Goal: Task Accomplishment & Management: Manage account settings

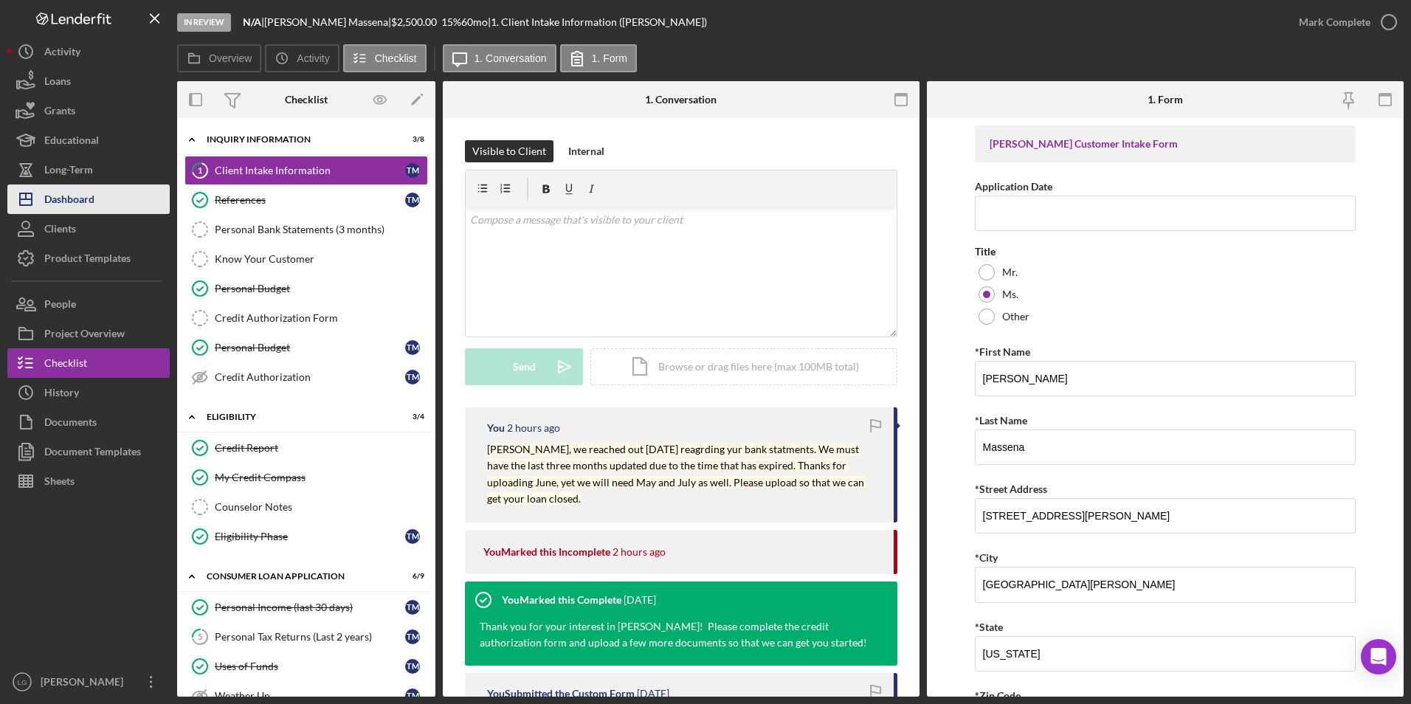
click at [94, 195] on div "Dashboard" at bounding box center [69, 201] width 50 height 33
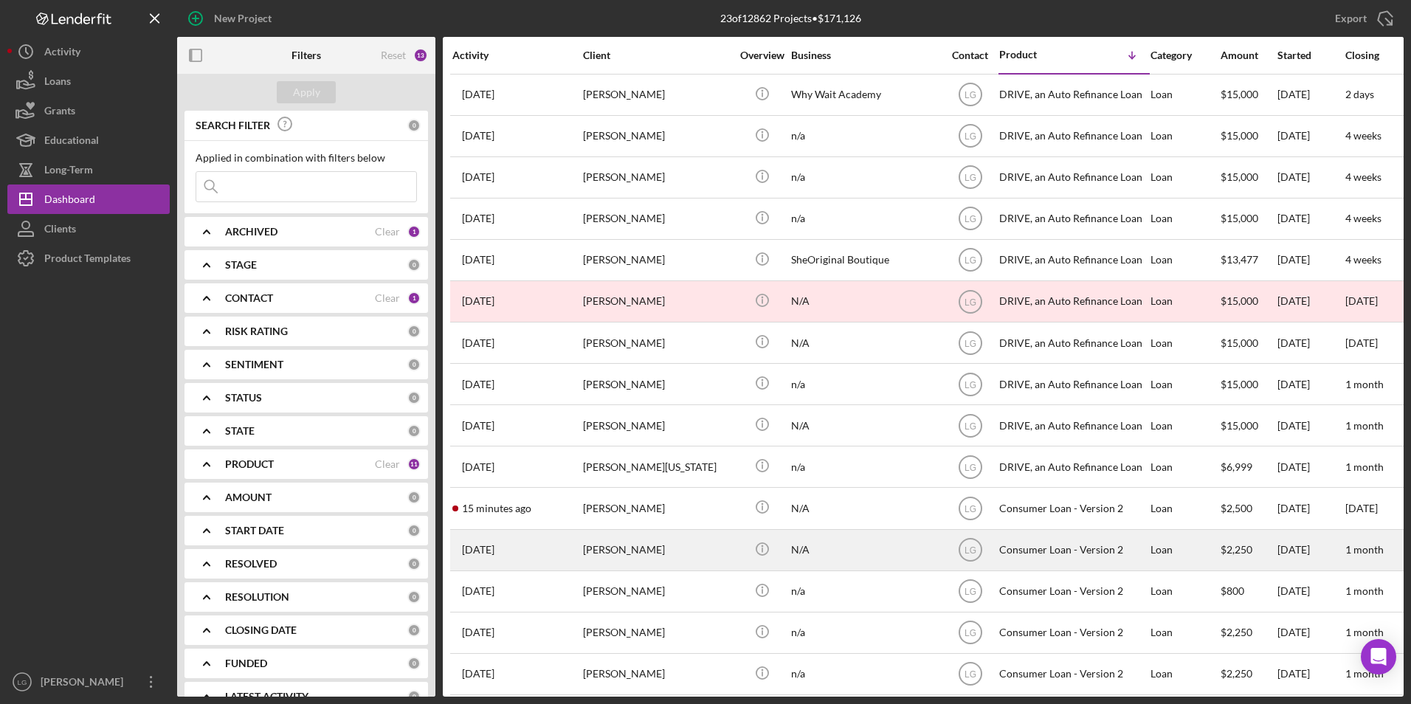
scroll to position [221, 0]
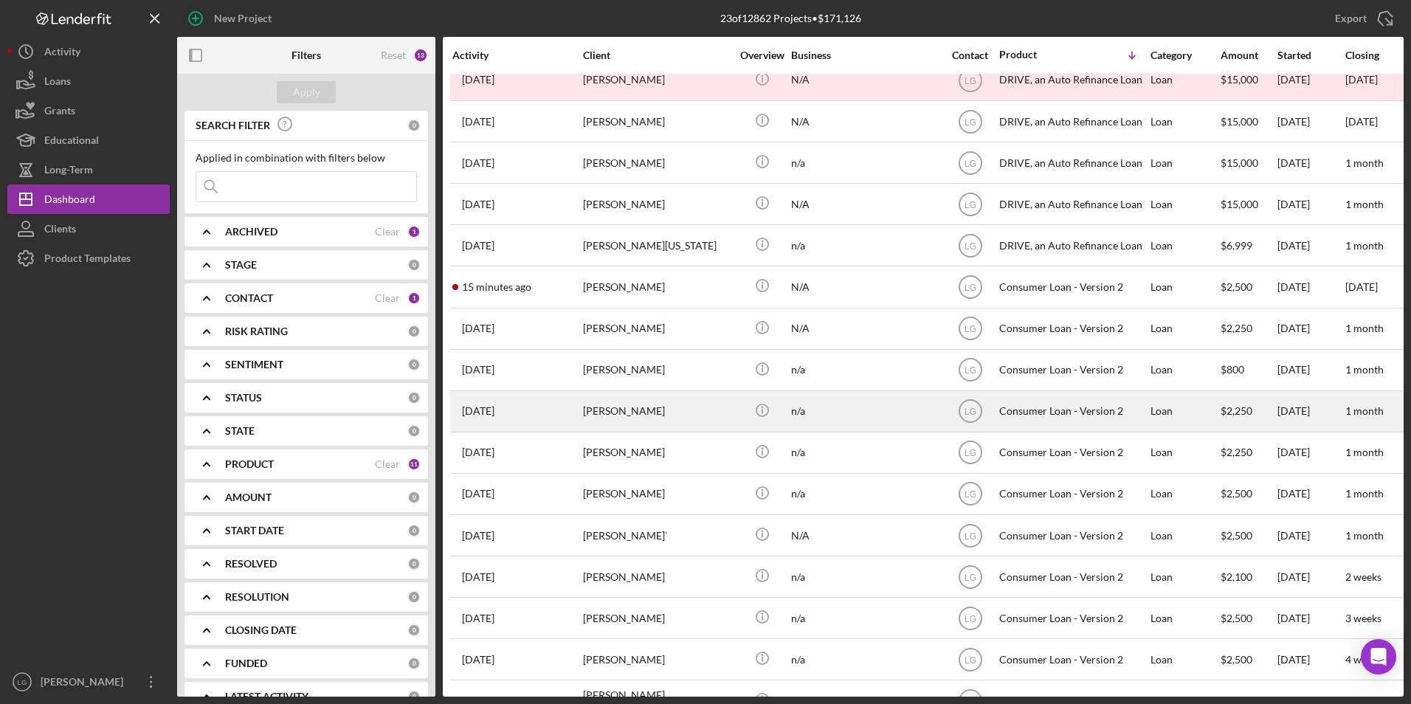
click at [628, 416] on div "[PERSON_NAME]" at bounding box center [657, 411] width 148 height 39
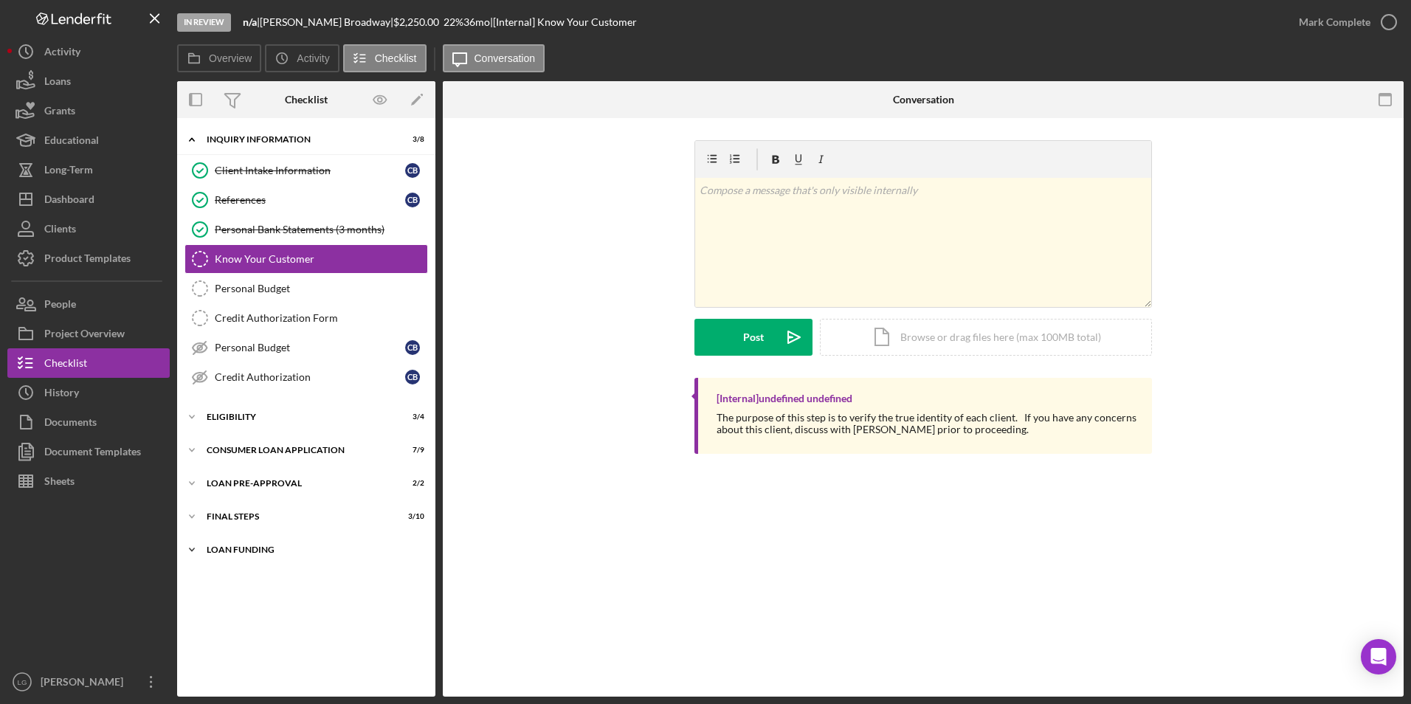
click at [241, 545] on div "Icon/Expander Loan Funding 0 / 1" at bounding box center [306, 550] width 258 height 30
click at [104, 197] on button "Icon/Dashboard Dashboard" at bounding box center [88, 200] width 162 height 30
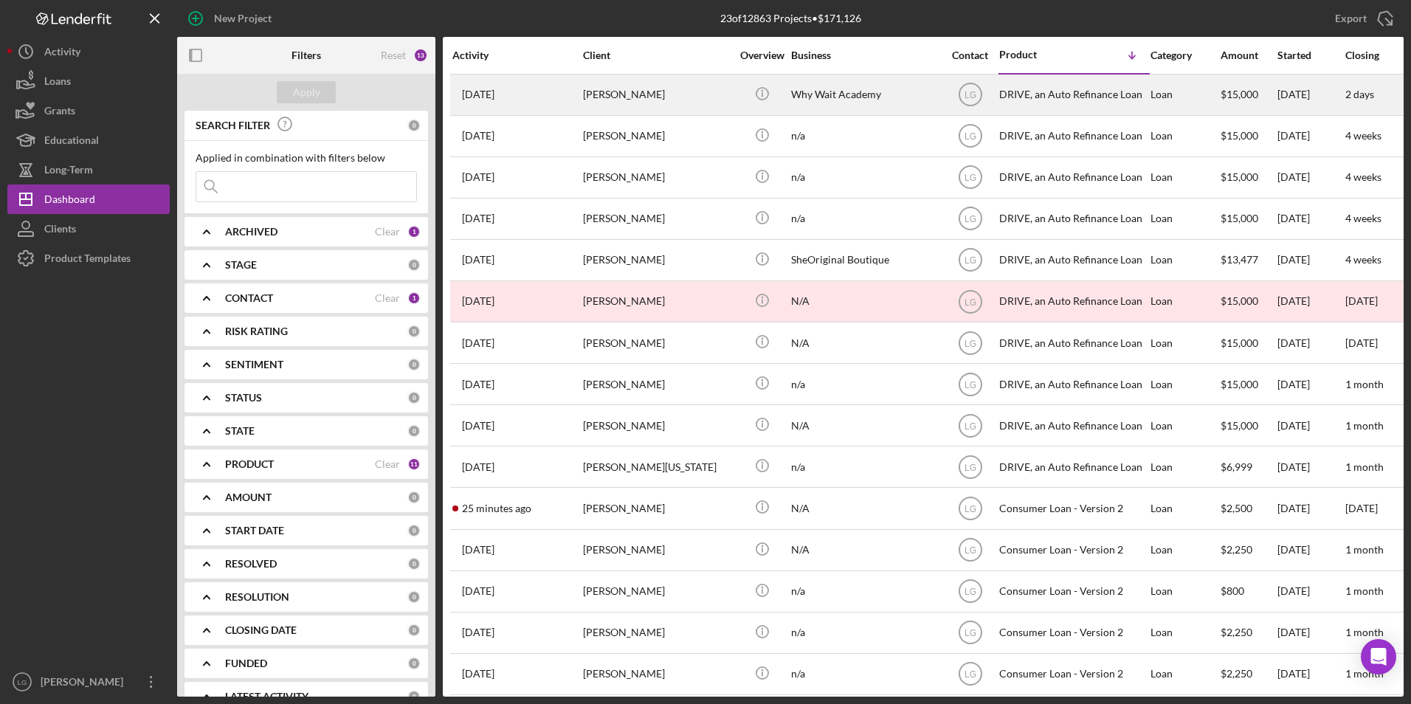
click at [689, 87] on div "[PERSON_NAME]" at bounding box center [657, 94] width 148 height 39
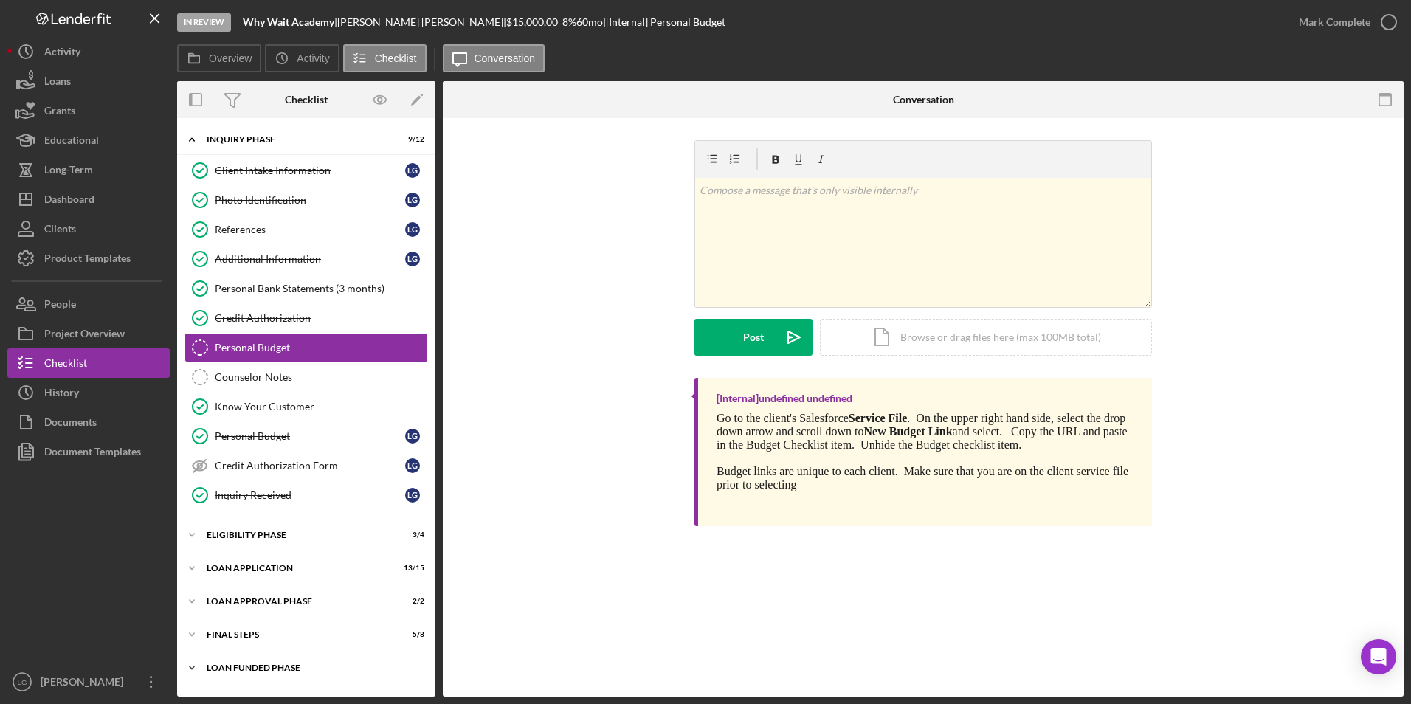
click at [238, 668] on div "Loan Funded Phase" at bounding box center [312, 668] width 210 height 9
click at [233, 633] on div "FINAL STEPS" at bounding box center [312, 634] width 210 height 9
drag, startPoint x: 233, startPoint y: 602, endPoint x: 233, endPoint y: 580, distance: 21.4
click at [233, 600] on div "Loan Approval Phase" at bounding box center [297, 601] width 181 height 9
drag, startPoint x: 233, startPoint y: 565, endPoint x: 233, endPoint y: 546, distance: 19.2
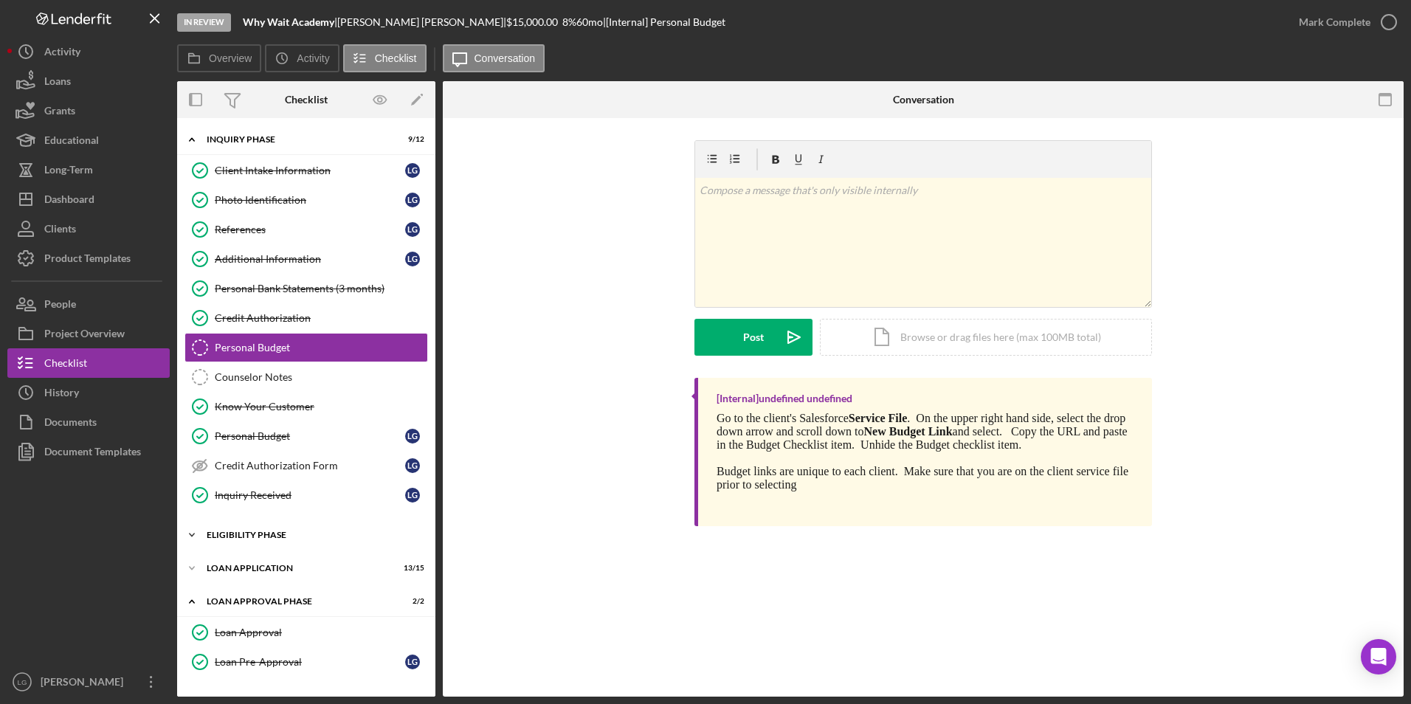
click at [233, 561] on div "Icon/Expander Loan Application 13 / 15" at bounding box center [306, 569] width 258 height 30
click at [233, 537] on div "Eligibility Phase" at bounding box center [312, 535] width 210 height 9
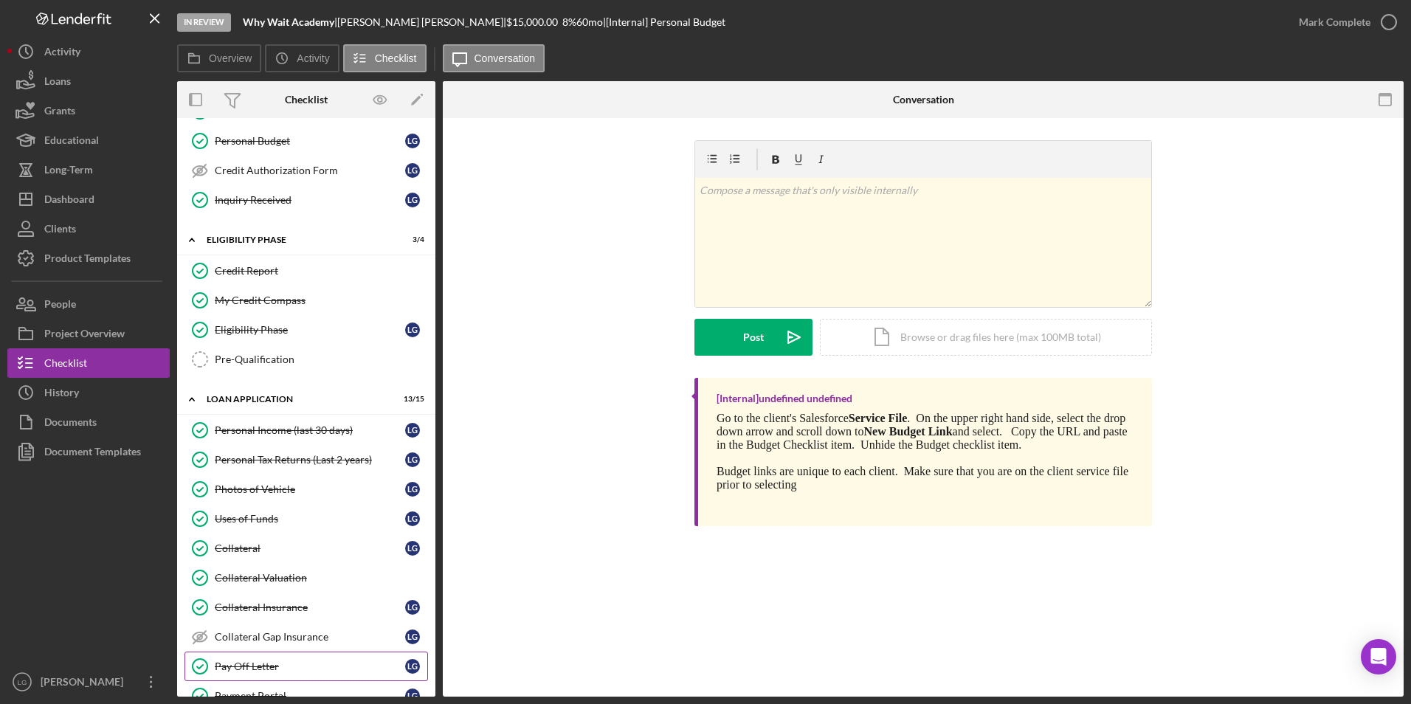
scroll to position [443, 0]
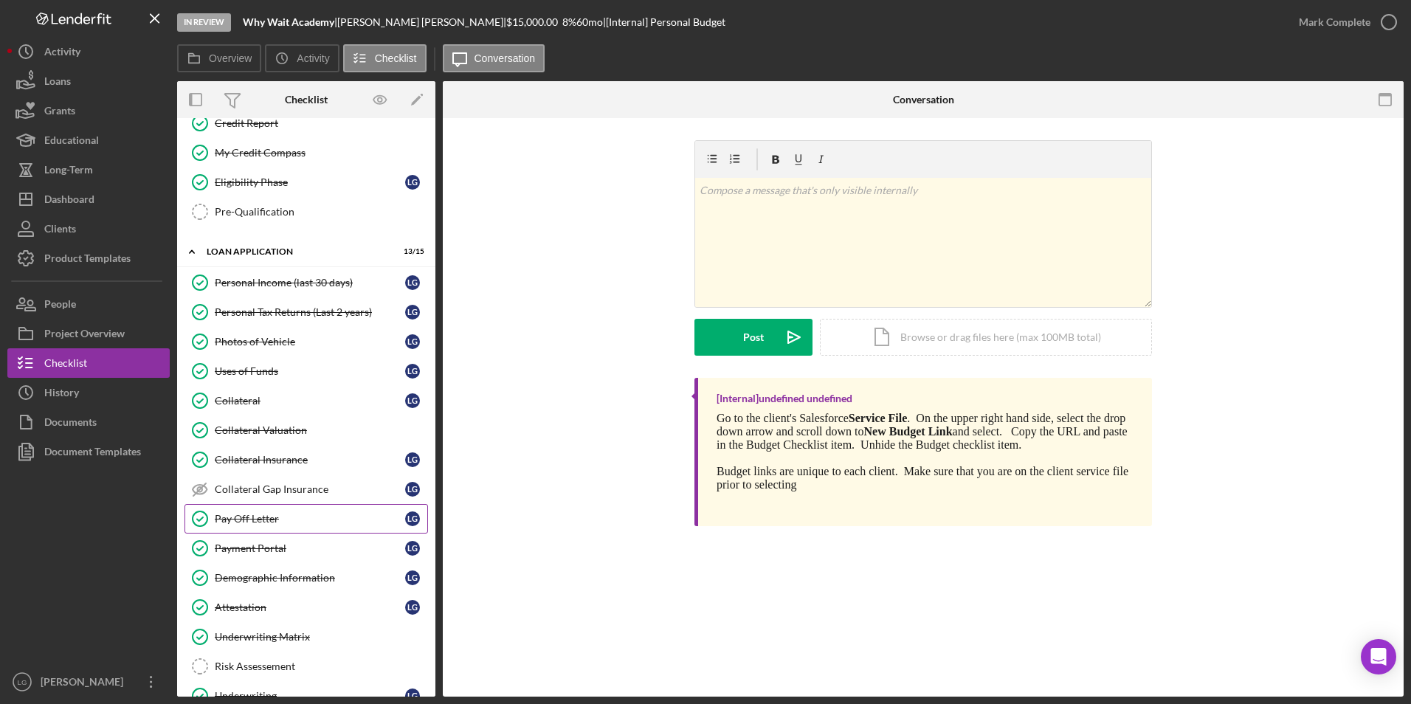
click at [256, 515] on div "Pay Off Letter" at bounding box center [310, 519] width 190 height 12
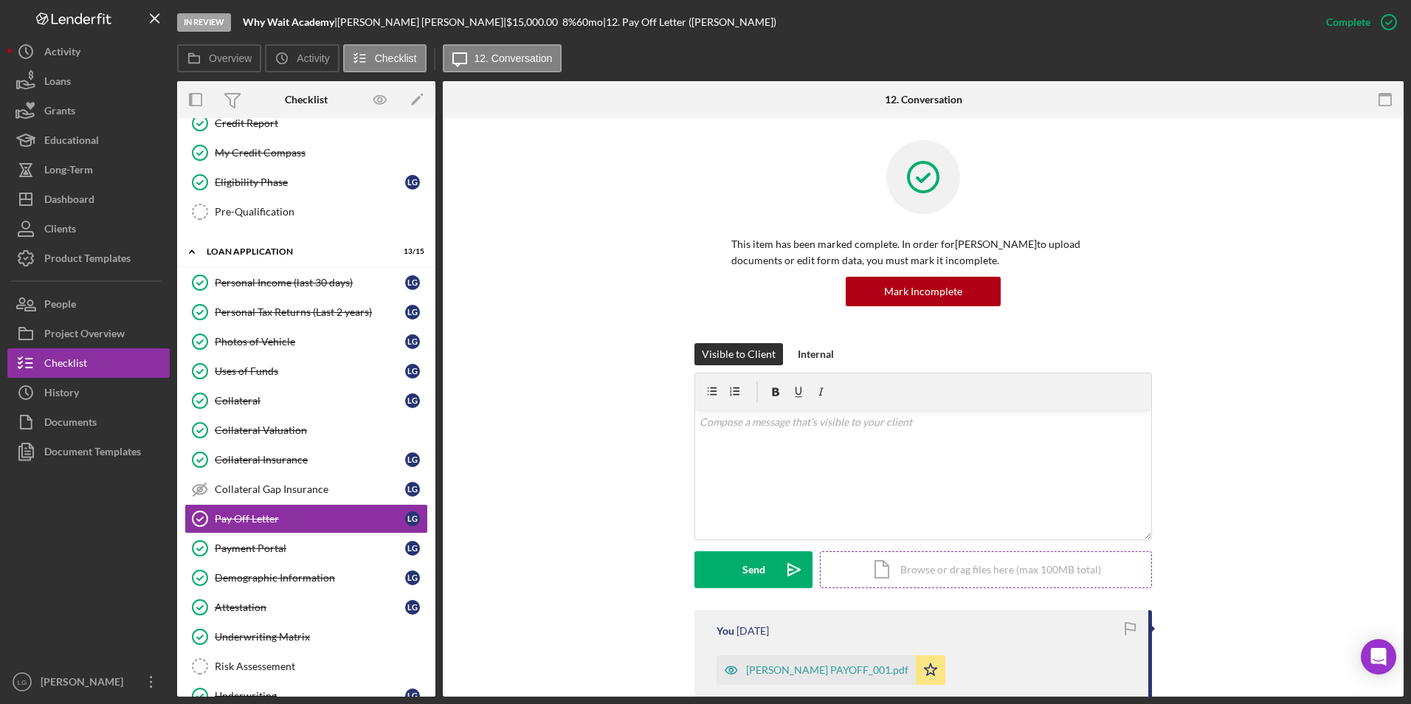
scroll to position [221, 0]
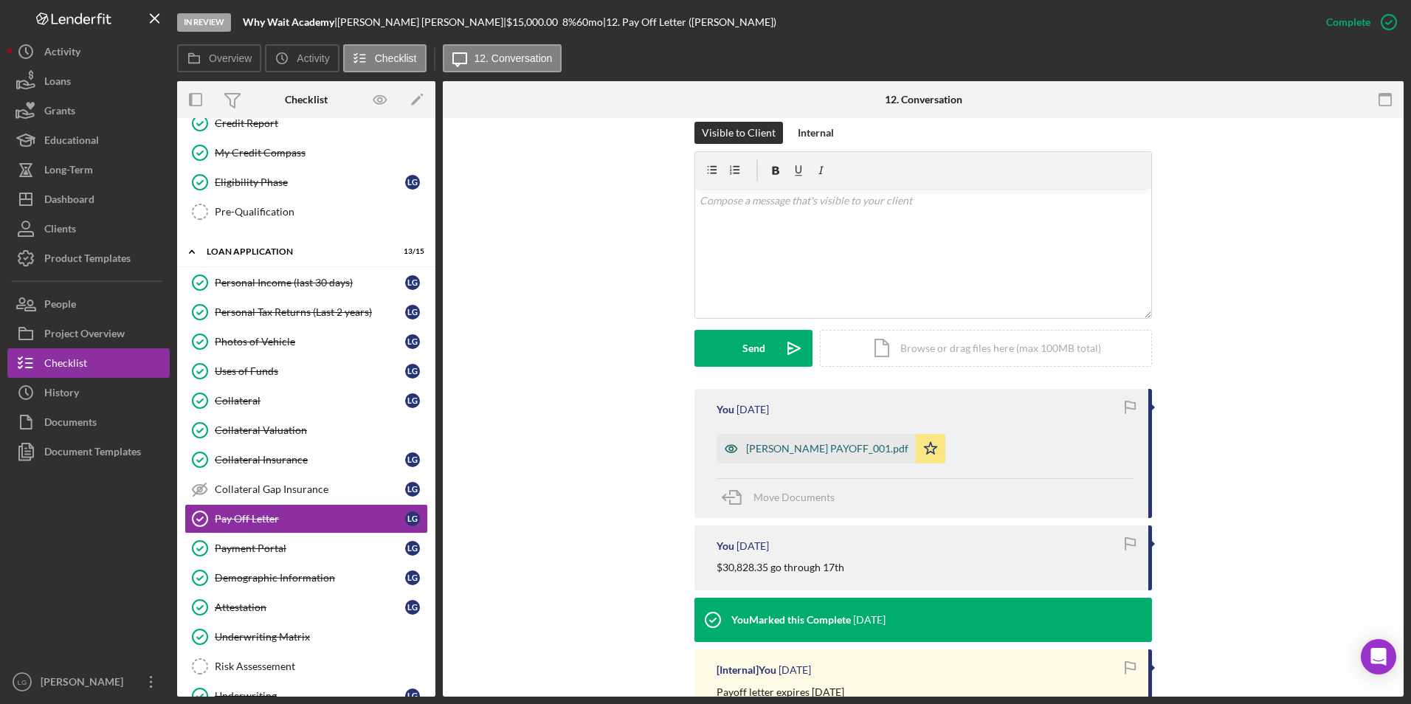
click at [771, 445] on div "LISA G PAYOFF_001.pdf" at bounding box center [827, 449] width 162 height 12
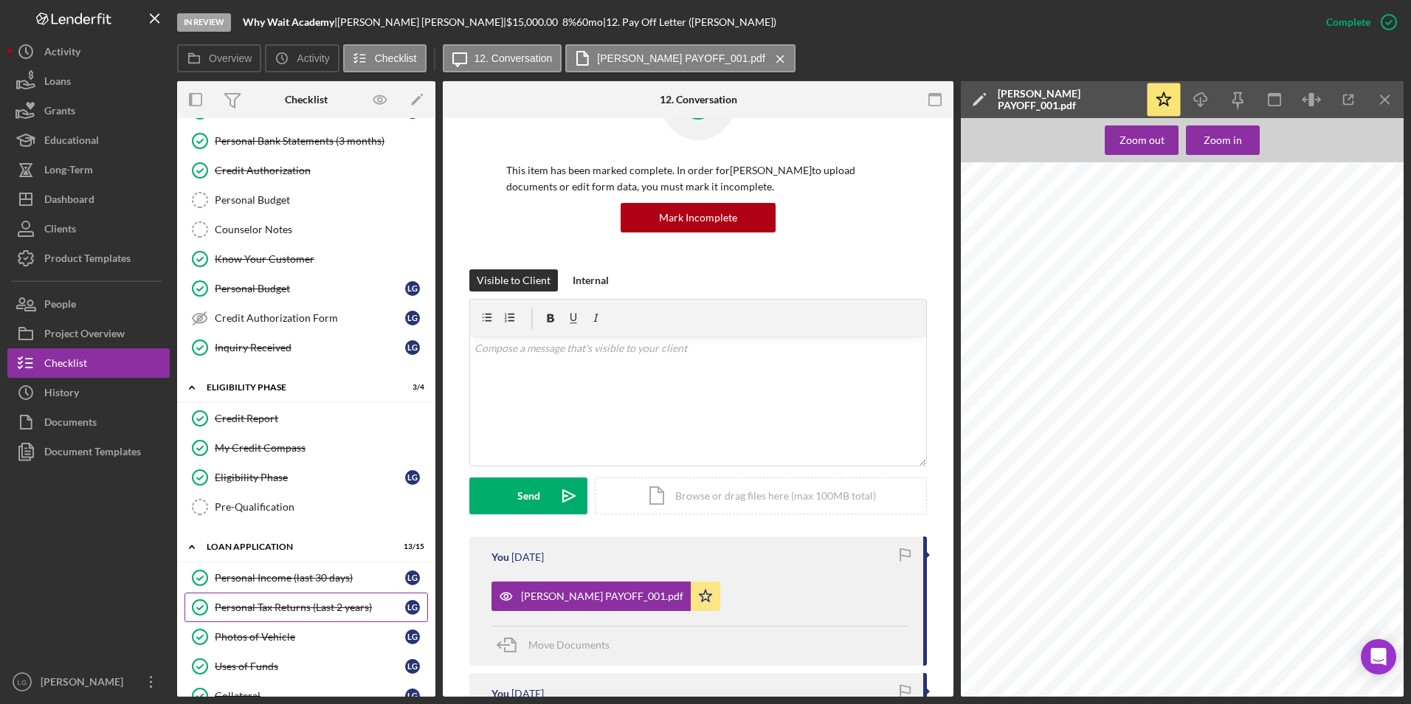
scroll to position [0, 0]
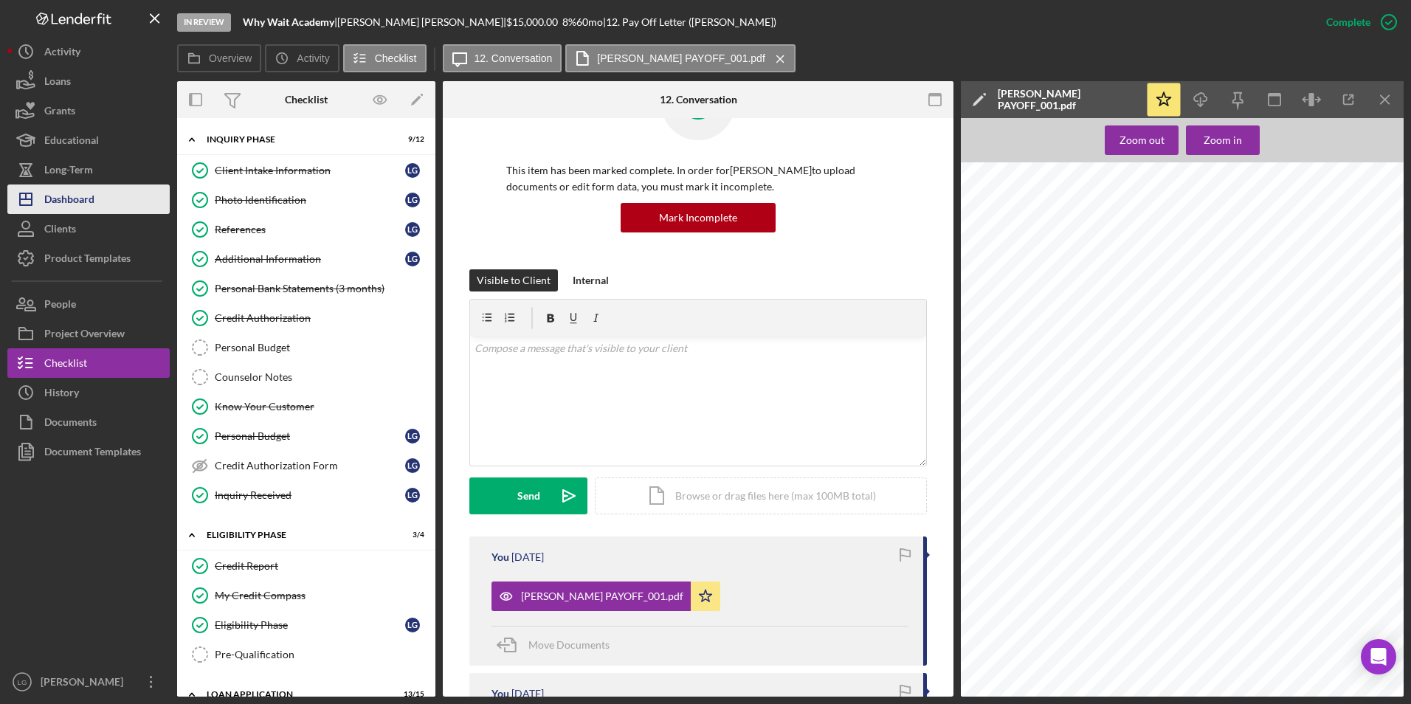
click at [71, 193] on div "Dashboard" at bounding box center [69, 201] width 50 height 33
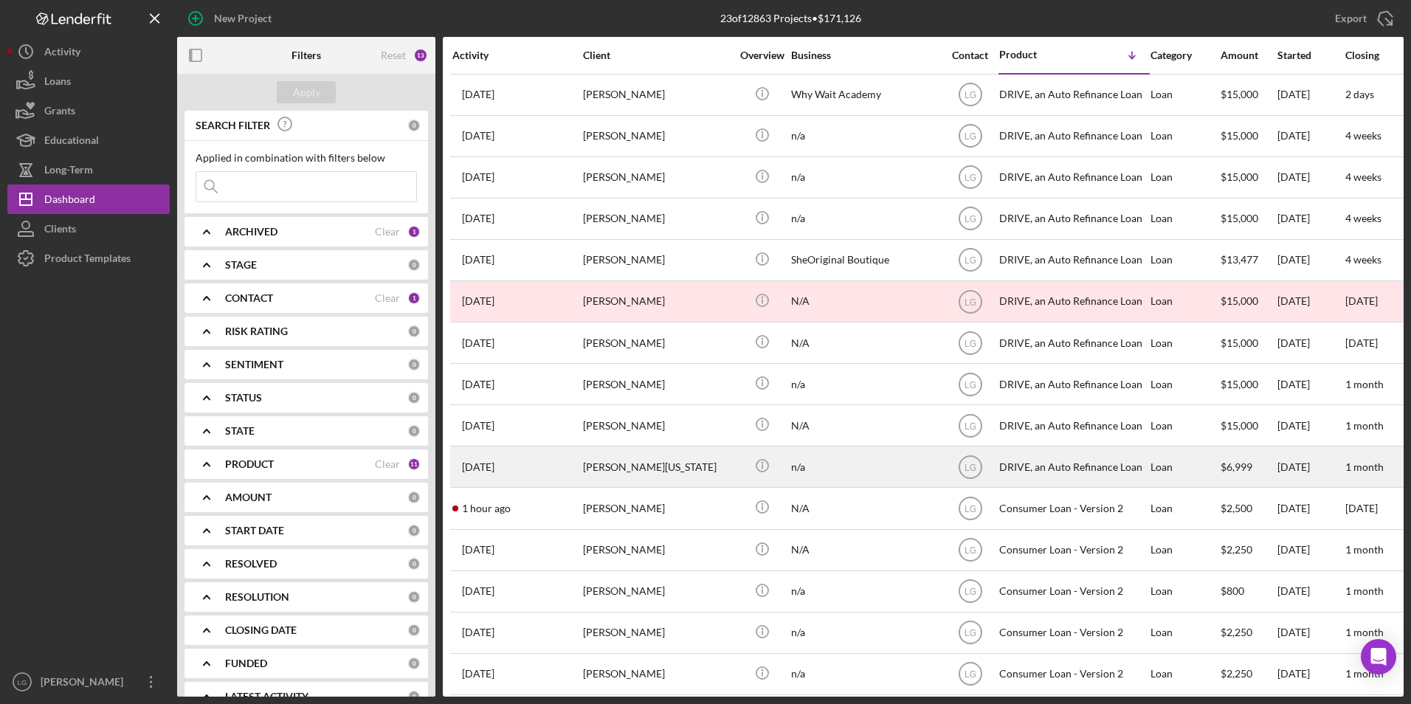
scroll to position [221, 0]
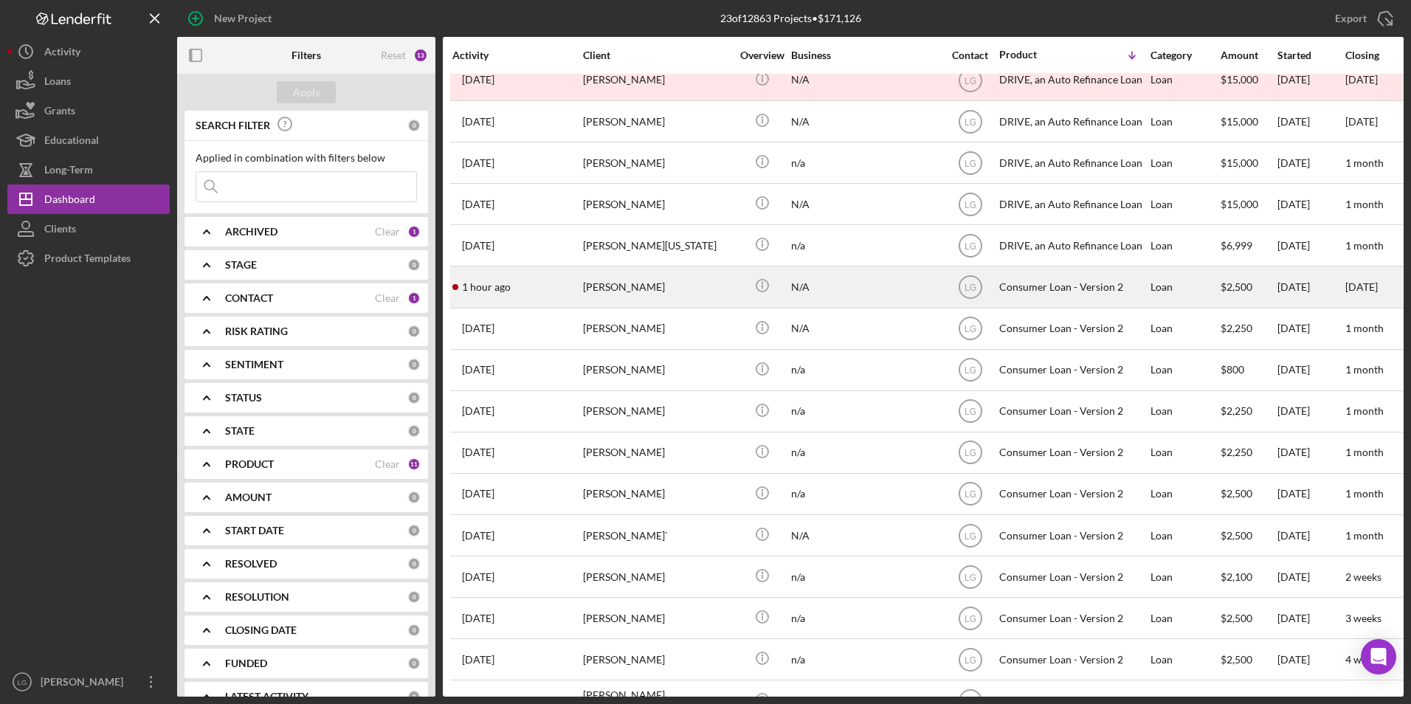
click at [623, 294] on div "[PERSON_NAME]" at bounding box center [657, 286] width 148 height 39
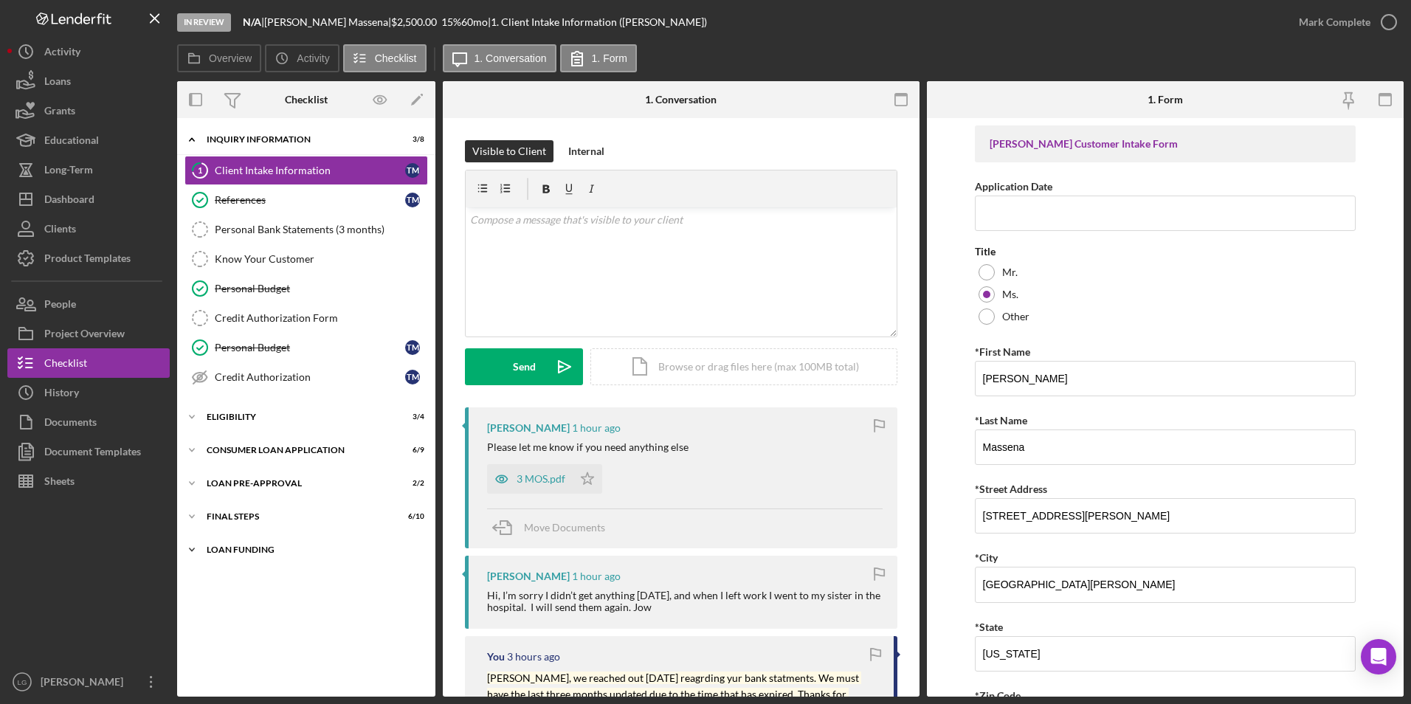
click at [245, 553] on div "Loan Funding" at bounding box center [312, 550] width 210 height 9
click at [245, 529] on div "Icon/Expander FINAL STEPS 6 / 10" at bounding box center [306, 517] width 258 height 30
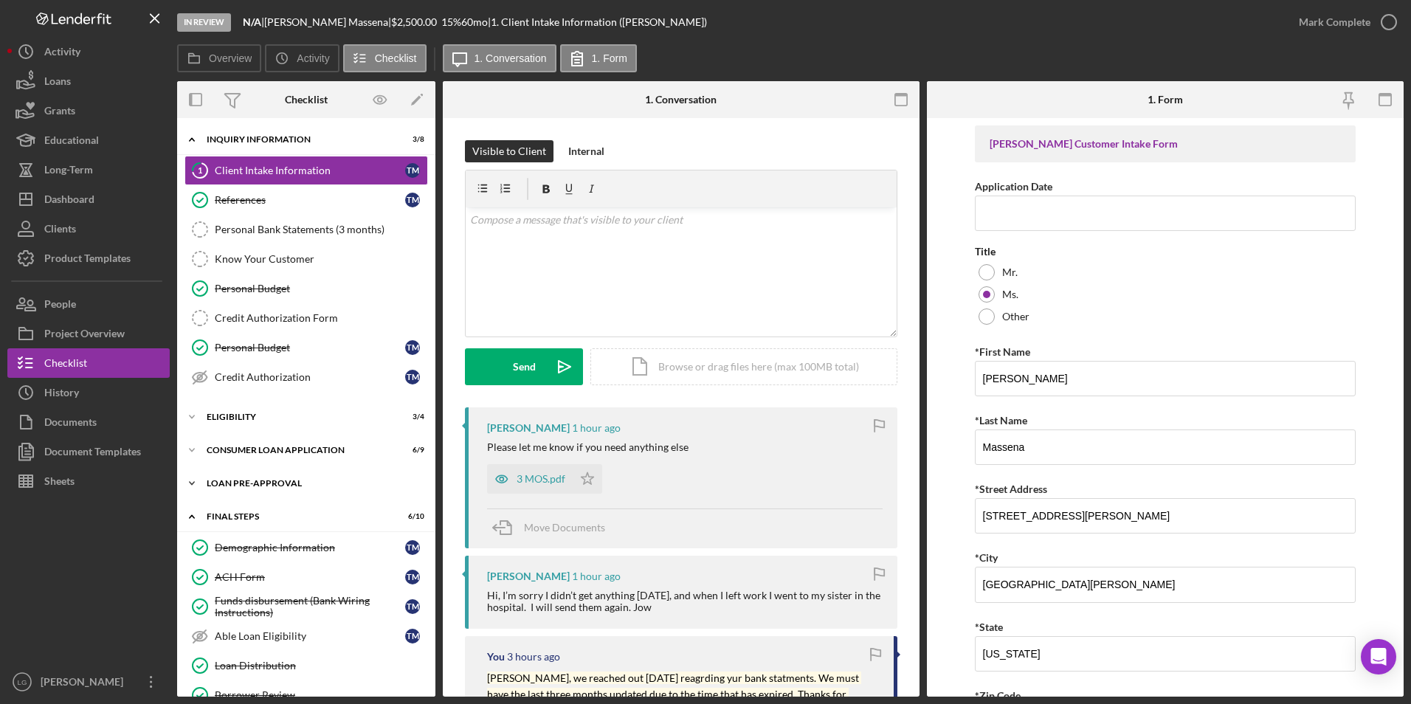
click at [245, 475] on div "Icon/Expander Loan Pre-Approval 2 / 2" at bounding box center [306, 484] width 258 height 30
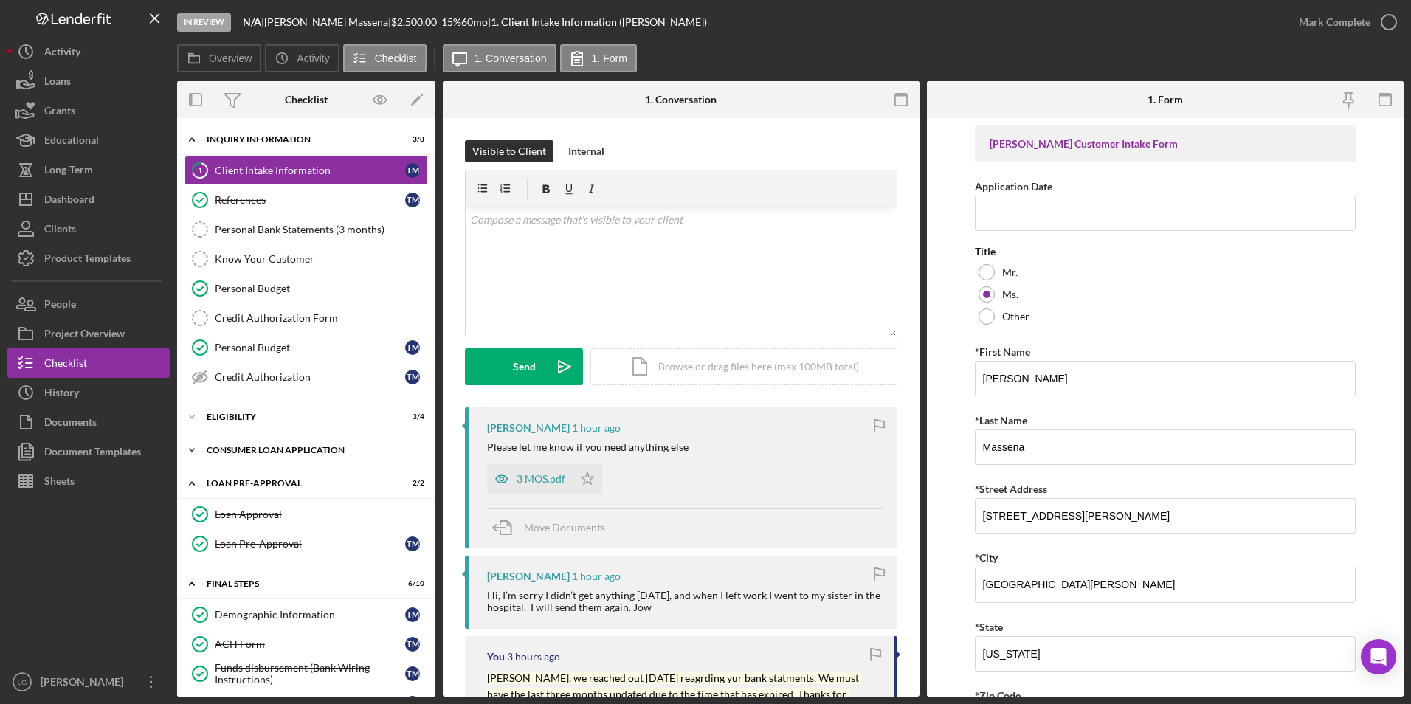
drag, startPoint x: 245, startPoint y: 450, endPoint x: 245, endPoint y: 439, distance: 10.3
click at [245, 448] on div "Consumer Loan Application" at bounding box center [312, 450] width 210 height 9
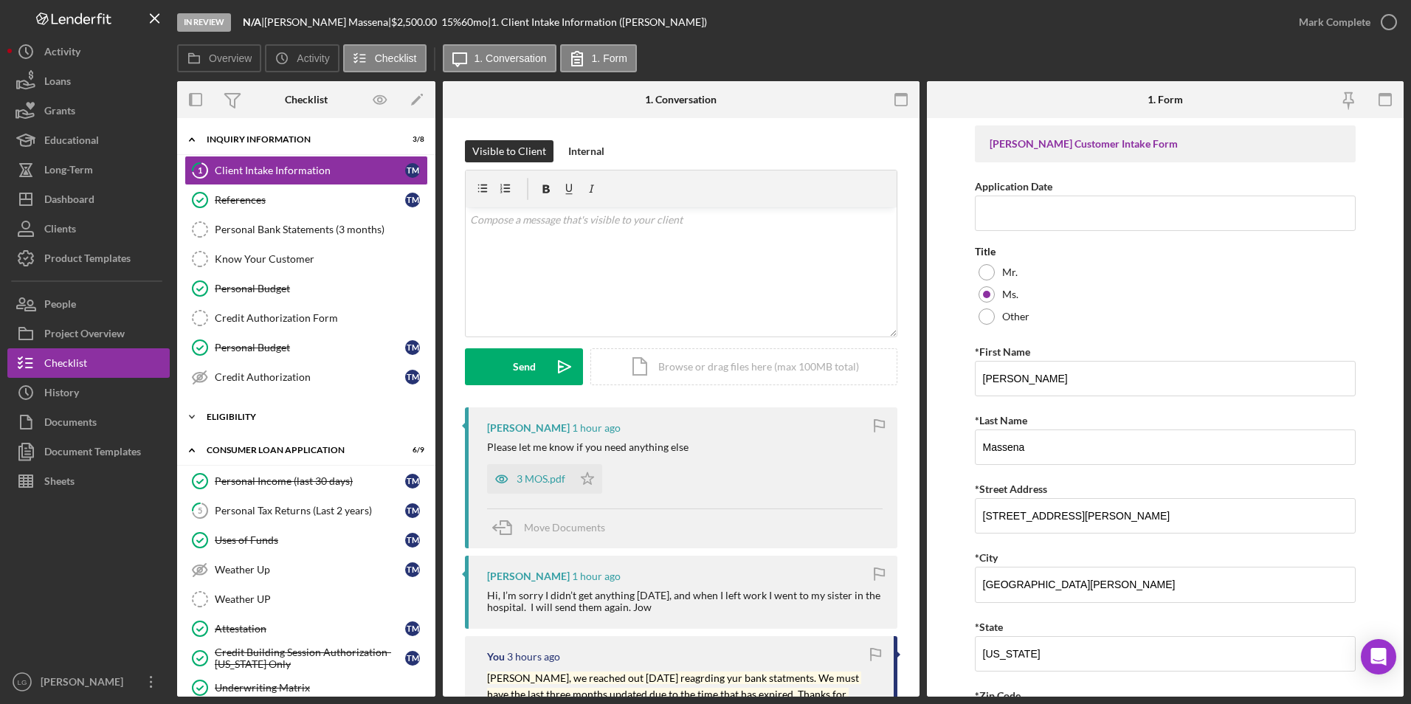
click at [244, 414] on div "Eligibility" at bounding box center [312, 417] width 210 height 9
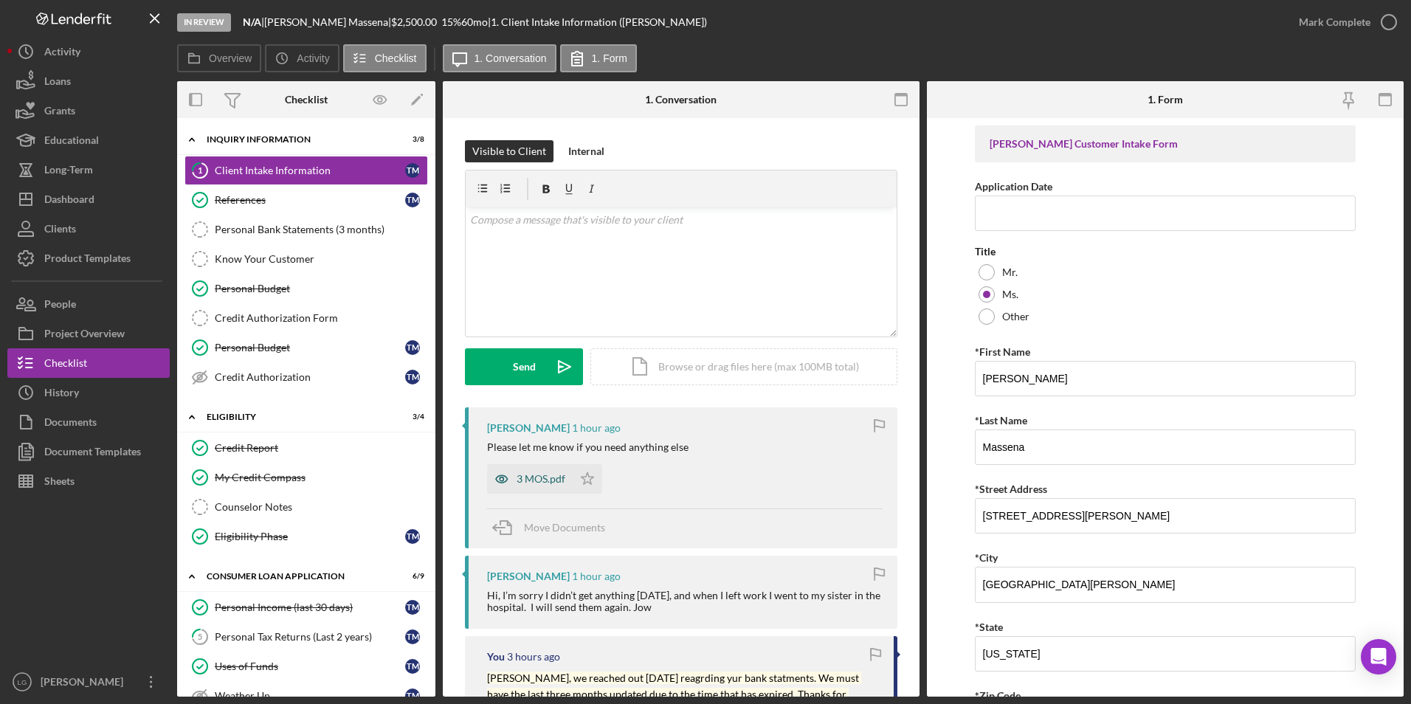
click at [533, 479] on div "3 MOS.pdf" at bounding box center [541, 479] width 49 height 12
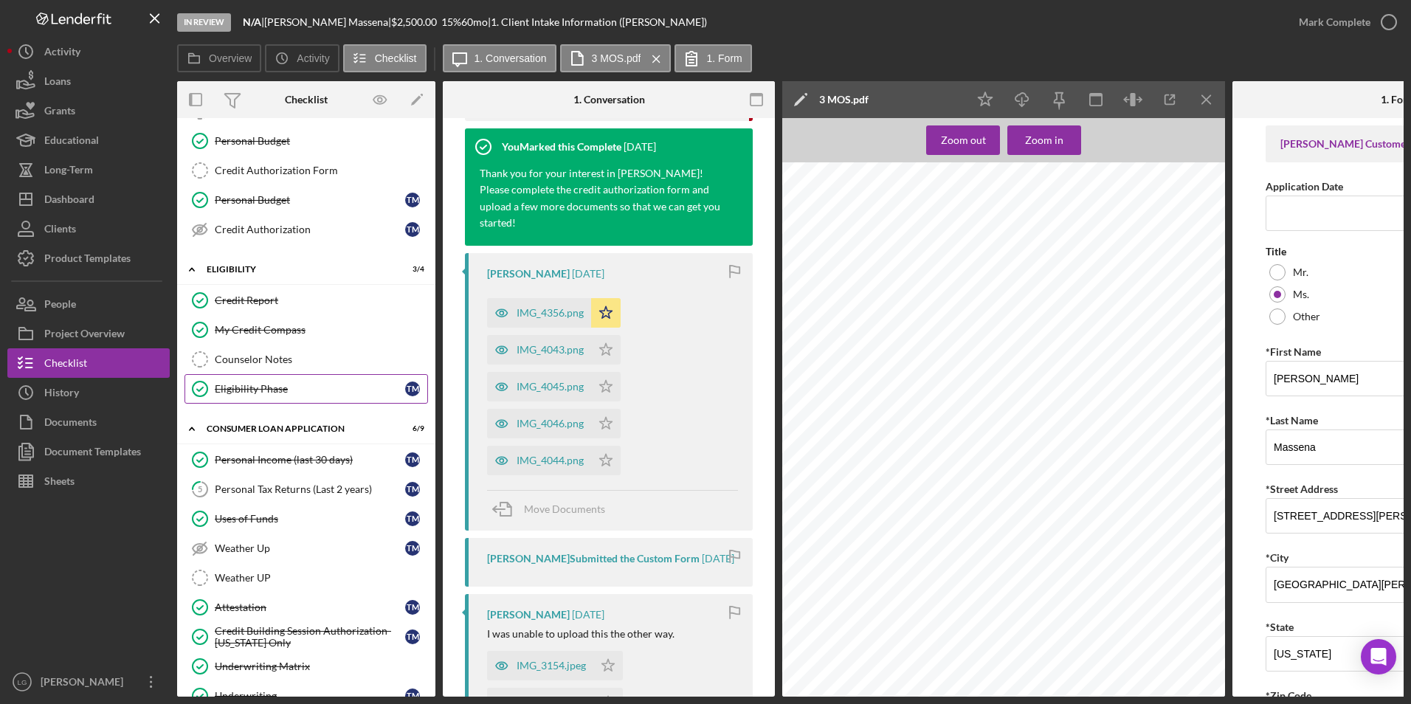
scroll to position [369, 0]
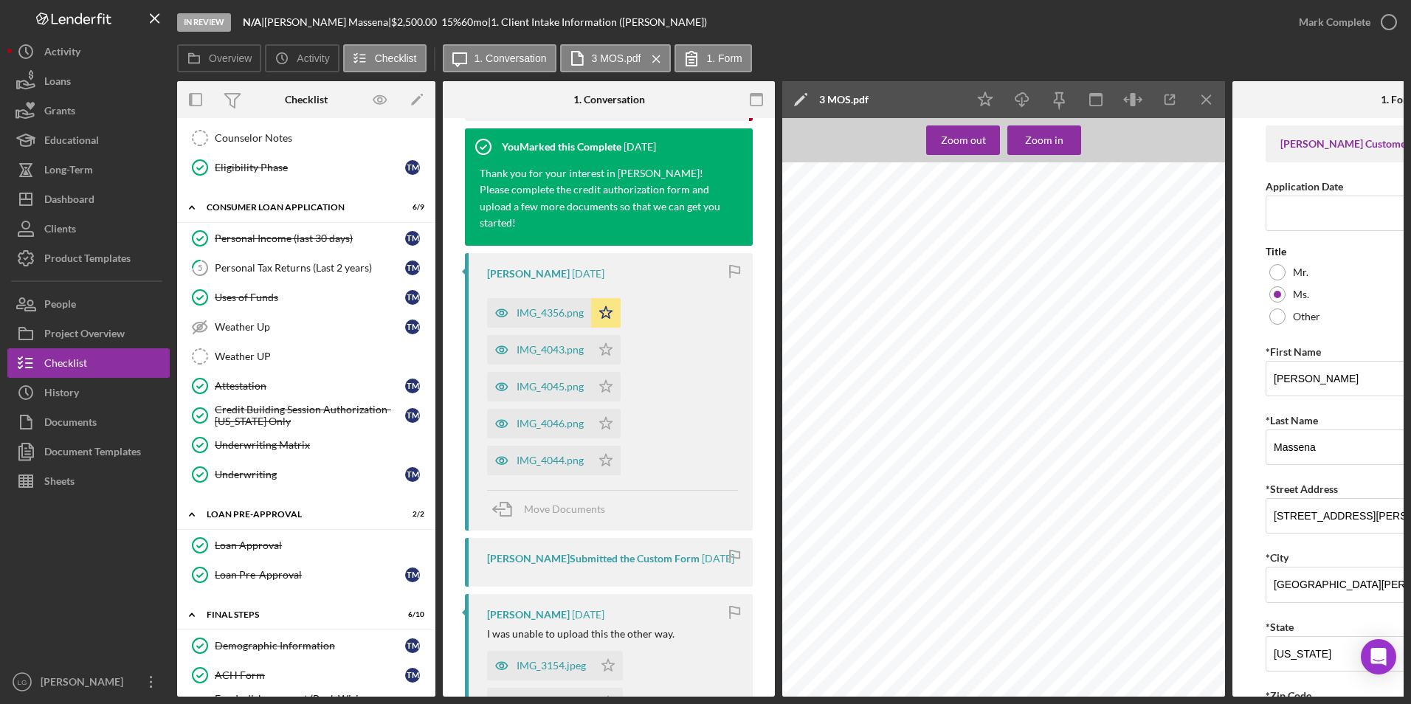
drag, startPoint x: 329, startPoint y: 271, endPoint x: 754, endPoint y: 385, distance: 440.3
click at [329, 271] on div "Personal Tax Returns (Last 2 years)" at bounding box center [310, 268] width 190 height 12
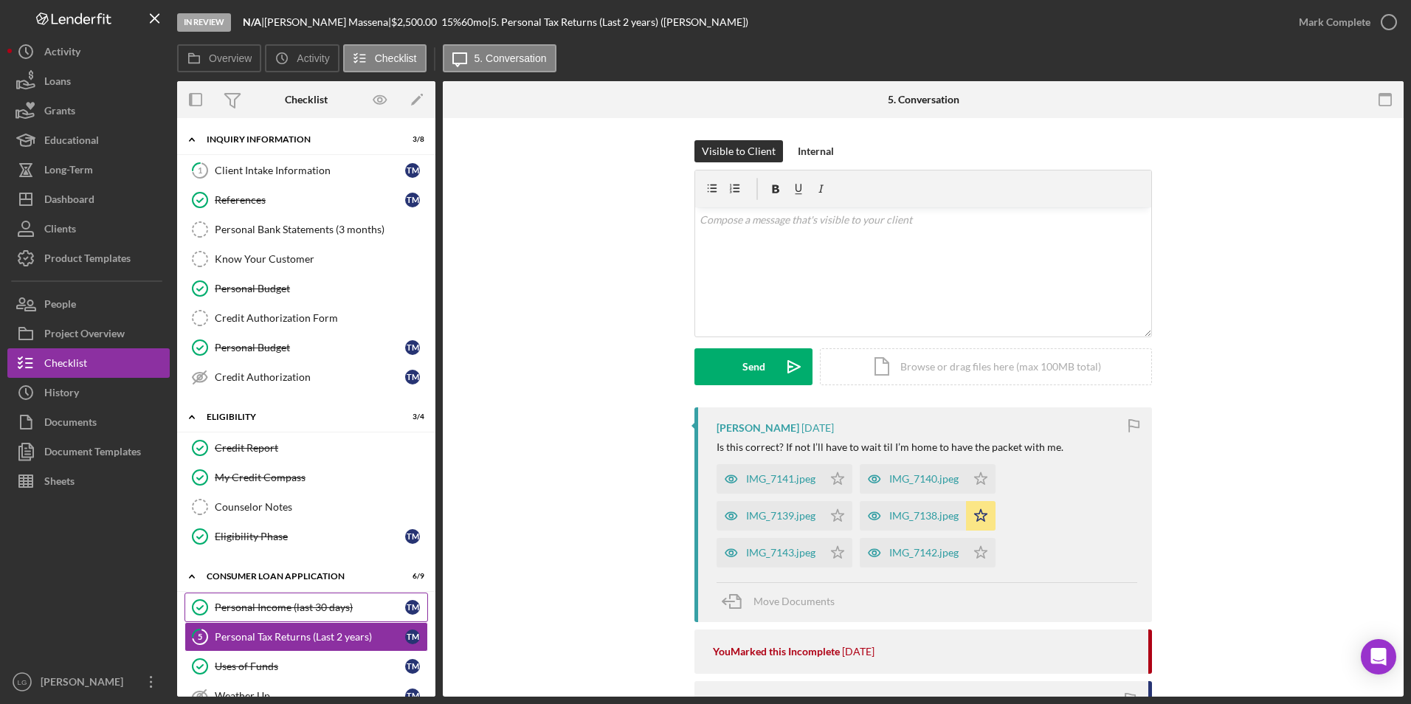
click at [264, 602] on div "Personal Income (last 30 days)" at bounding box center [310, 608] width 190 height 12
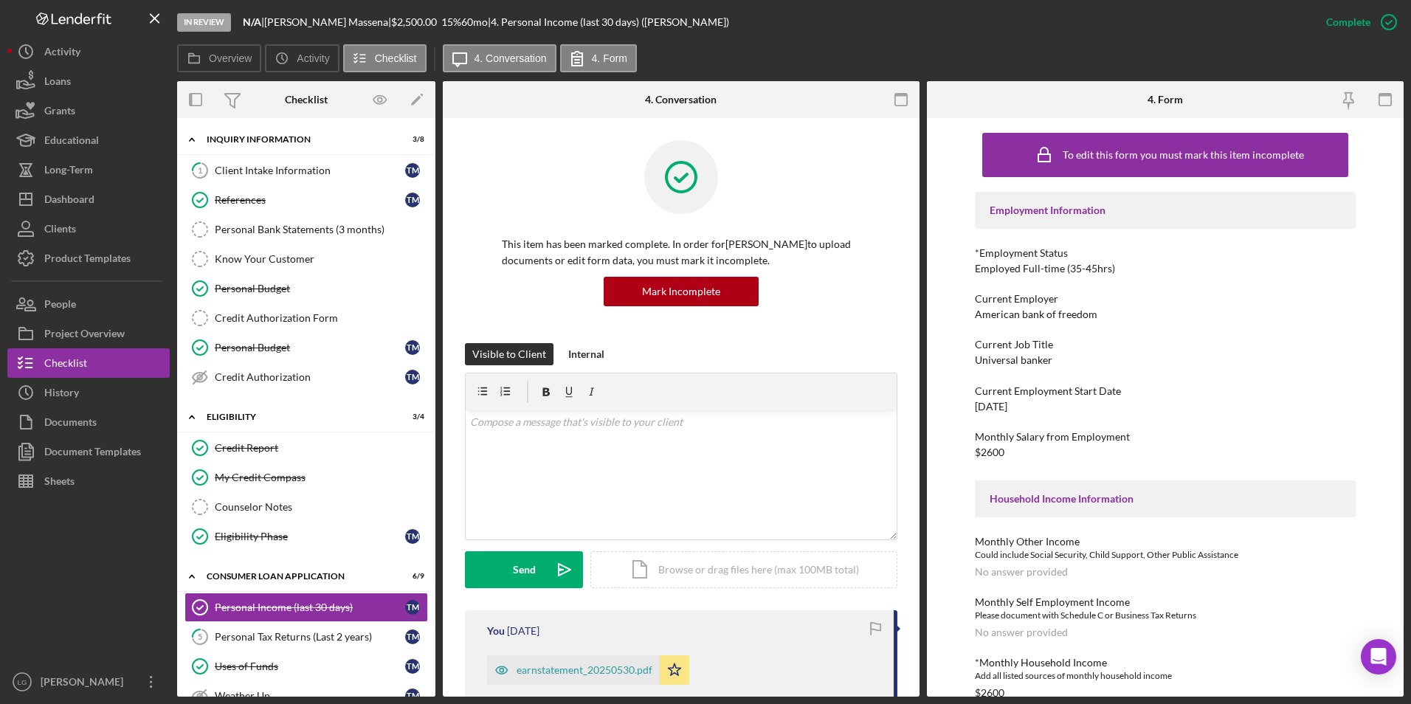
scroll to position [221, 0]
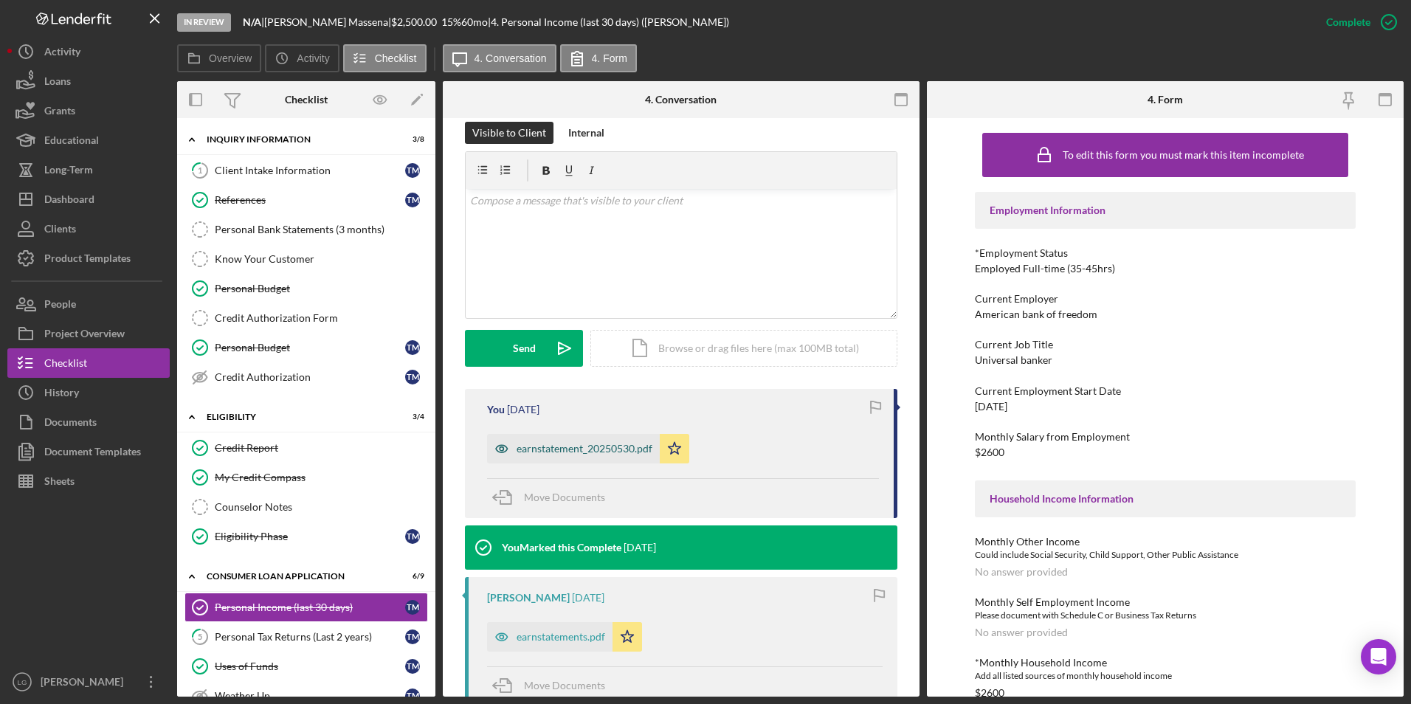
click at [565, 444] on div "earnstatement_20250530.pdf" at bounding box center [585, 449] width 136 height 12
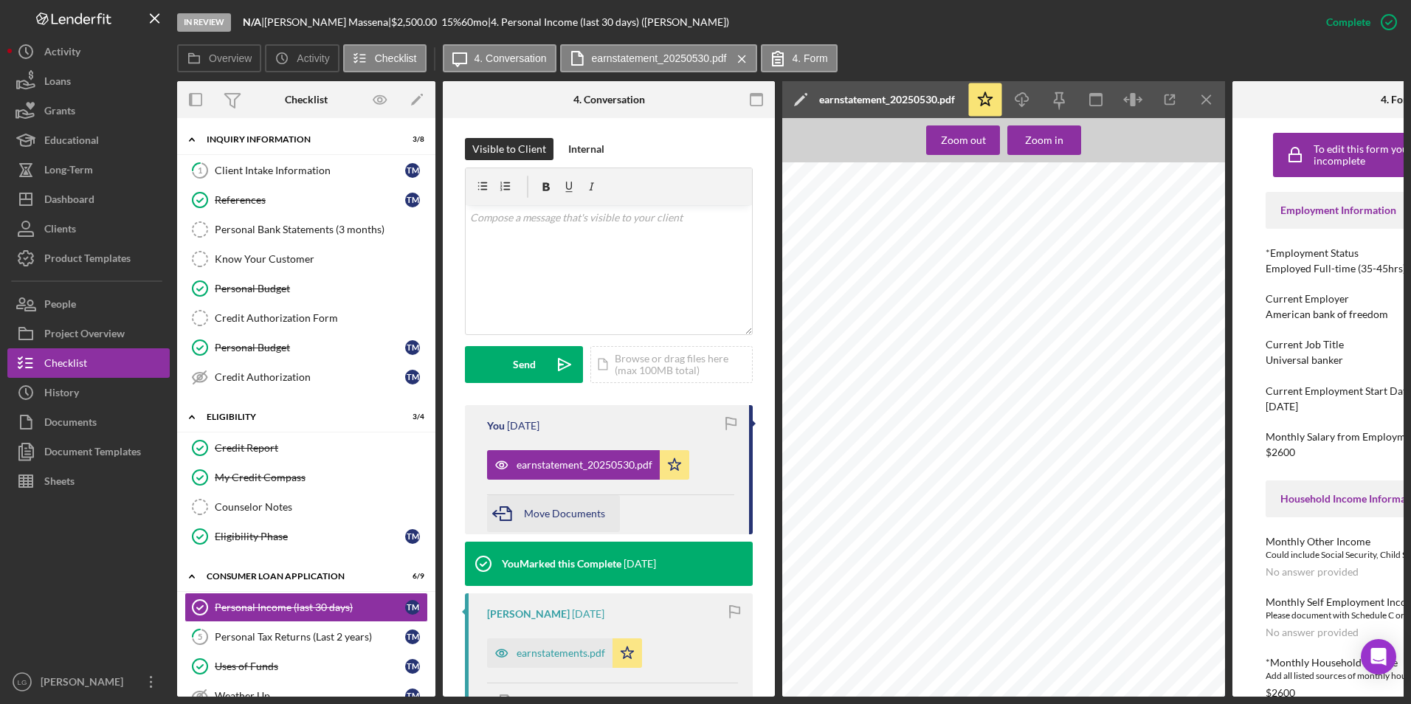
scroll to position [0, 0]
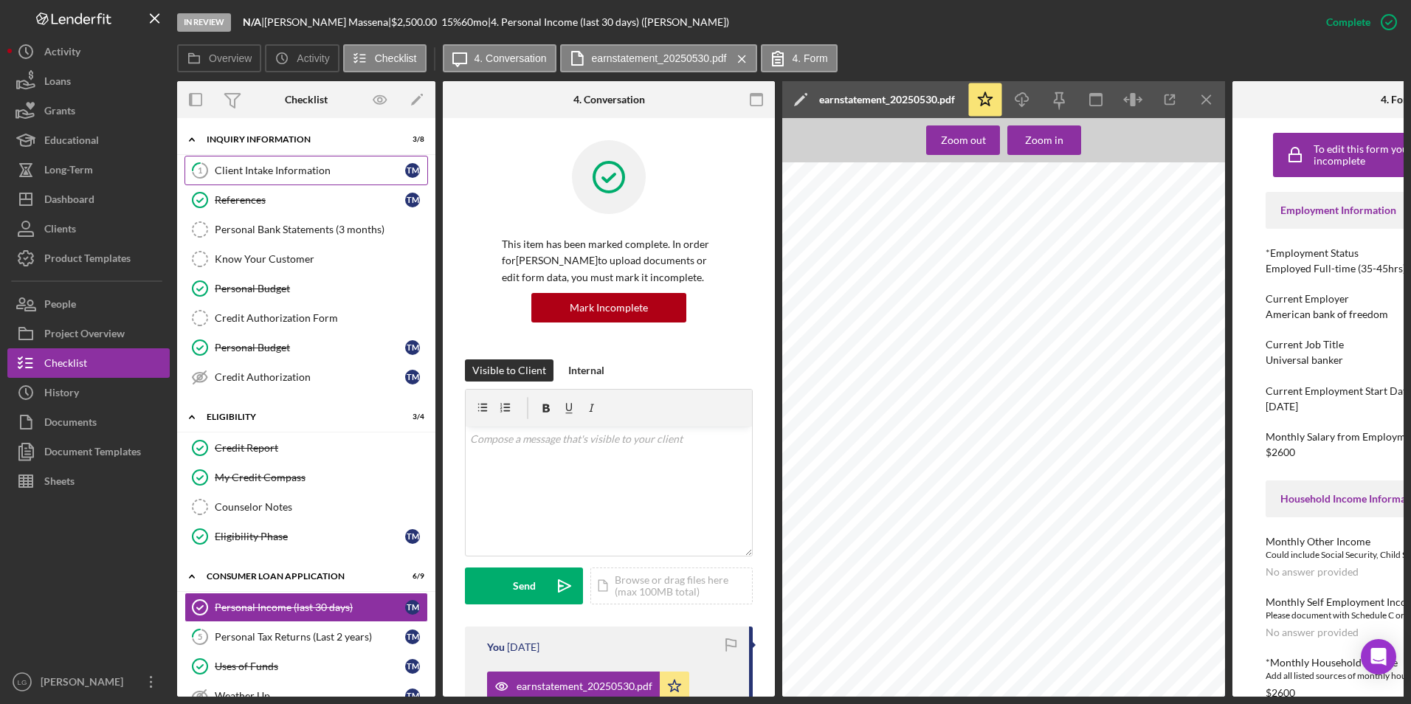
click at [278, 175] on div "Client Intake Information" at bounding box center [310, 171] width 190 height 12
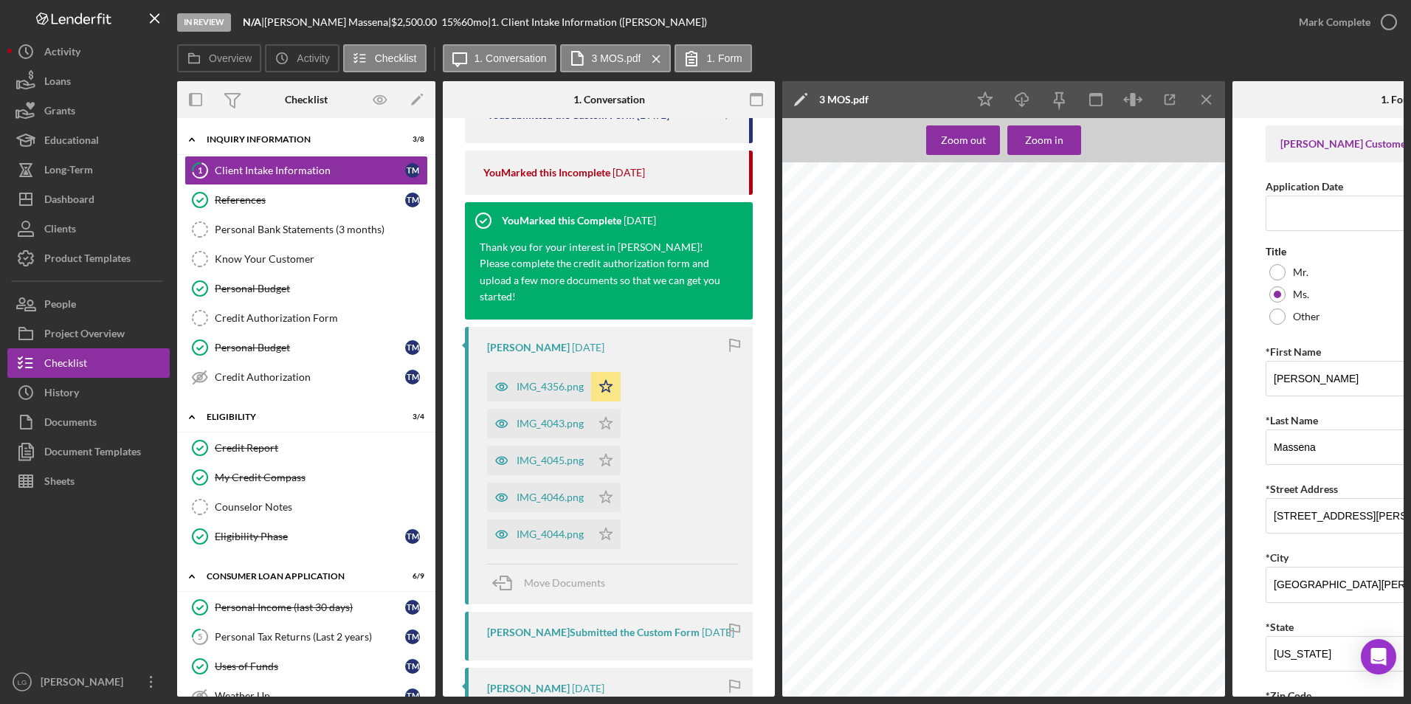
drag, startPoint x: 346, startPoint y: 237, endPoint x: 427, endPoint y: 315, distance: 112.2
click at [346, 237] on link "Personal Bank Statements (3 months) Personal Bank Statements (3 months)" at bounding box center [307, 230] width 244 height 30
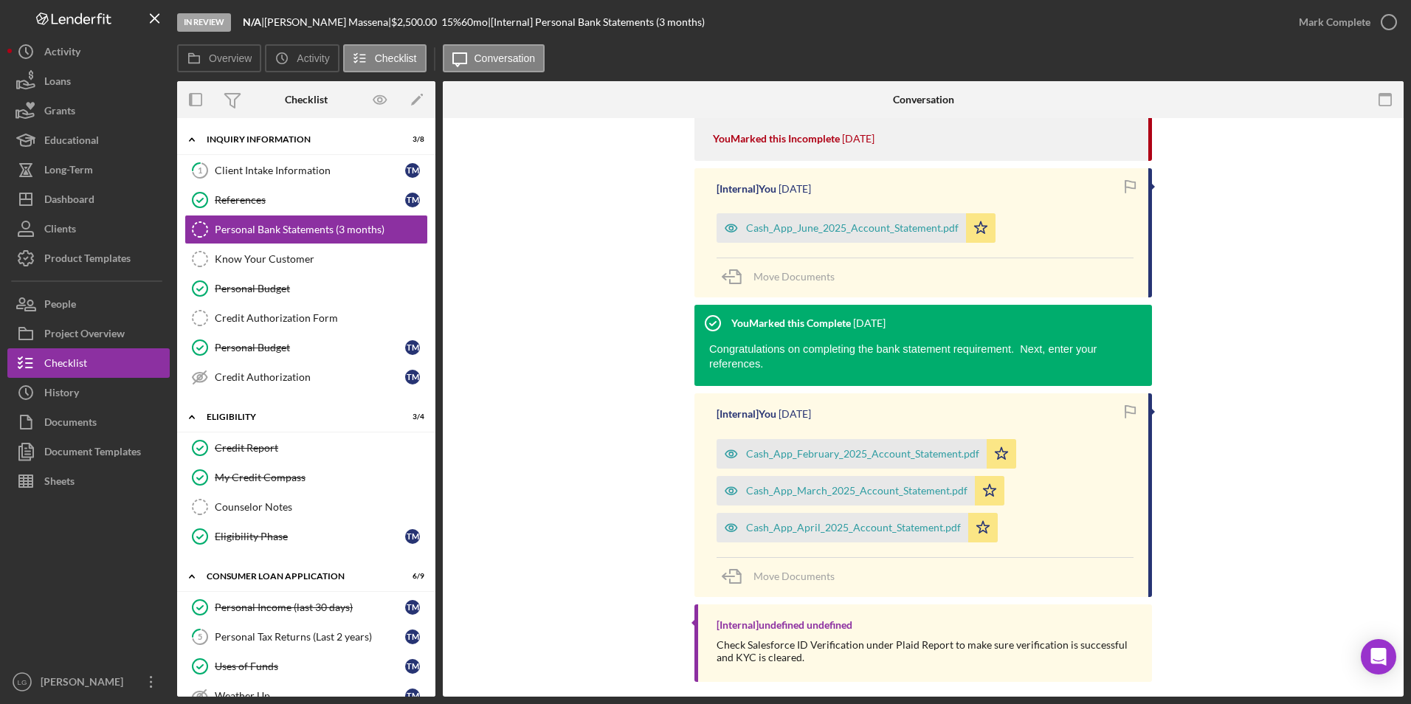
drag, startPoint x: 288, startPoint y: 157, endPoint x: 464, endPoint y: 194, distance: 179.7
click at [288, 157] on link "1 Client Intake Information T M" at bounding box center [307, 171] width 244 height 30
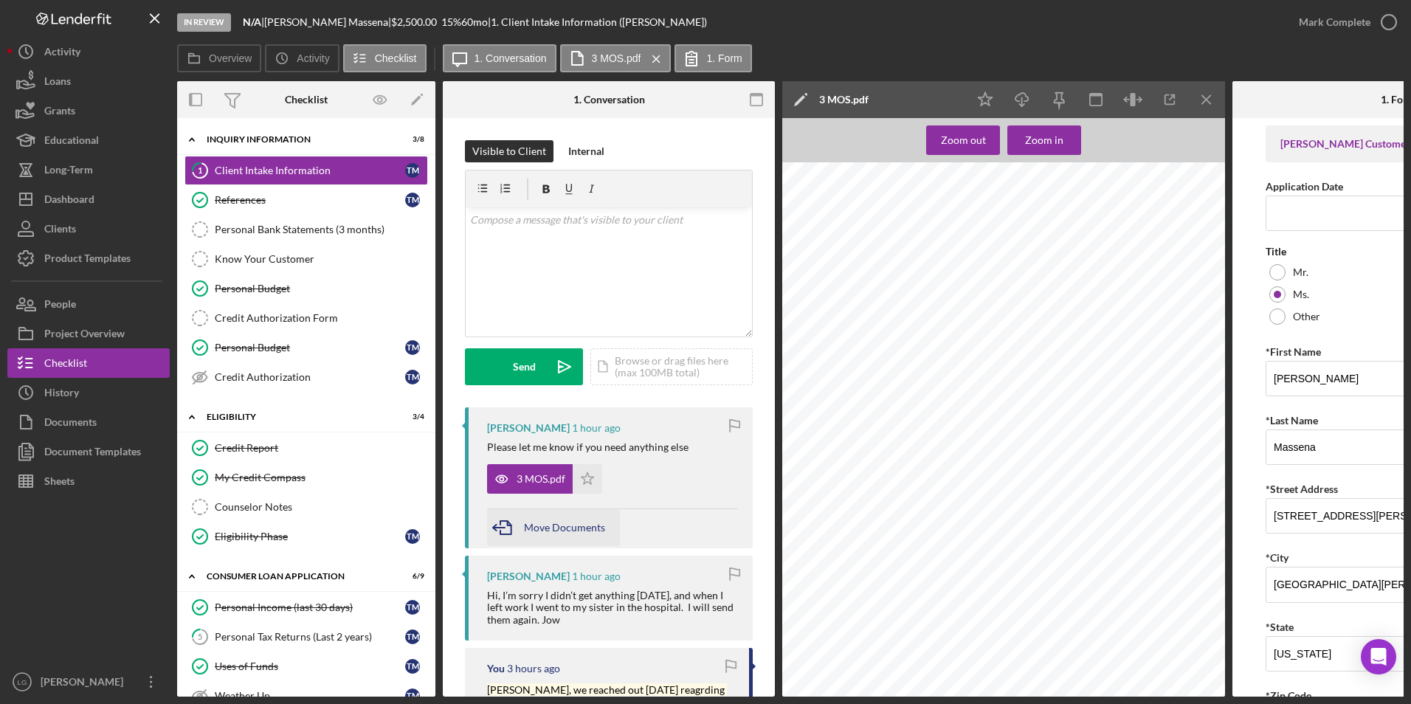
scroll to position [295, 0]
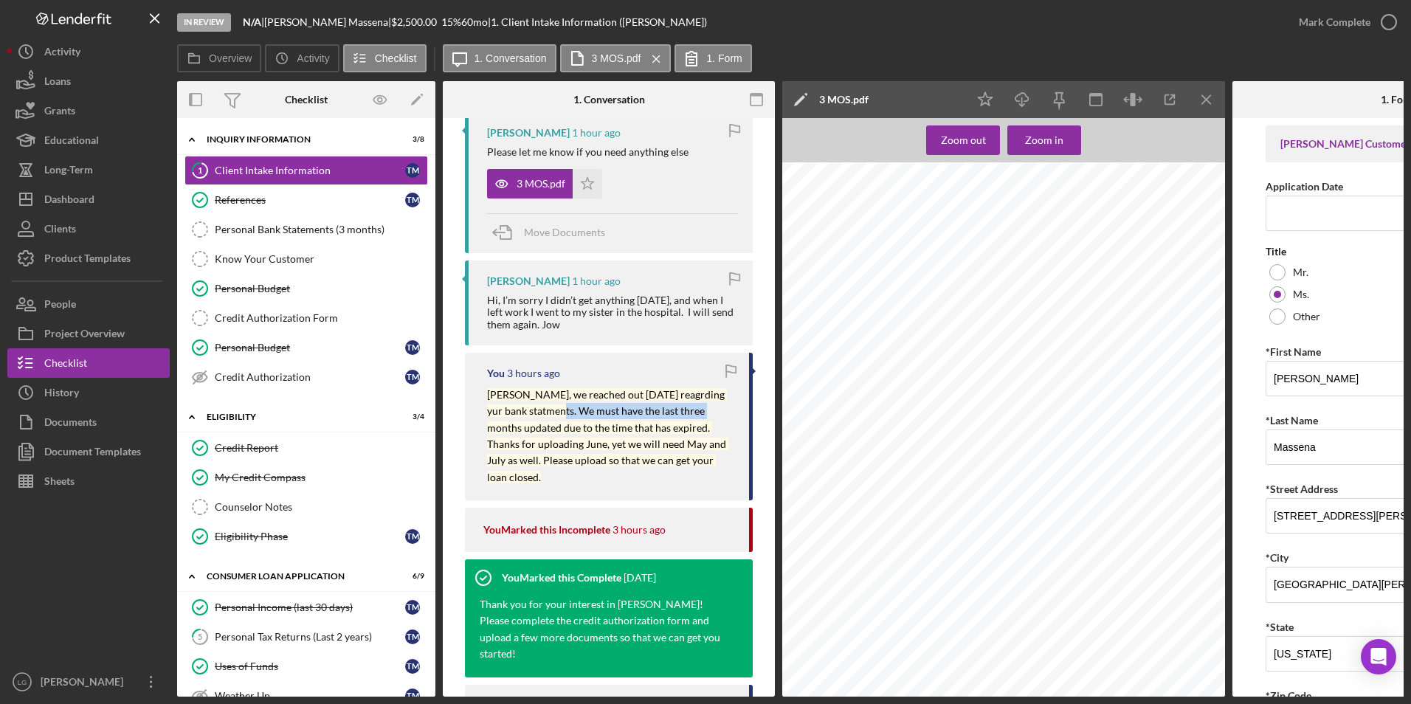
drag, startPoint x: 534, startPoint y: 405, endPoint x: 685, endPoint y: 415, distance: 150.9
click at [685, 415] on mark "[PERSON_NAME], we reached out [DATE] reagrding yur bank statments. We must have…" at bounding box center [607, 435] width 241 height 95
drag, startPoint x: 685, startPoint y: 415, endPoint x: 640, endPoint y: 376, distance: 59.7
click at [640, 376] on div "You 3 hours ago" at bounding box center [610, 374] width 247 height 12
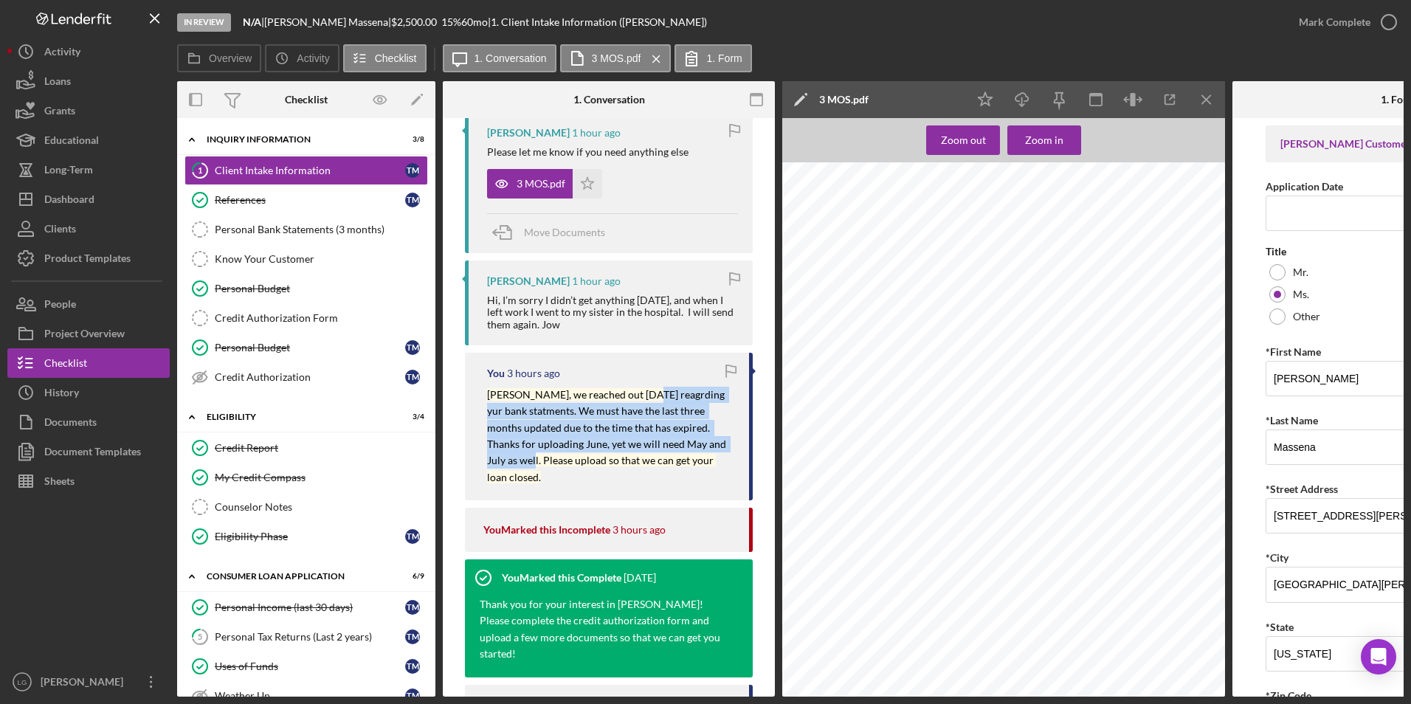
drag, startPoint x: 639, startPoint y: 396, endPoint x: 728, endPoint y: 447, distance: 102.2
click at [728, 447] on mark "[PERSON_NAME], we reached out [DATE] reagrding yur bank statments. We must have…" at bounding box center [607, 435] width 241 height 95
drag, startPoint x: 728, startPoint y: 447, endPoint x: 691, endPoint y: 420, distance: 45.5
copy mark "reagrding yur bank statments. We must have the last three months updated due to…"
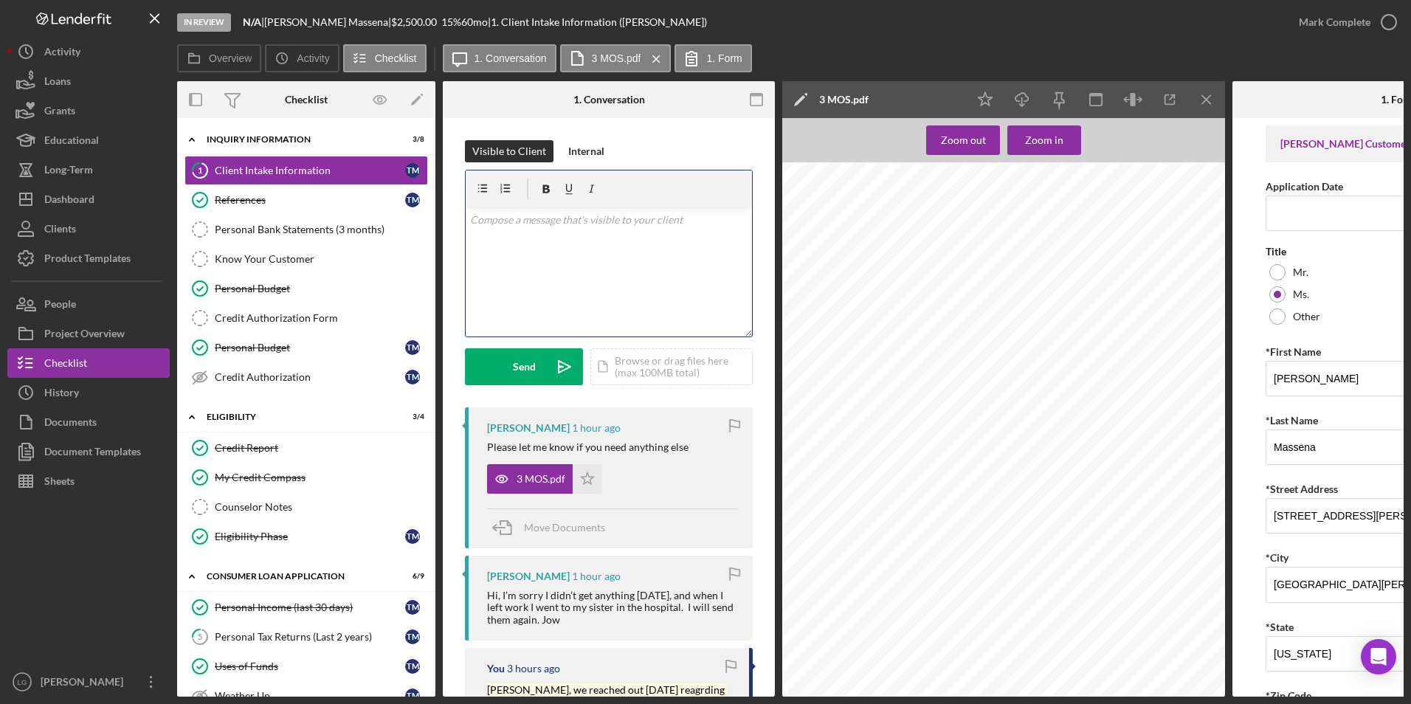
click at [509, 225] on p at bounding box center [609, 220] width 278 height 16
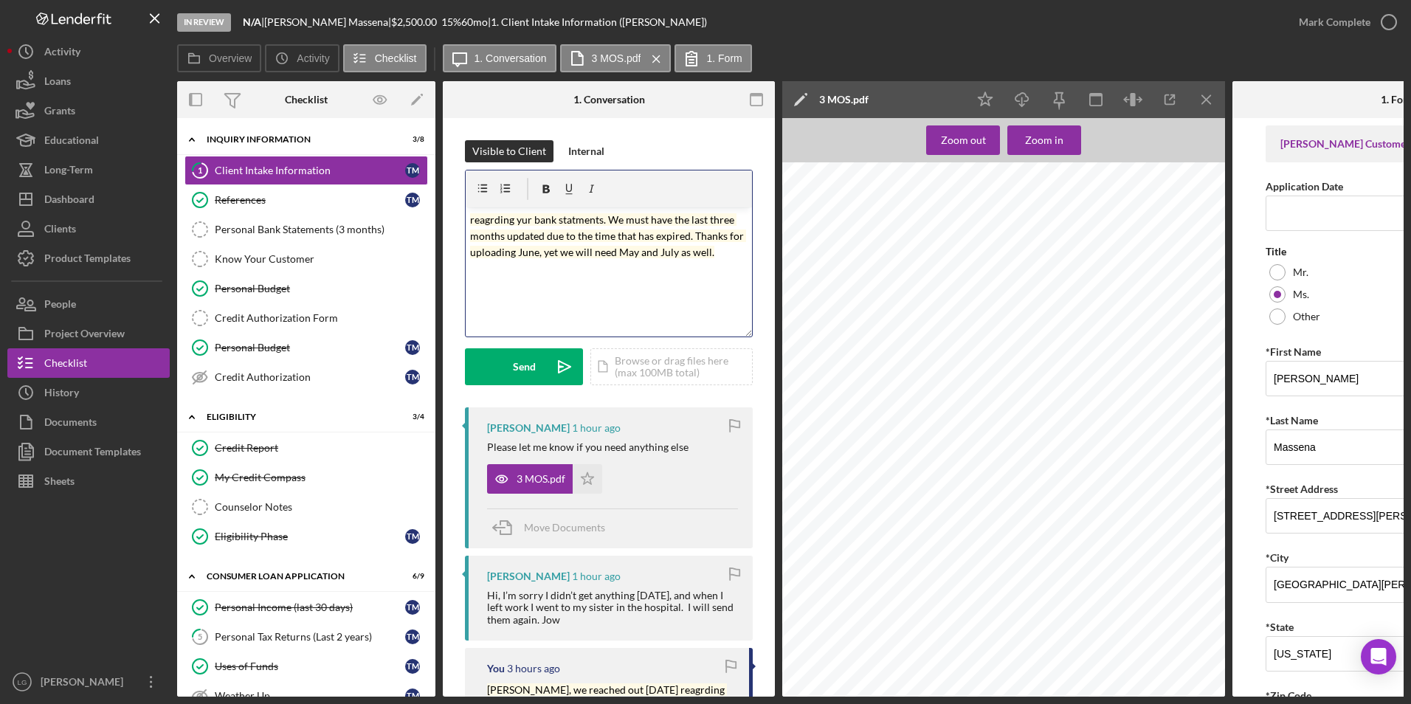
click at [522, 218] on mark "reagrding yur bank statments. We must have the last three months updated due to…" at bounding box center [608, 236] width 276 height 46
click at [472, 222] on mark "reagrding your bank statments. We must have the last three months updated due t…" at bounding box center [608, 236] width 276 height 46
click at [467, 219] on div "v Color teal Color pink Remove color Add row above Add row below Add column bef…" at bounding box center [609, 271] width 286 height 129
drag, startPoint x: 601, startPoint y: 219, endPoint x: 479, endPoint y: 219, distance: 121.8
click at [479, 219] on mark "reagrding your bank statments. We must have the last three months updated due t…" at bounding box center [608, 236] width 276 height 46
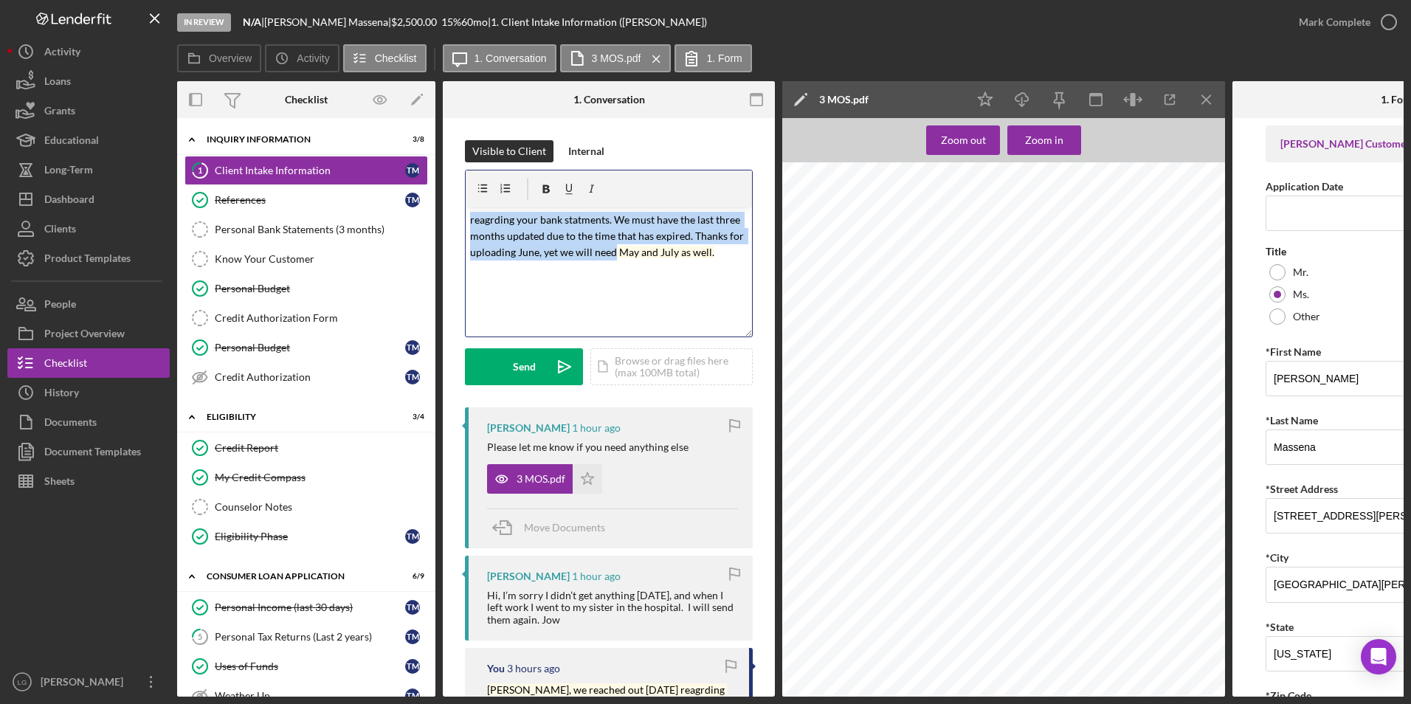
drag, startPoint x: 663, startPoint y: 253, endPoint x: 466, endPoint y: 220, distance: 199.9
click at [466, 220] on div "v Color teal Color pink Remove color Add row above Add row below Add column bef…" at bounding box center [609, 271] width 286 height 129
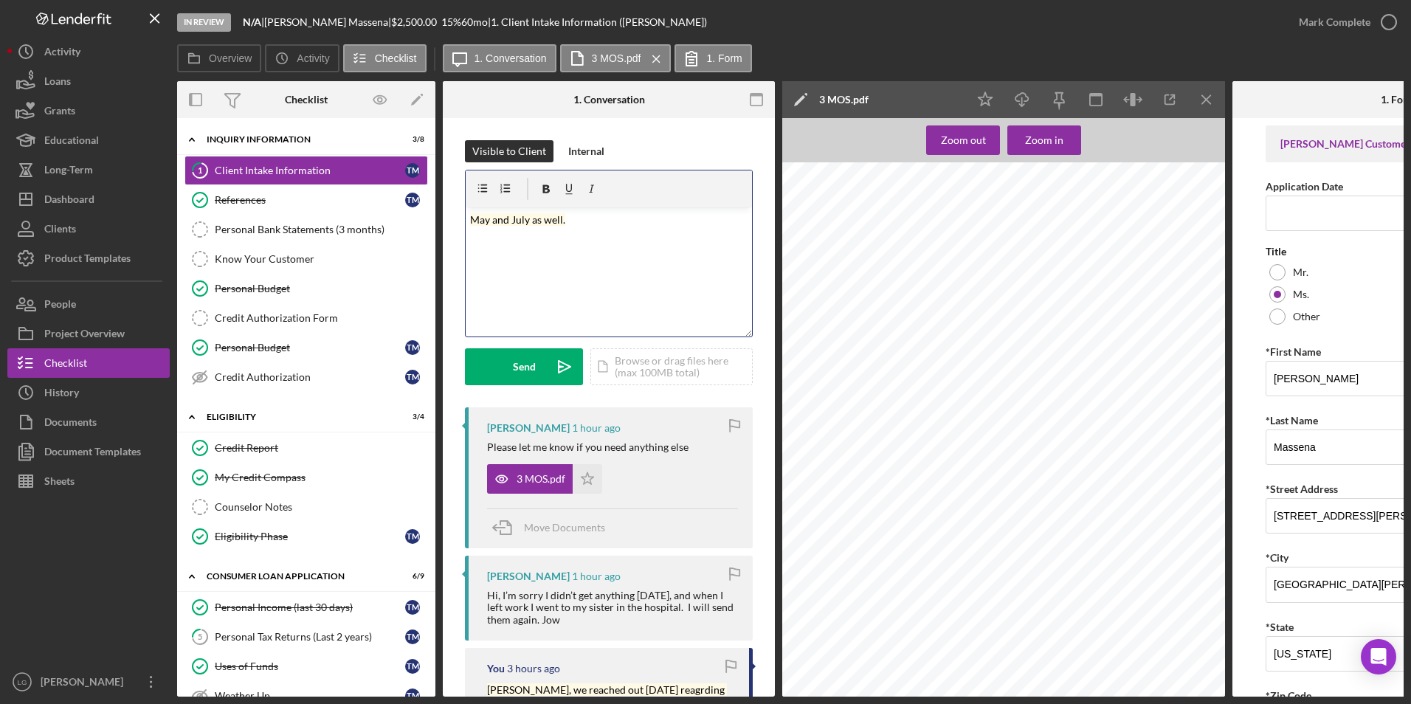
drag, startPoint x: 568, startPoint y: 224, endPoint x: 535, endPoint y: 224, distance: 32.5
click at [535, 224] on p "May and July as well." at bounding box center [609, 220] width 278 height 16
click at [533, 372] on div "Send" at bounding box center [524, 366] width 23 height 37
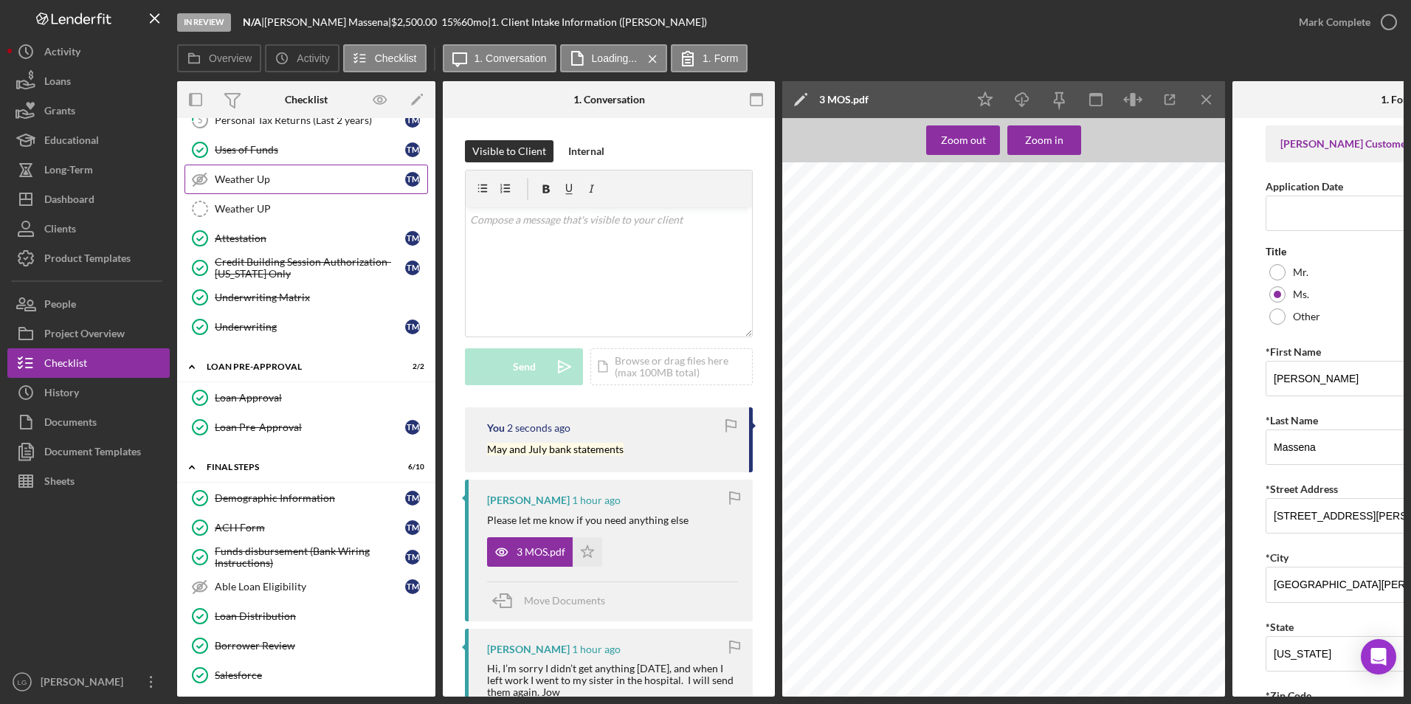
scroll to position [369, 0]
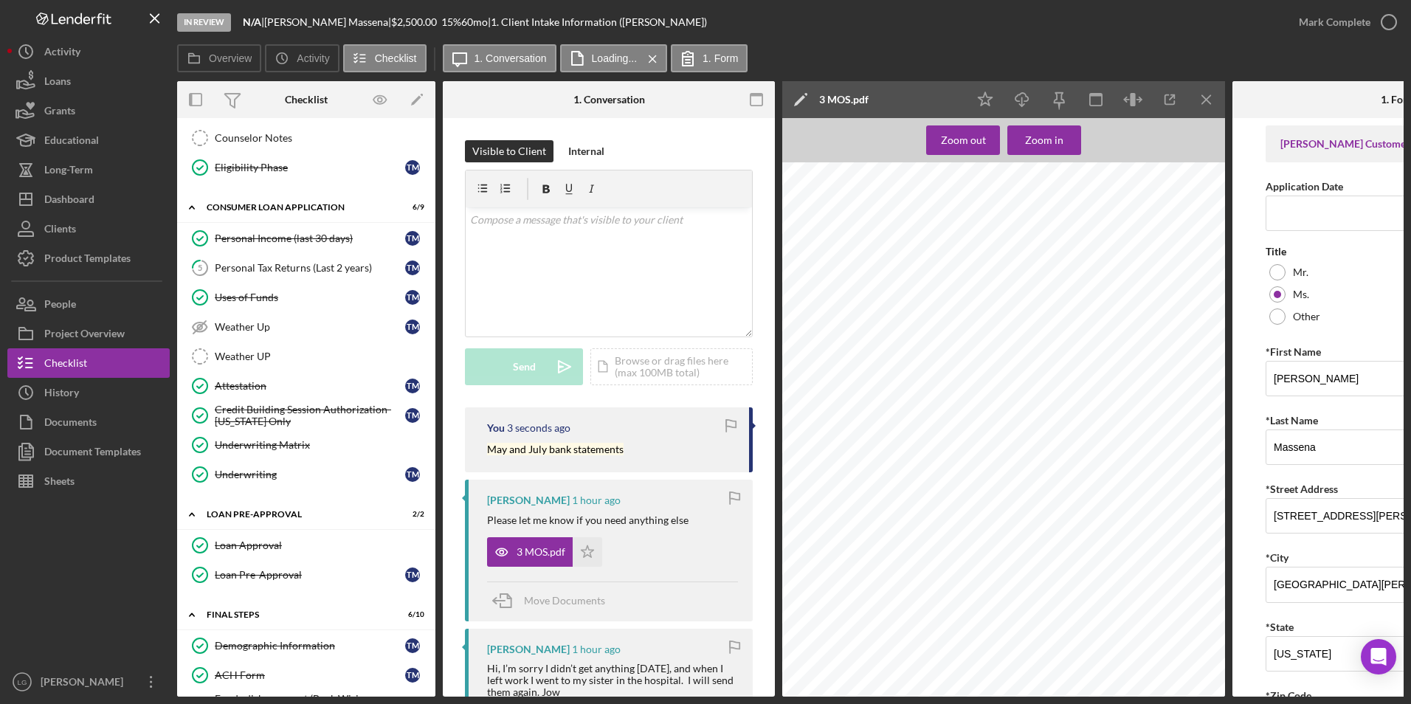
drag, startPoint x: 328, startPoint y: 260, endPoint x: 563, endPoint y: 324, distance: 244.1
click at [328, 260] on link "5 Personal Tax Returns (Last 2 years) T M" at bounding box center [307, 268] width 244 height 30
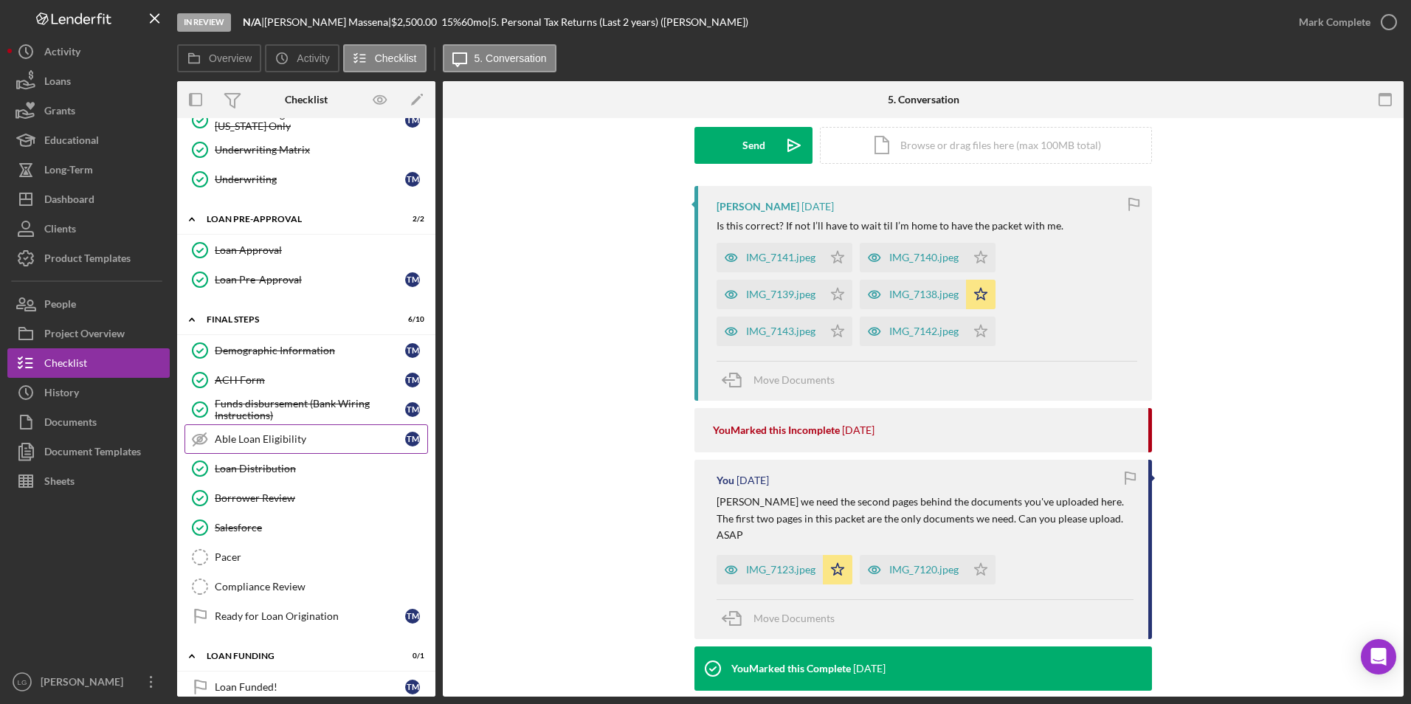
scroll to position [684, 0]
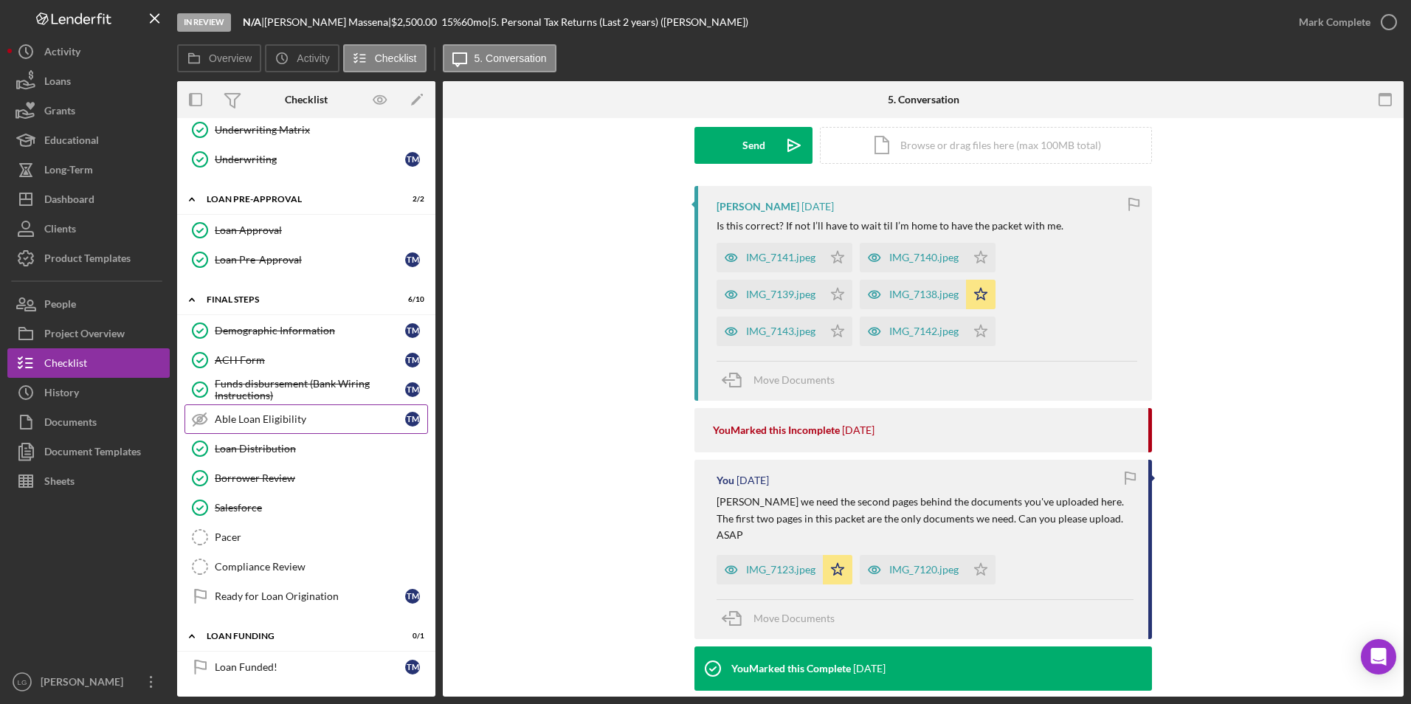
click at [258, 426] on link "Able Loan Eligibility Able Loan Eligibility T M" at bounding box center [307, 420] width 244 height 30
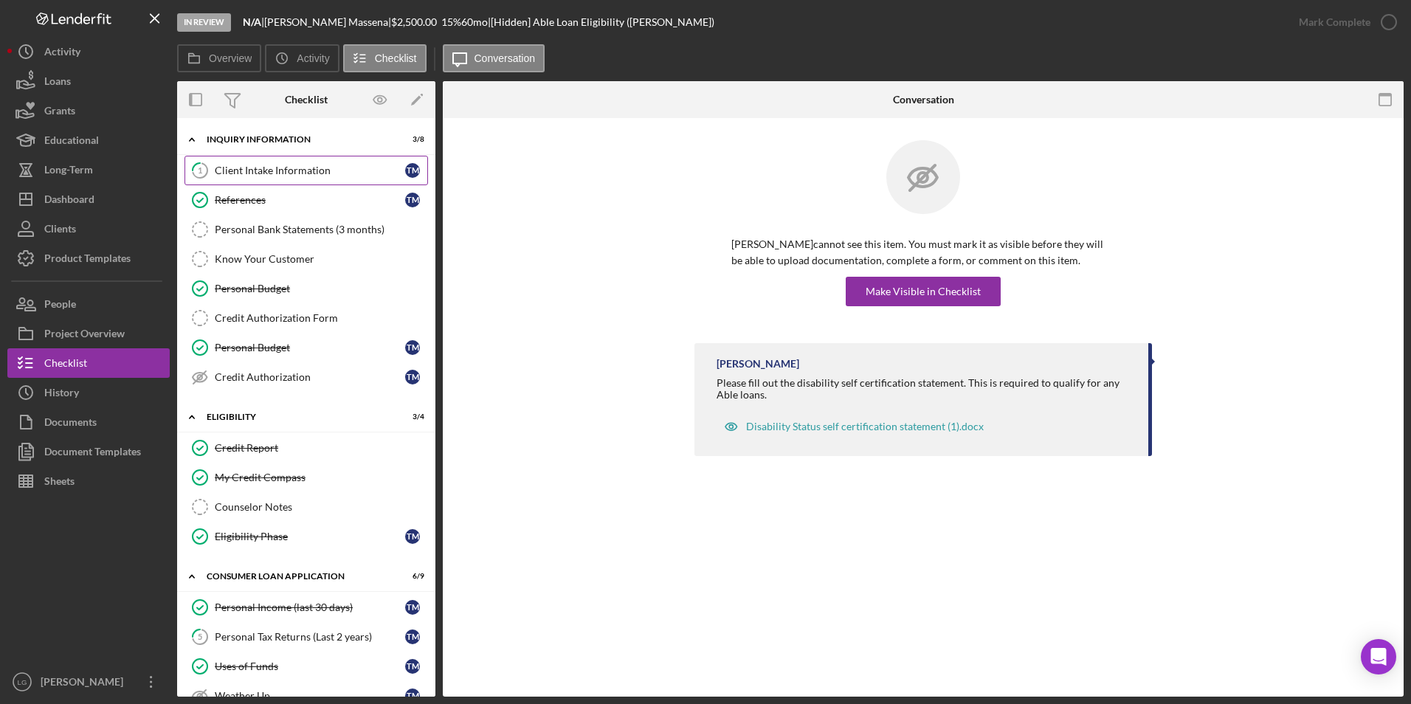
drag, startPoint x: 254, startPoint y: 161, endPoint x: 363, endPoint y: 182, distance: 111.3
click at [254, 161] on link "1 Client Intake Information T M" at bounding box center [307, 171] width 244 height 30
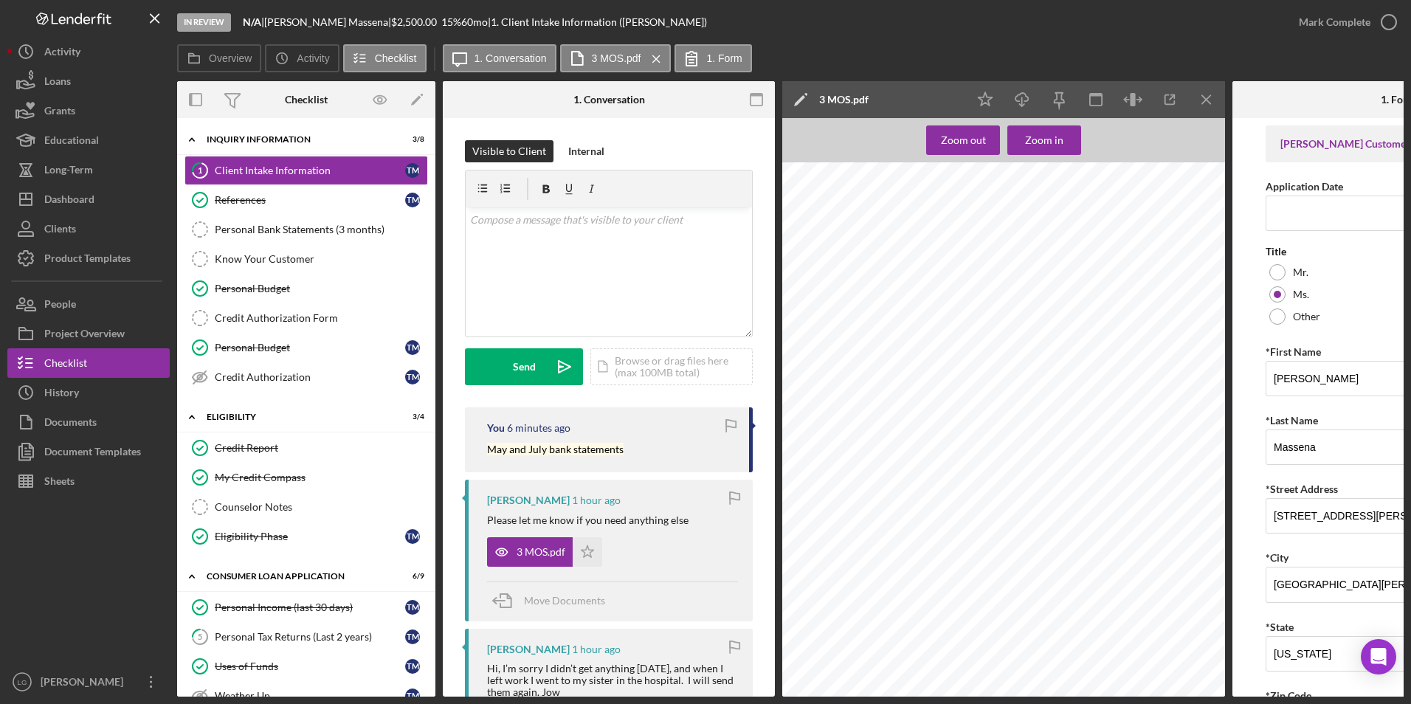
click at [348, 235] on div "Personal Bank Statements (3 months)" at bounding box center [321, 230] width 213 height 12
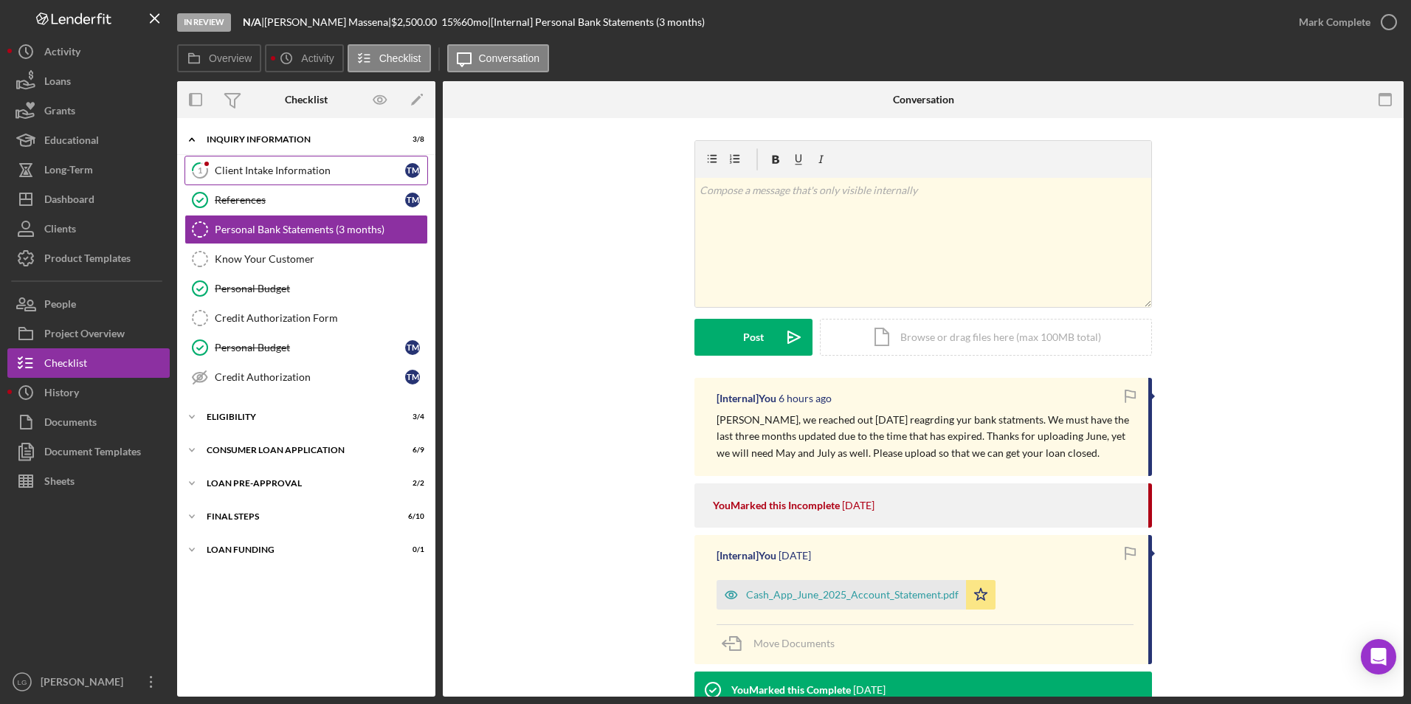
click at [337, 162] on link "1 Client Intake Information T M" at bounding box center [307, 171] width 244 height 30
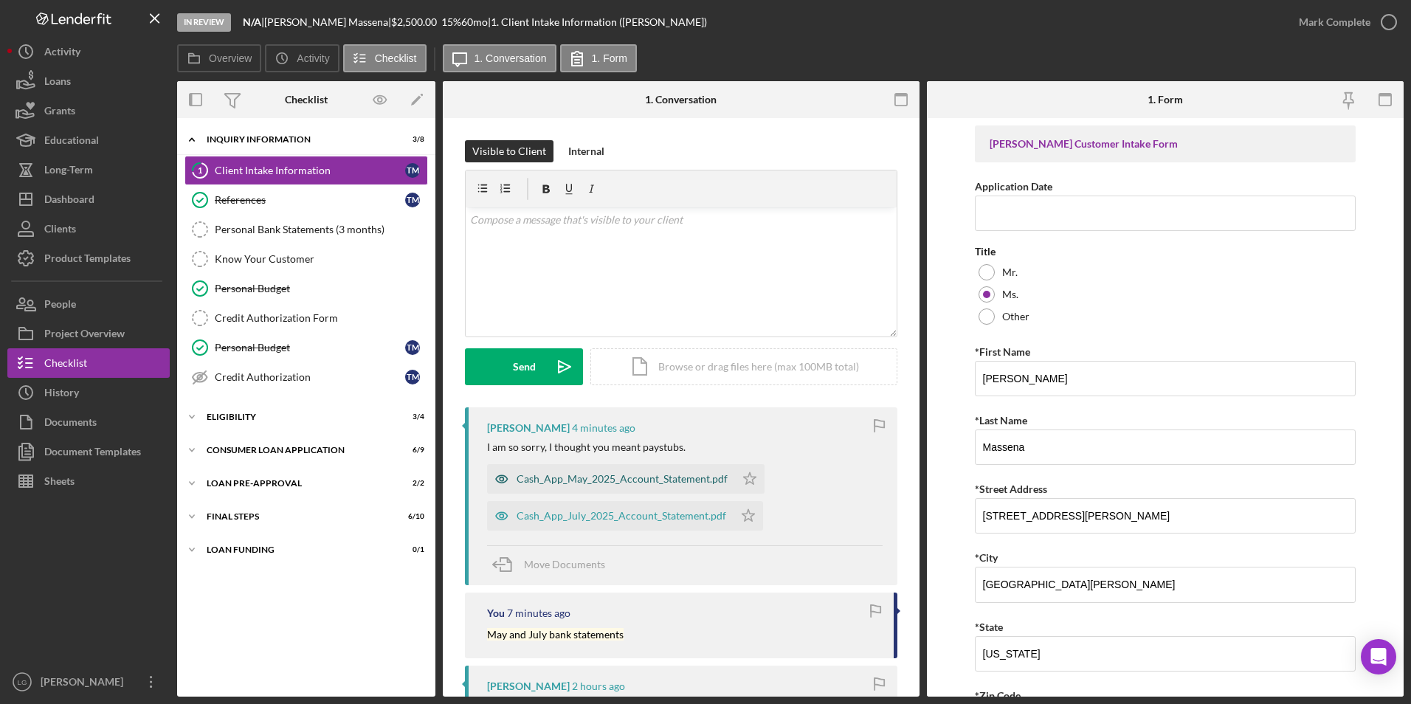
click at [638, 478] on div "Cash_App_May_2025_Account_Statement.pdf" at bounding box center [622, 479] width 211 height 12
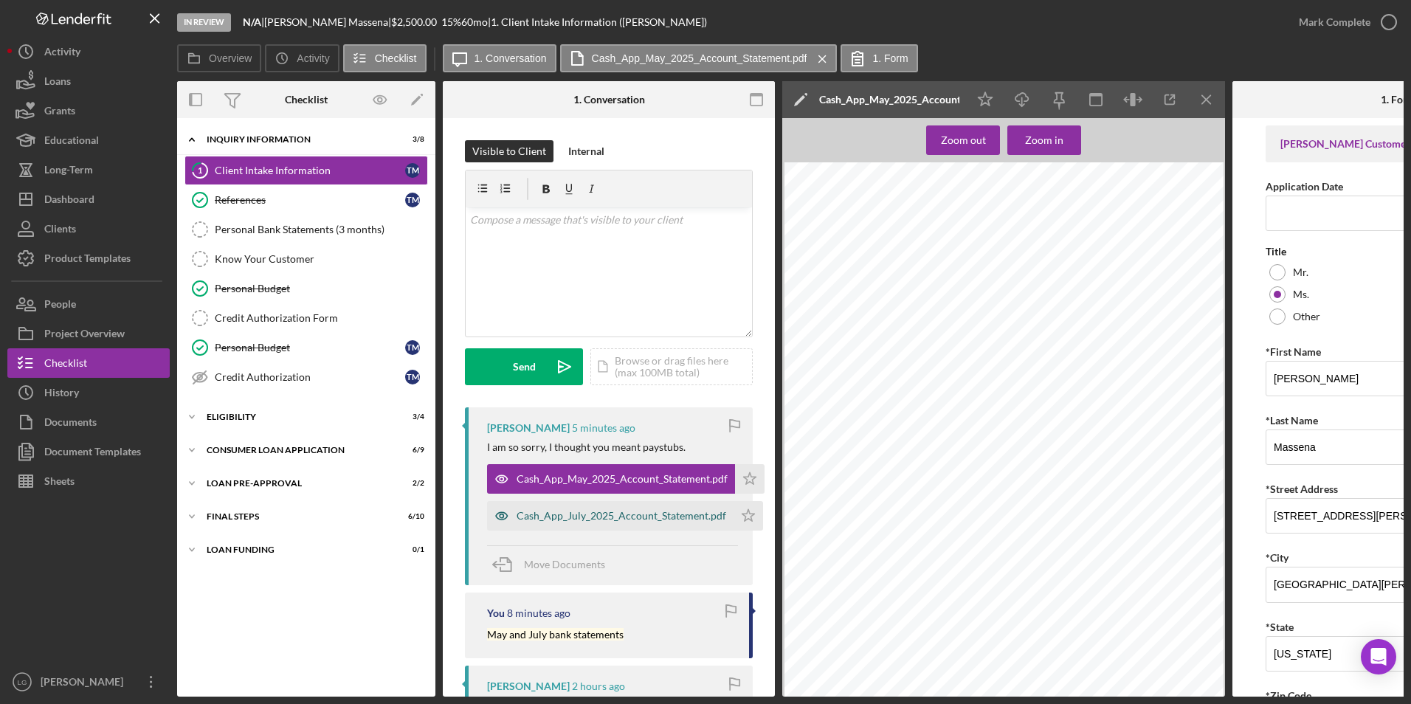
click at [627, 520] on div "Cash_App_July_2025_Account_Statement.pdf" at bounding box center [622, 516] width 210 height 12
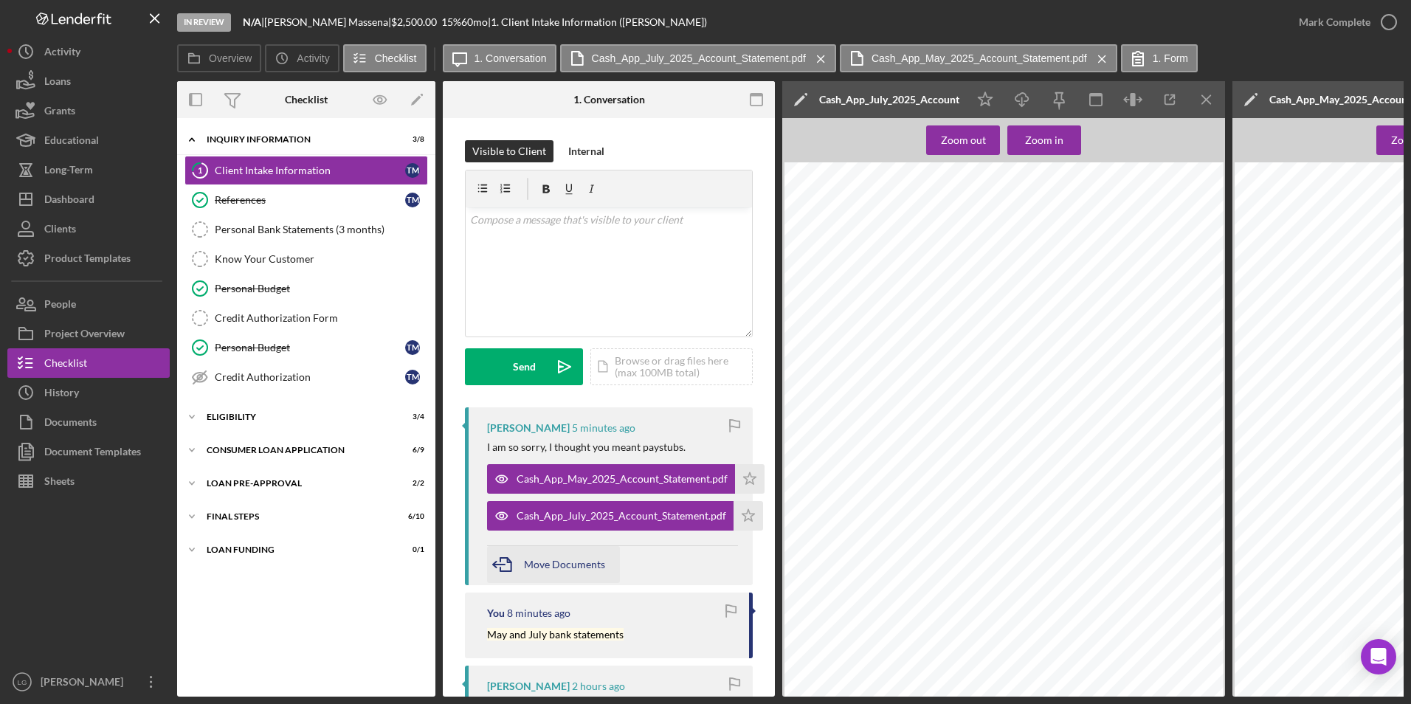
click at [546, 565] on span "Move Documents" at bounding box center [564, 564] width 81 height 13
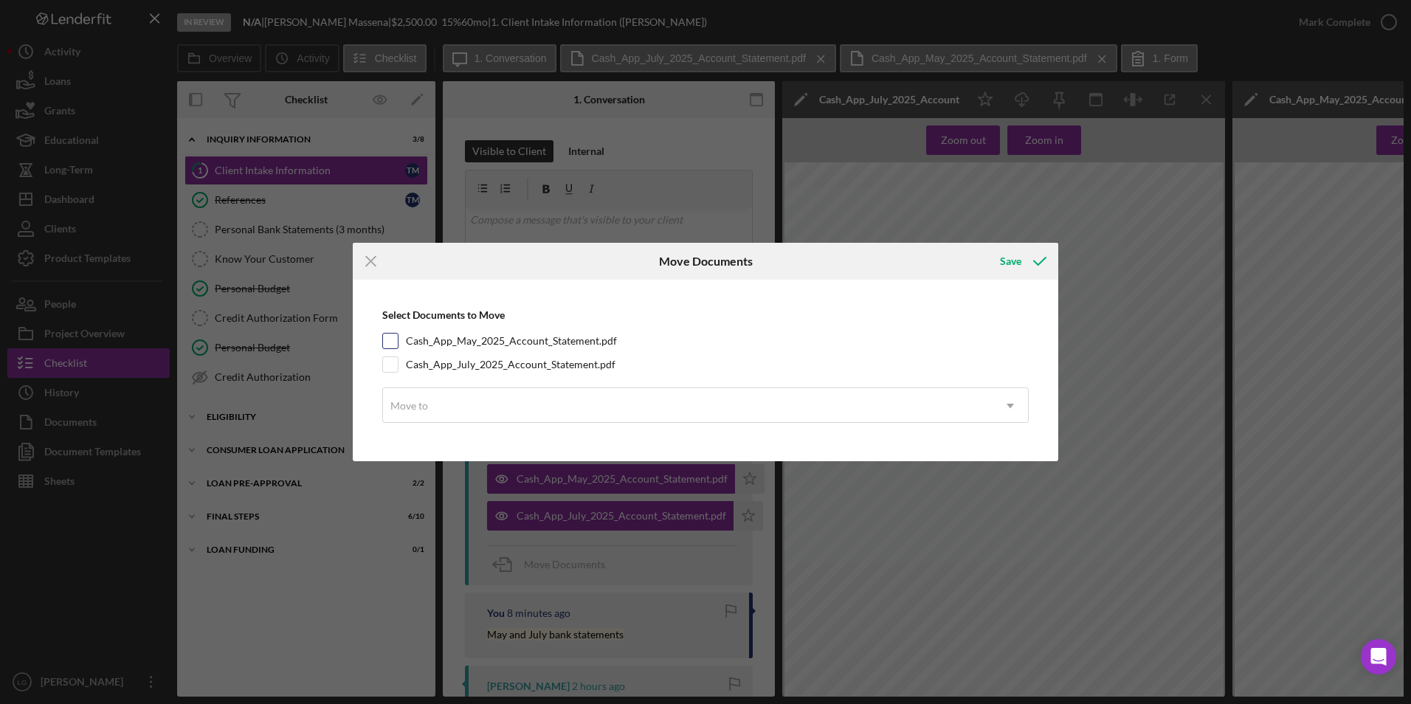
click at [391, 339] on input "Cash_App_May_2025_Account_Statement.pdf" at bounding box center [390, 341] width 15 height 15
checkbox input "true"
click at [391, 370] on input "Cash_App_July_2025_Account_Statement.pdf" at bounding box center [390, 364] width 15 height 15
checkbox input "true"
click at [429, 409] on div "Move to" at bounding box center [409, 406] width 41 height 12
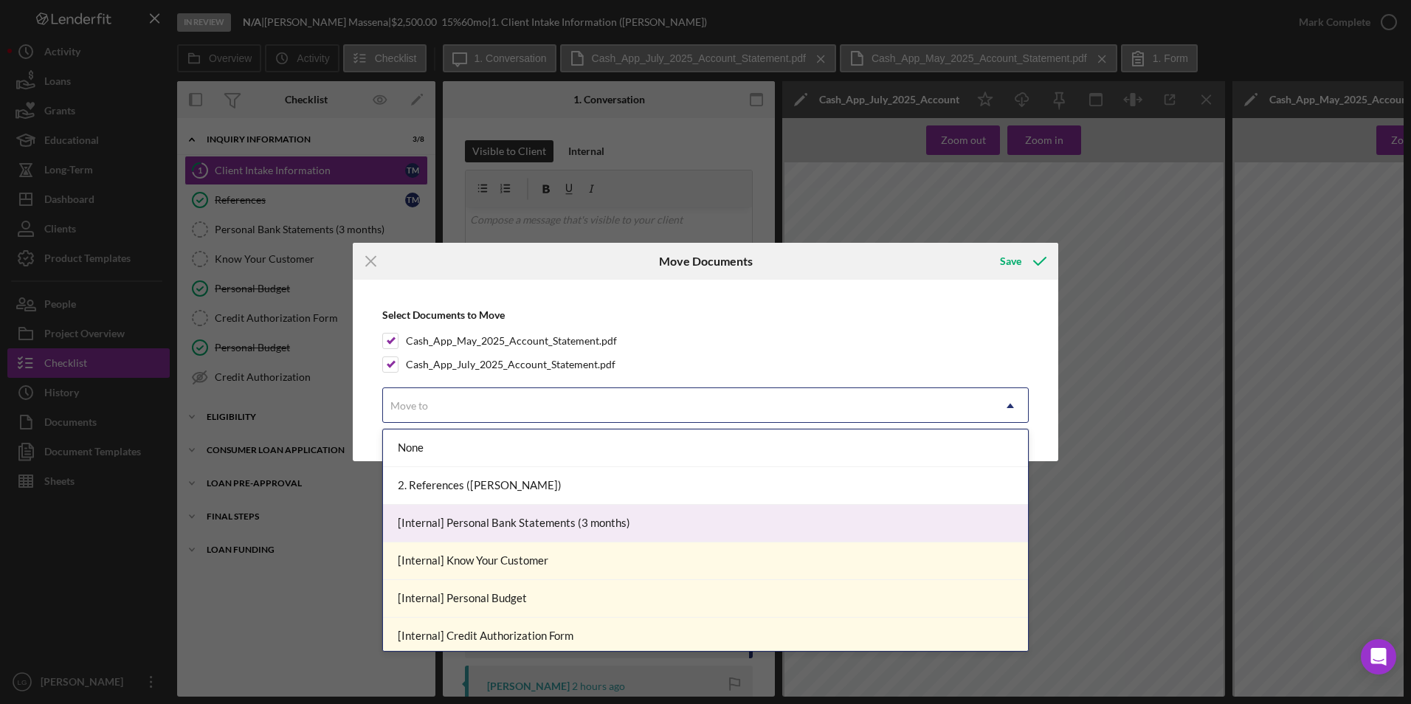
click at [517, 523] on div "[Internal] Personal Bank Statements (3 months)" at bounding box center [705, 524] width 645 height 38
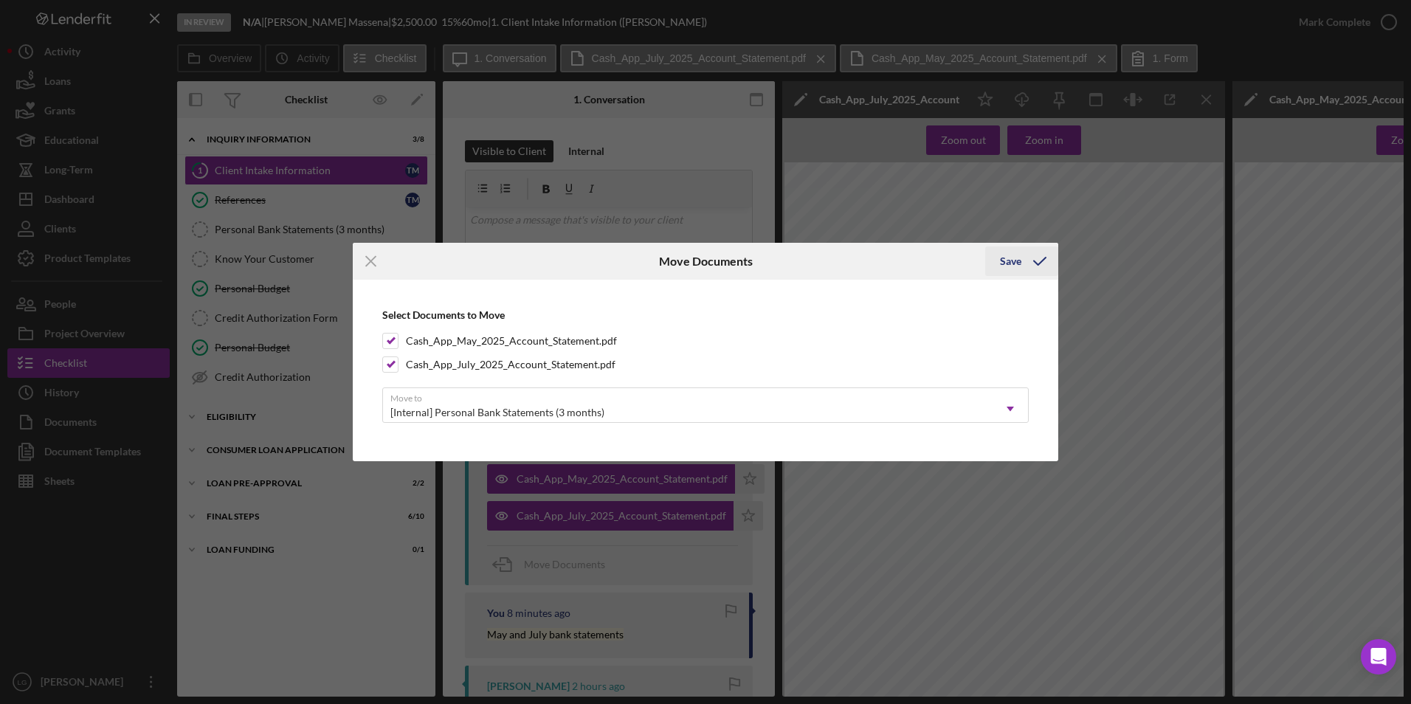
click at [1003, 259] on div "Save" at bounding box center [1010, 262] width 21 height 30
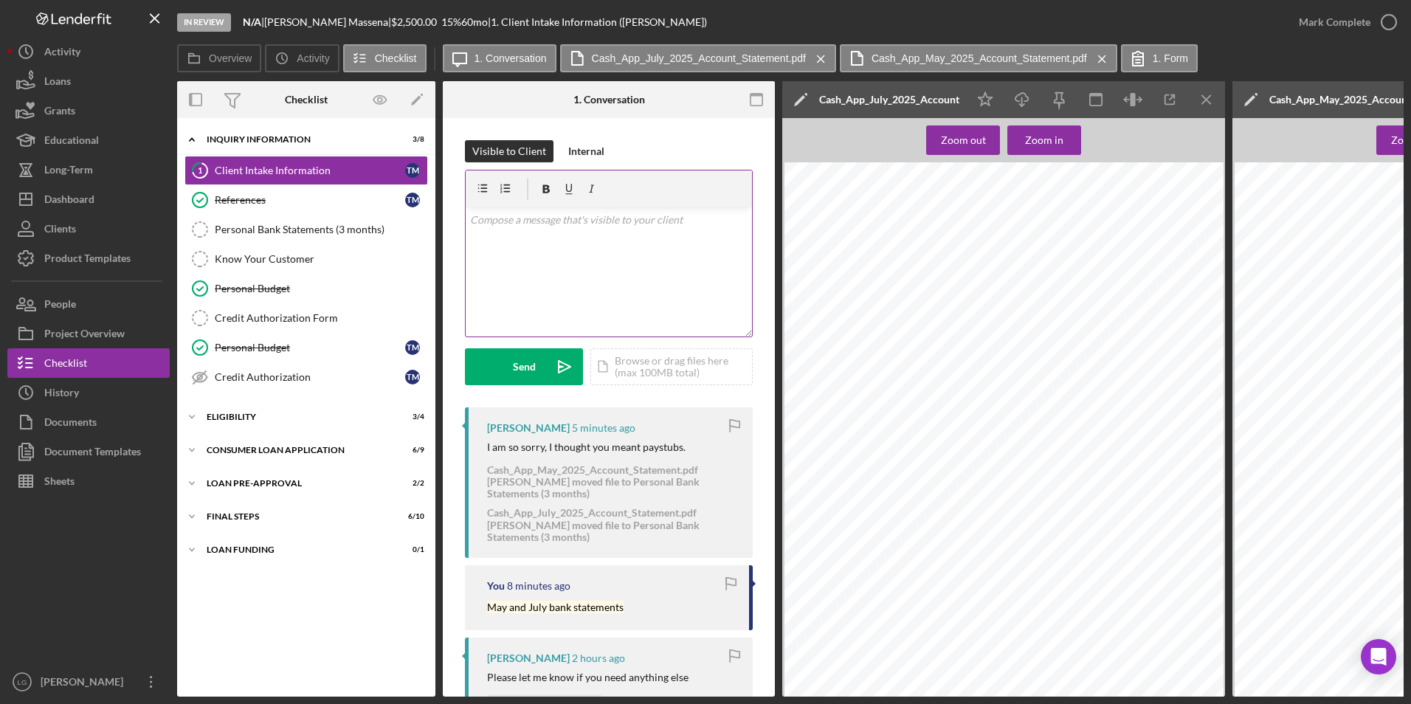
click at [585, 275] on div "v Color teal Color pink Remove color Add row above Add row below Add column bef…" at bounding box center [609, 271] width 286 height 129
click at [533, 376] on div "Send" at bounding box center [524, 366] width 23 height 37
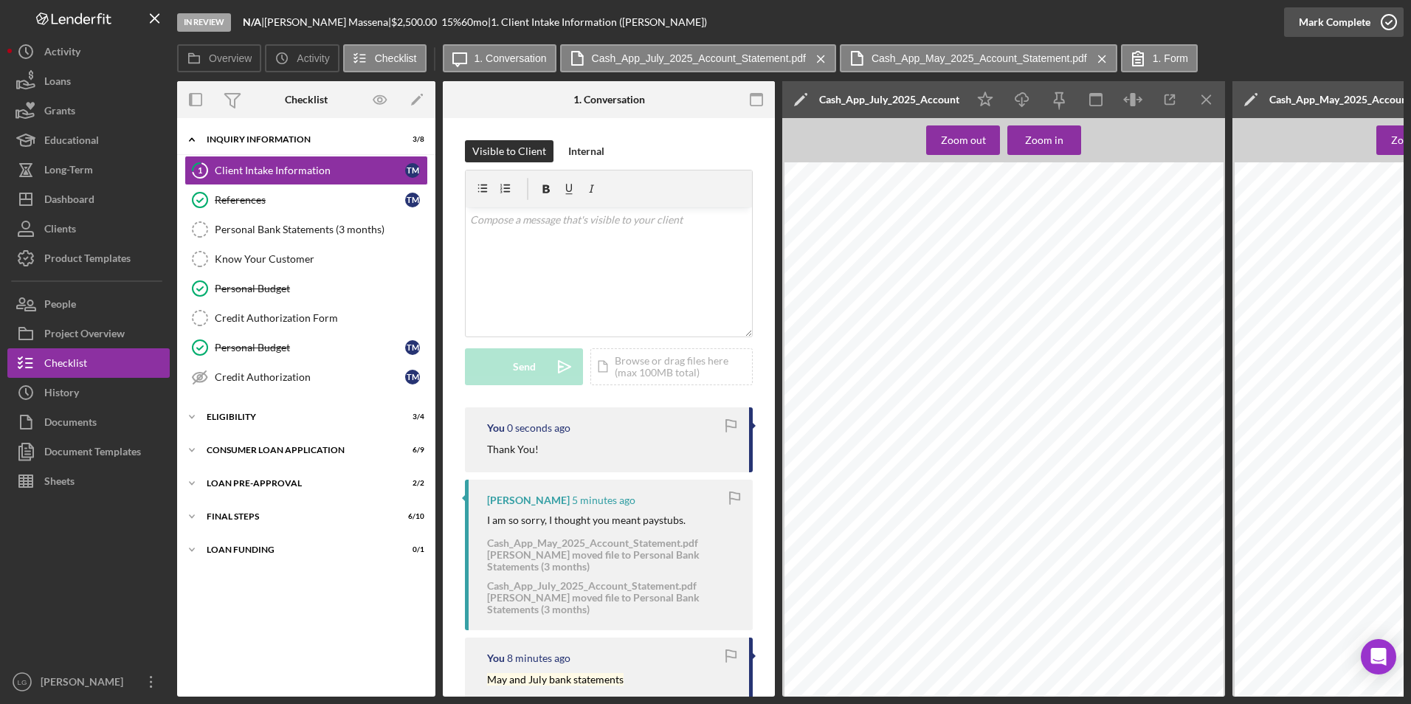
click at [1349, 13] on div "Mark Complete" at bounding box center [1335, 22] width 72 height 30
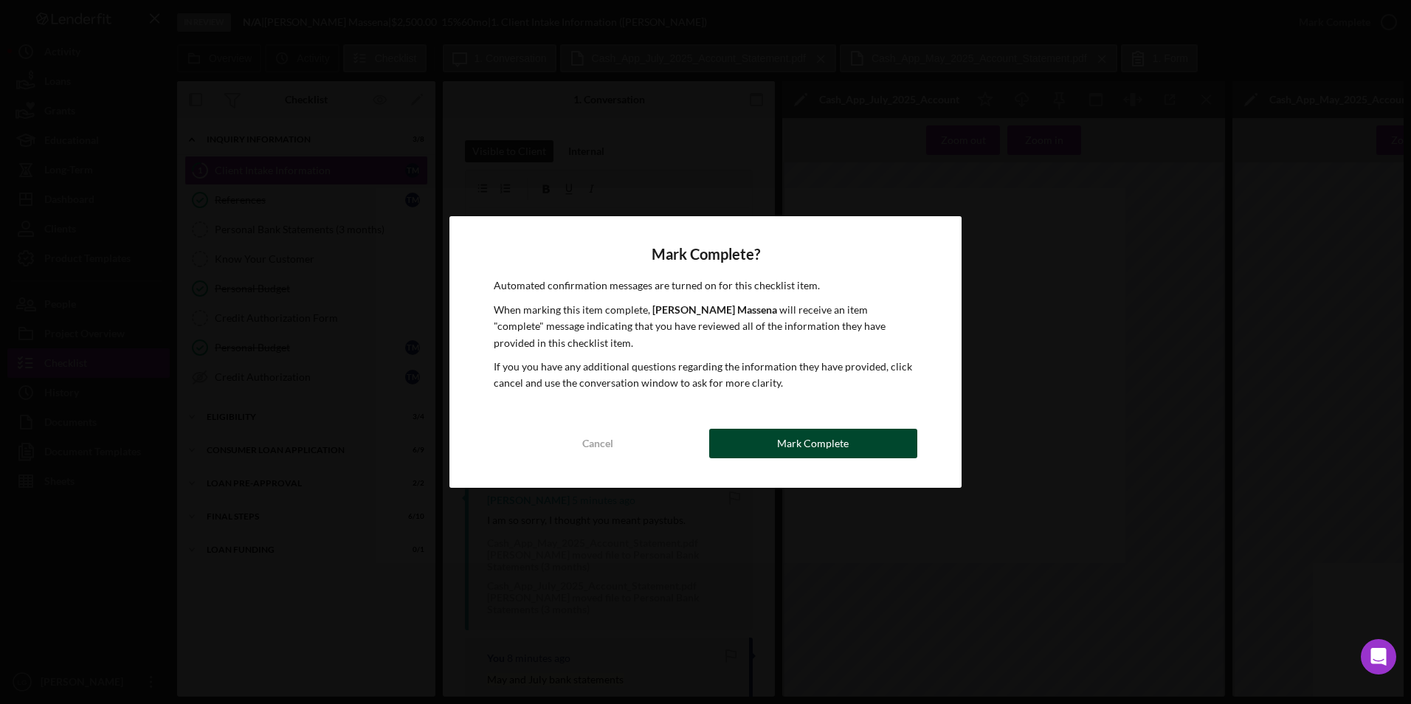
click at [771, 443] on button "Mark Complete" at bounding box center [813, 444] width 208 height 30
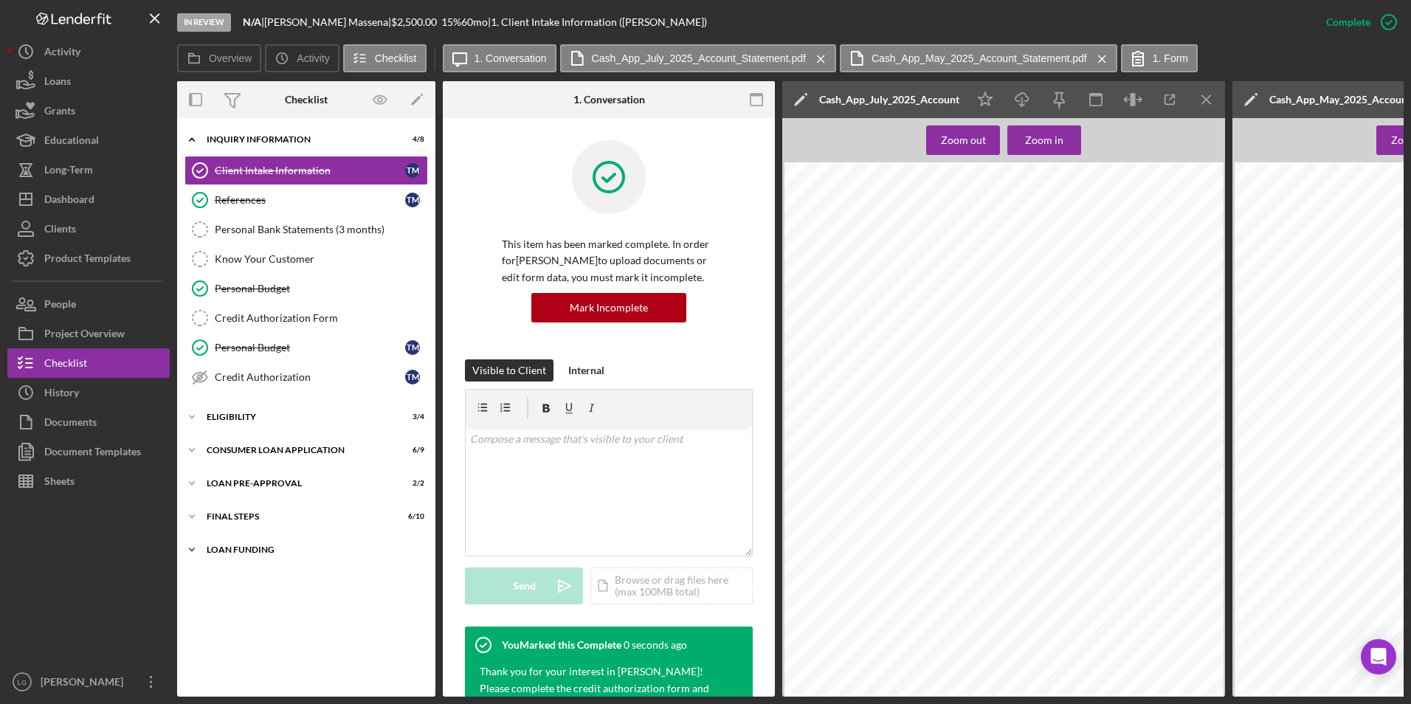
drag, startPoint x: 234, startPoint y: 557, endPoint x: 235, endPoint y: 539, distance: 17.7
click at [235, 548] on div "Icon/Expander Loan Funding 0 / 1" at bounding box center [306, 550] width 258 height 30
click at [232, 519] on div "Icon/Expander FINAL STEPS 6 / 10" at bounding box center [306, 517] width 258 height 30
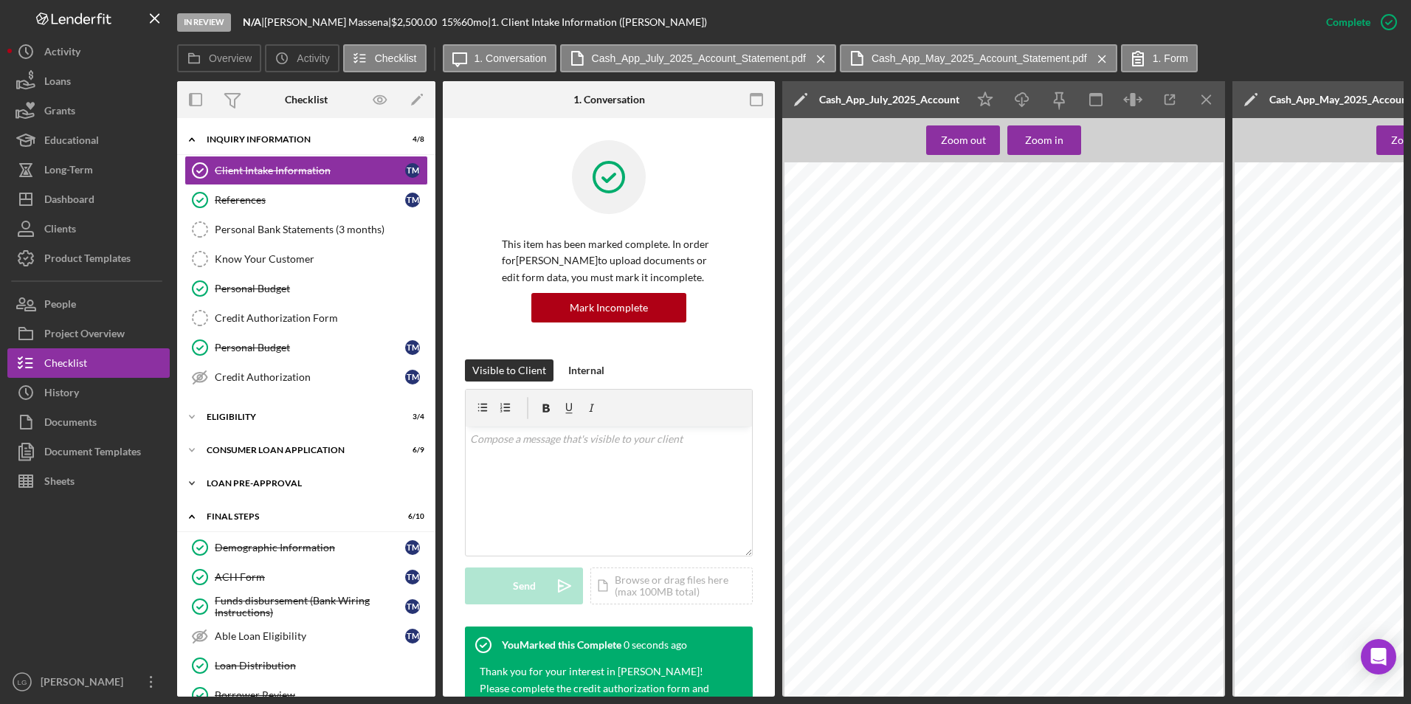
drag, startPoint x: 231, startPoint y: 482, endPoint x: 231, endPoint y: 474, distance: 8.1
click at [231, 478] on div "Icon/Expander Loan Pre-Approval 2 / 2" at bounding box center [306, 484] width 258 height 30
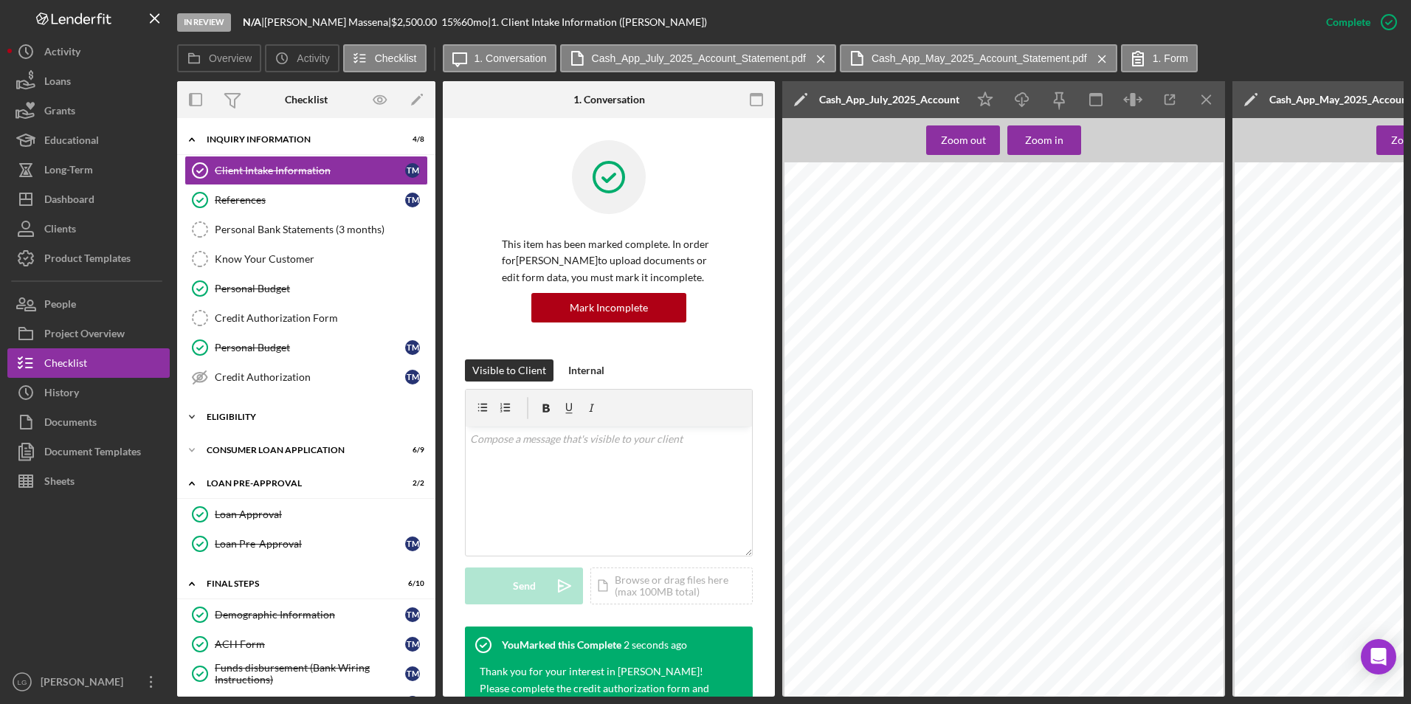
drag, startPoint x: 231, startPoint y: 447, endPoint x: 232, endPoint y: 424, distance: 22.9
click at [231, 444] on div "Icon/Expander Consumer Loan Application 6 / 9" at bounding box center [306, 451] width 258 height 30
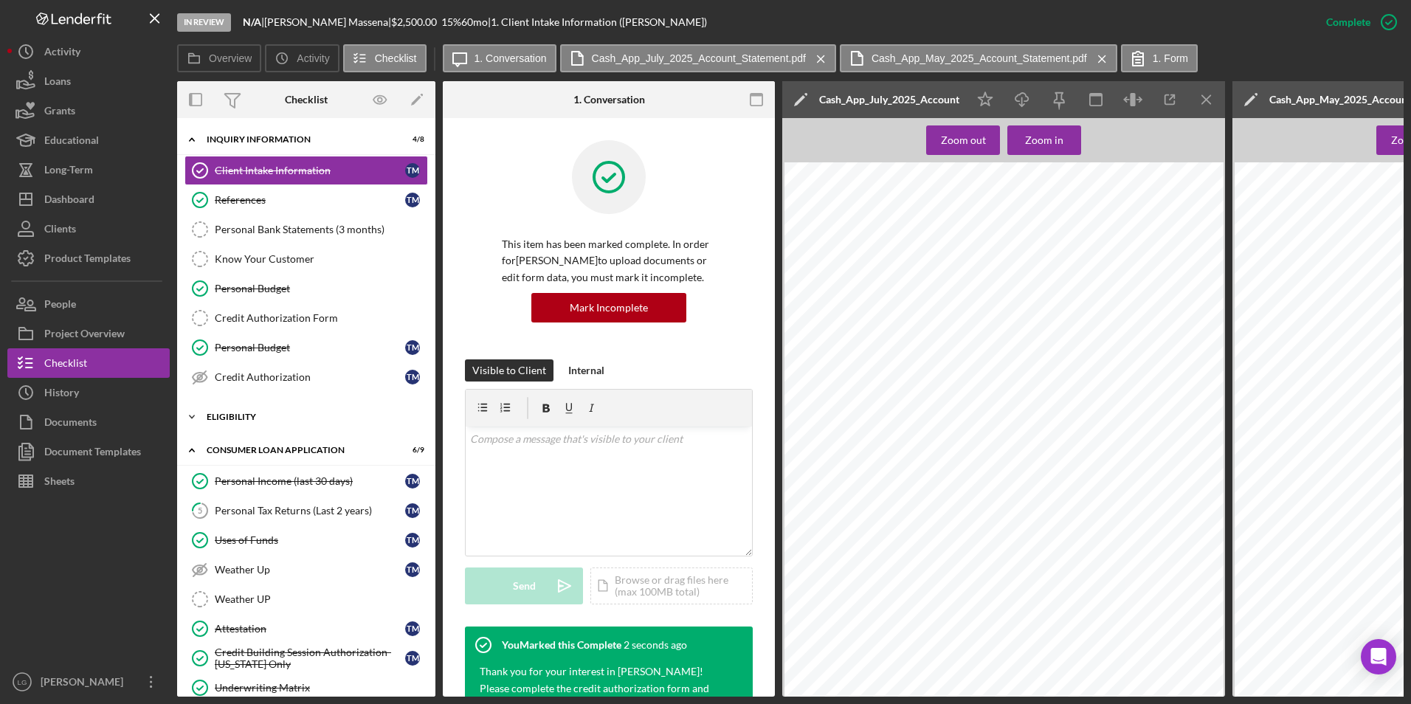
click at [232, 419] on div "Eligibility" at bounding box center [312, 417] width 210 height 9
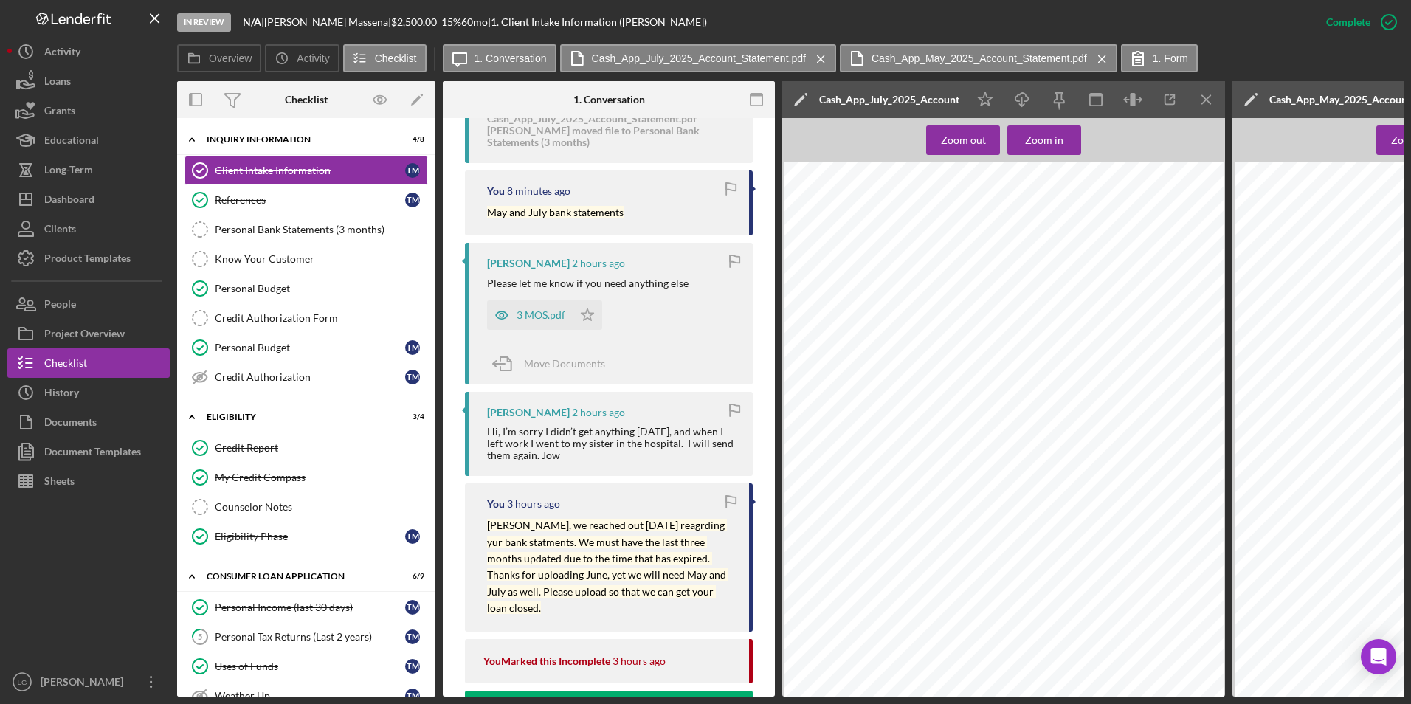
scroll to position [886, 0]
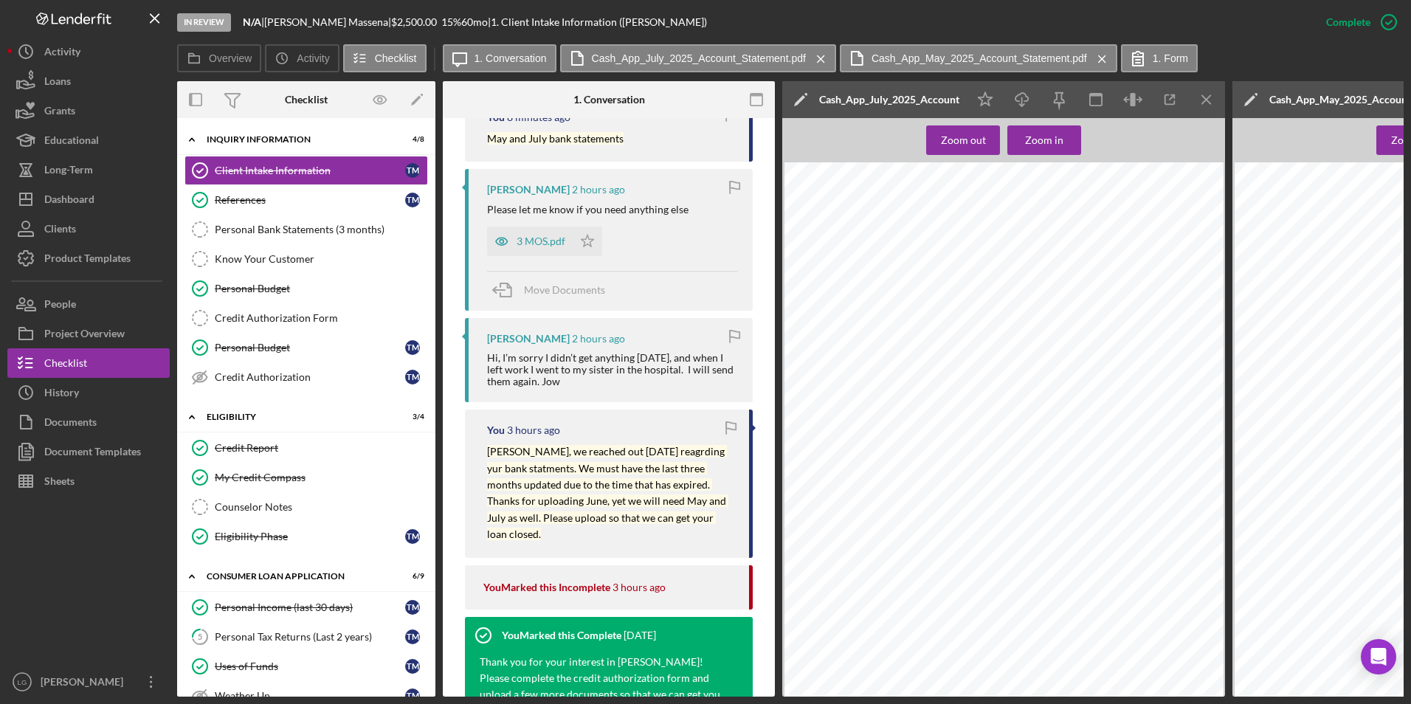
drag, startPoint x: 355, startPoint y: 218, endPoint x: 548, endPoint y: 264, distance: 198.8
click at [355, 218] on link "Personal Bank Statements (3 months) Personal Bank Statements (3 months)" at bounding box center [307, 230] width 244 height 30
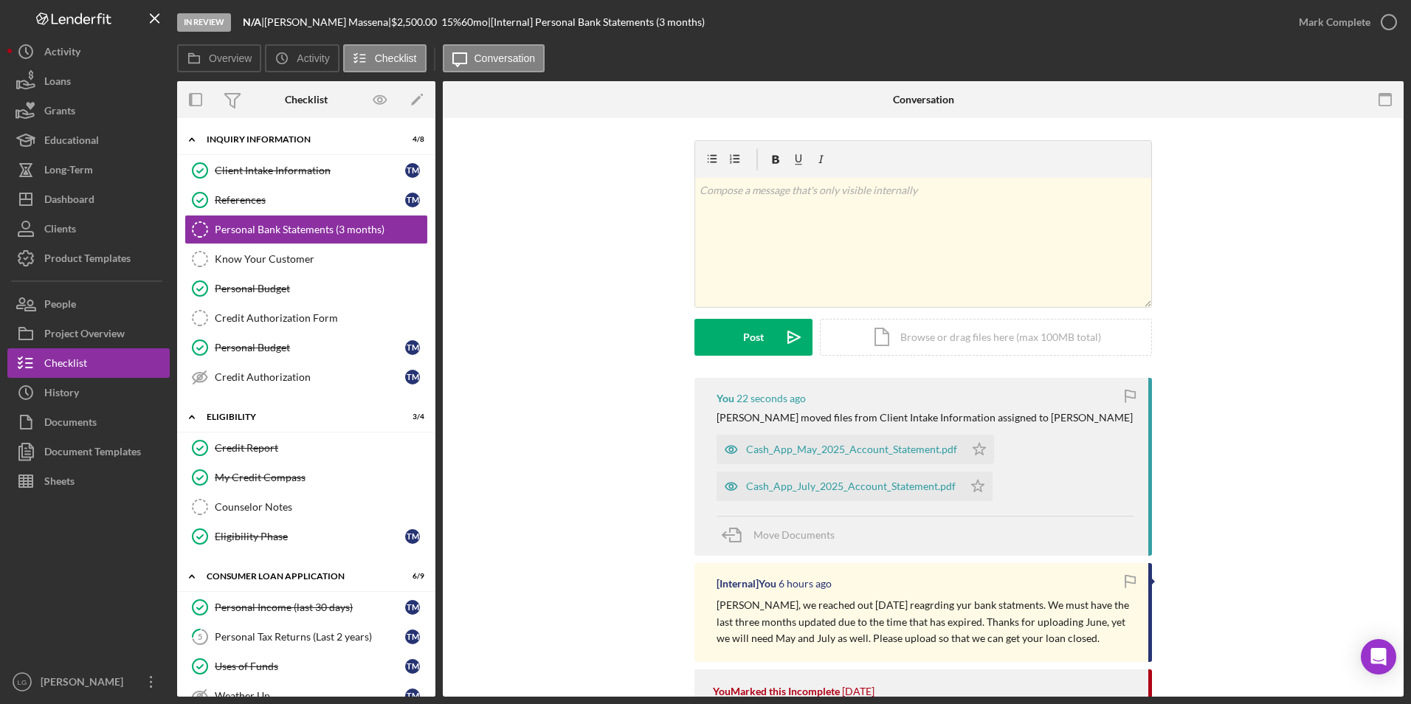
scroll to position [148, 0]
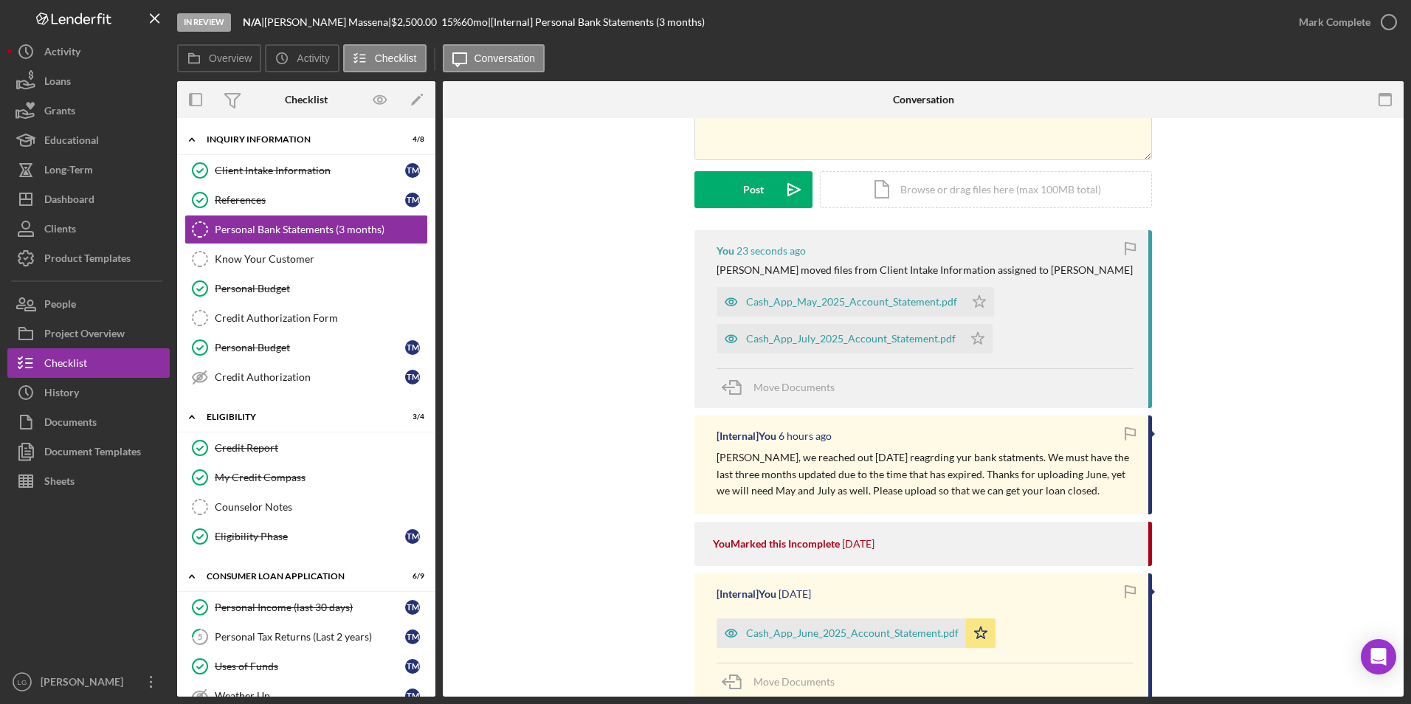
click at [854, 295] on div "Cash_App_May_2025_Account_Statement.pdf" at bounding box center [841, 302] width 248 height 30
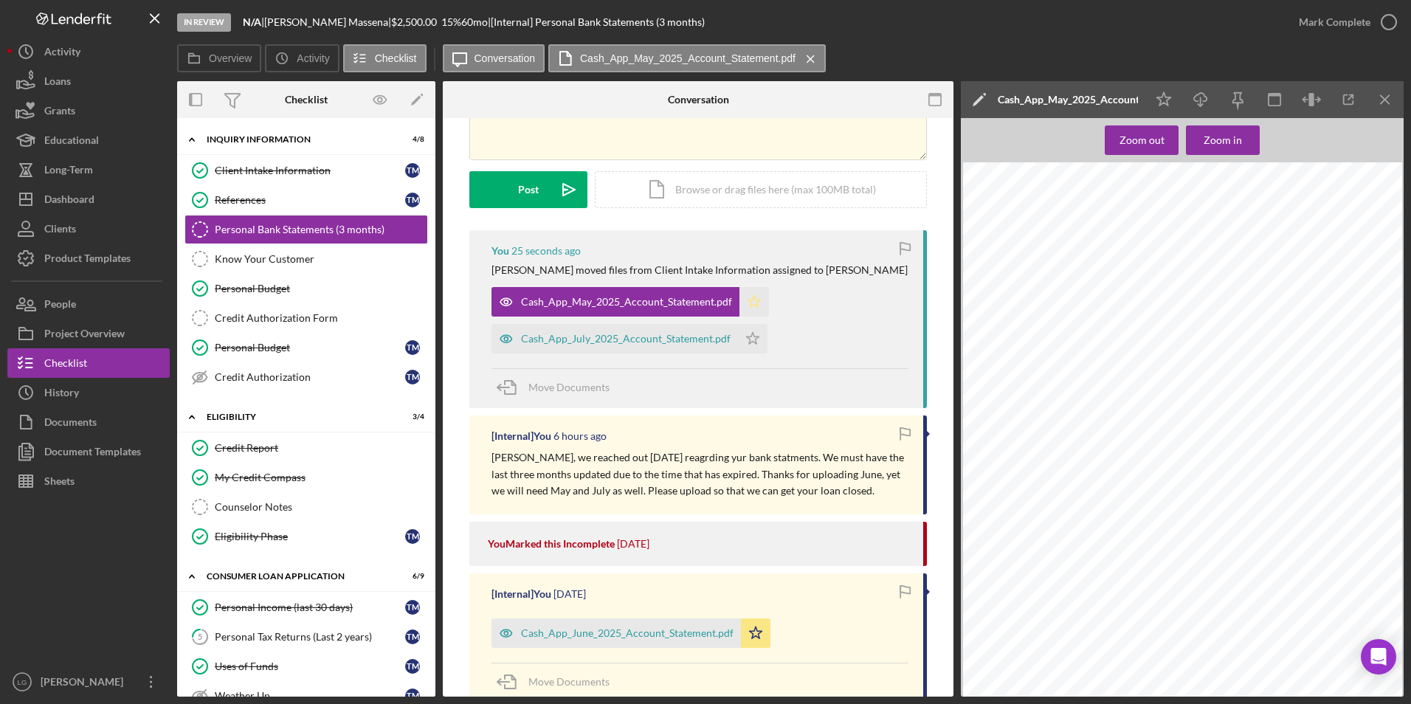
click at [749, 300] on polygon "button" at bounding box center [755, 301] width 13 height 12
click at [749, 307] on polygon "button" at bounding box center [755, 301] width 13 height 12
click at [1205, 97] on icon "Icon/Download" at bounding box center [1201, 99] width 33 height 33
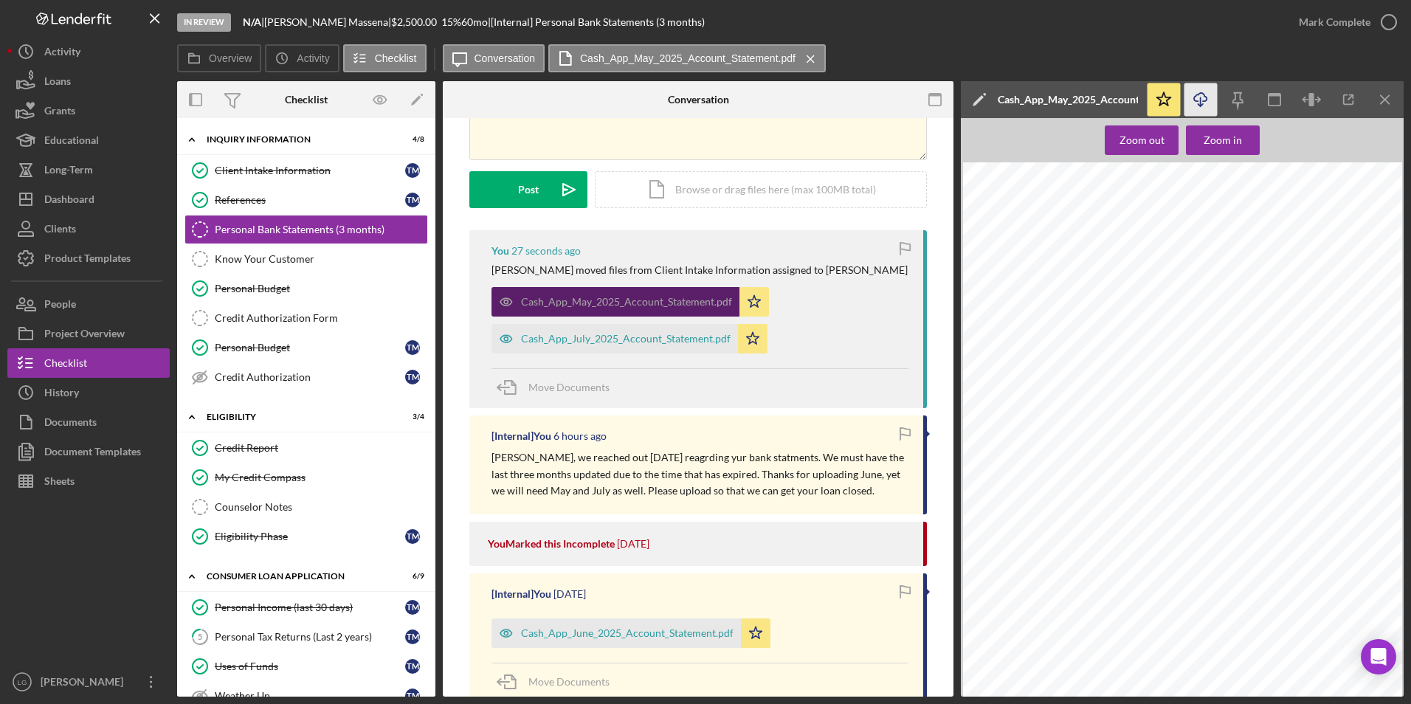
drag, startPoint x: 649, startPoint y: 340, endPoint x: 706, endPoint y: 303, distance: 67.4
click at [649, 340] on div "Cash_App_July_2025_Account_Statement.pdf" at bounding box center [626, 339] width 210 height 12
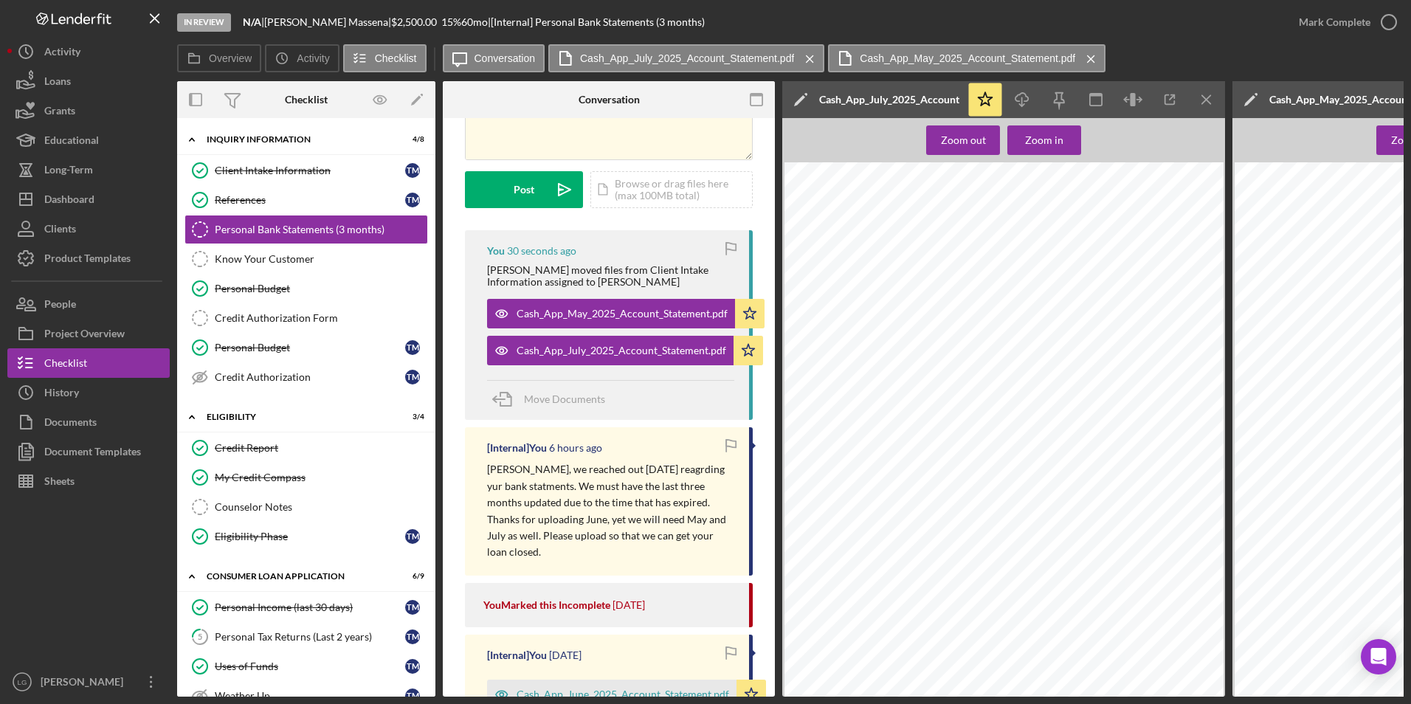
drag, startPoint x: 1024, startPoint y: 103, endPoint x: 918, endPoint y: 282, distance: 208.5
click at [1023, 103] on icon "Icon/Download" at bounding box center [1022, 99] width 33 height 33
click at [598, 689] on div "Cash_App_June_2025_Account_Statement.pdf" at bounding box center [623, 695] width 213 height 12
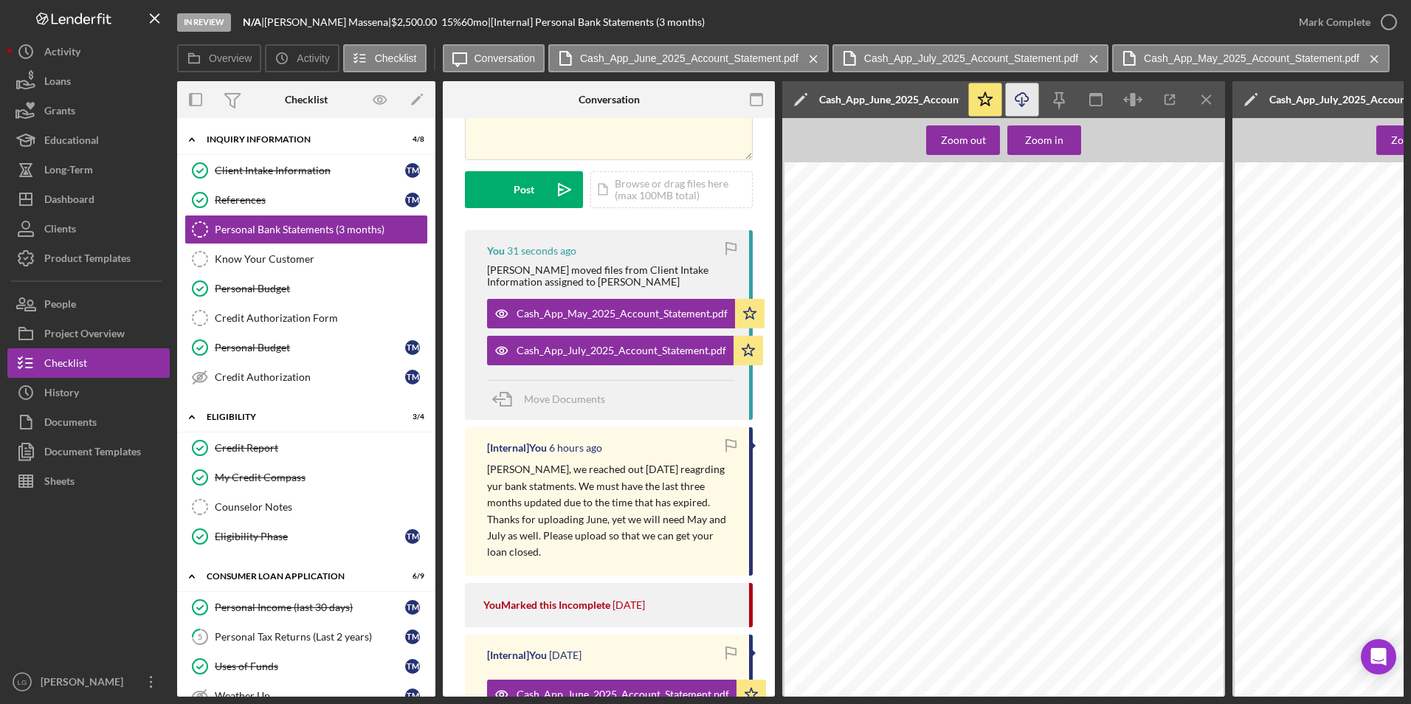
click at [1022, 101] on line "button" at bounding box center [1022, 101] width 0 height 8
click at [85, 202] on div "Dashboard" at bounding box center [69, 201] width 50 height 33
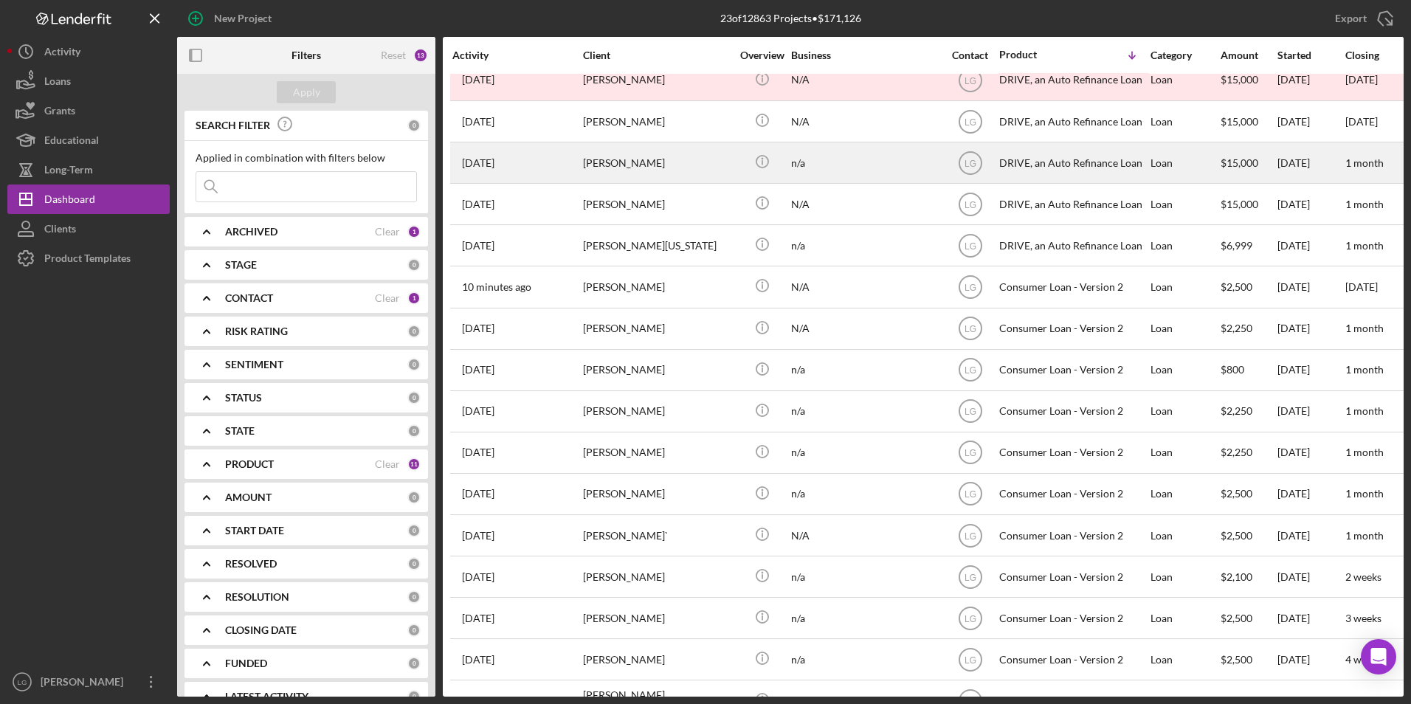
scroll to position [348, 0]
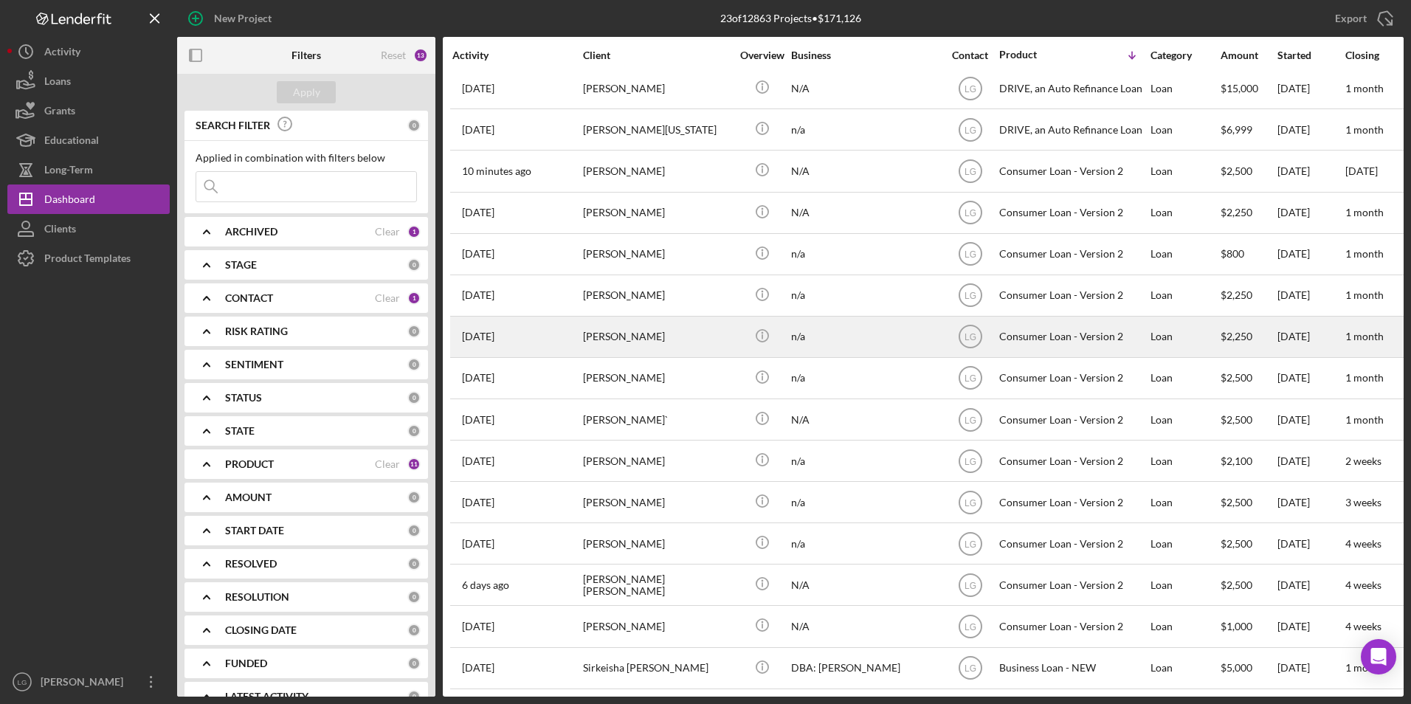
click at [717, 330] on div "[PERSON_NAME]" at bounding box center [657, 336] width 148 height 39
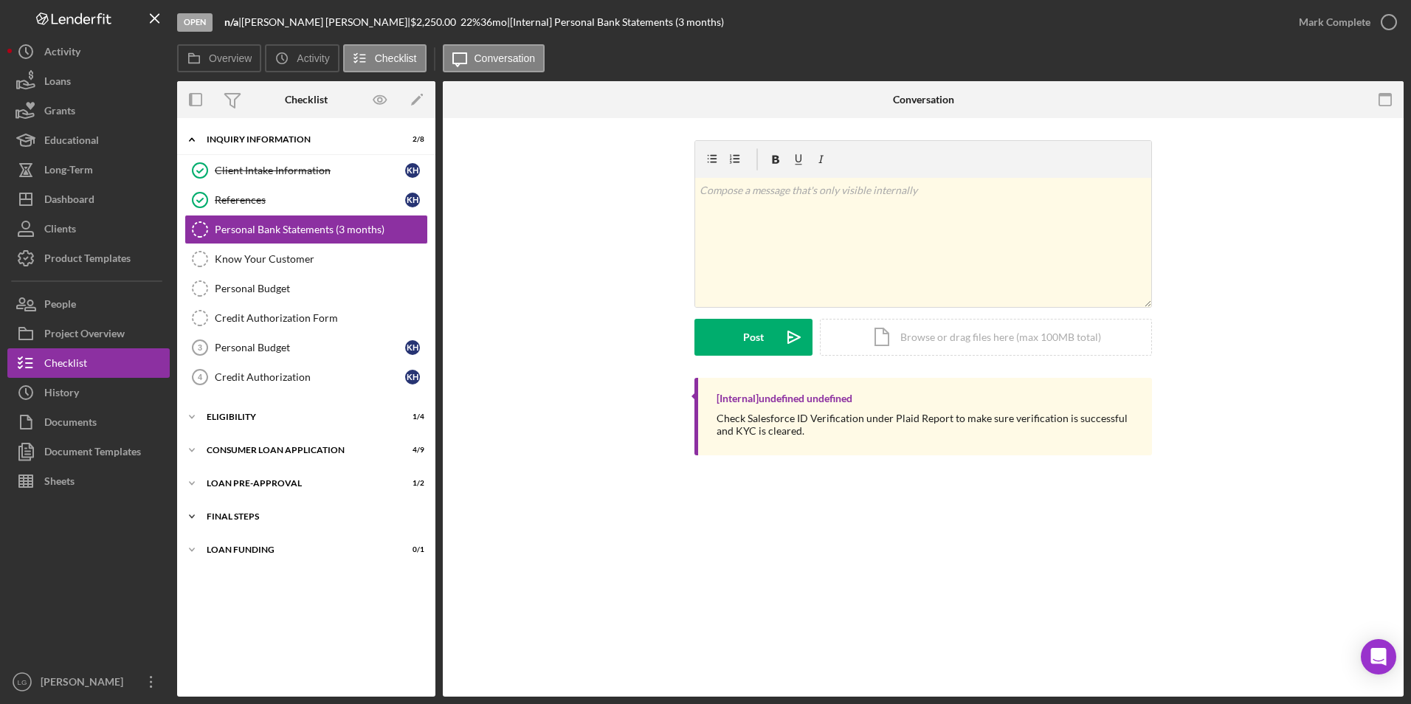
click at [259, 546] on div "Loan Funding" at bounding box center [297, 550] width 181 height 9
drag, startPoint x: 240, startPoint y: 515, endPoint x: 241, endPoint y: 501, distance: 14.0
click at [240, 512] on div "FINAL STEPS" at bounding box center [297, 516] width 181 height 9
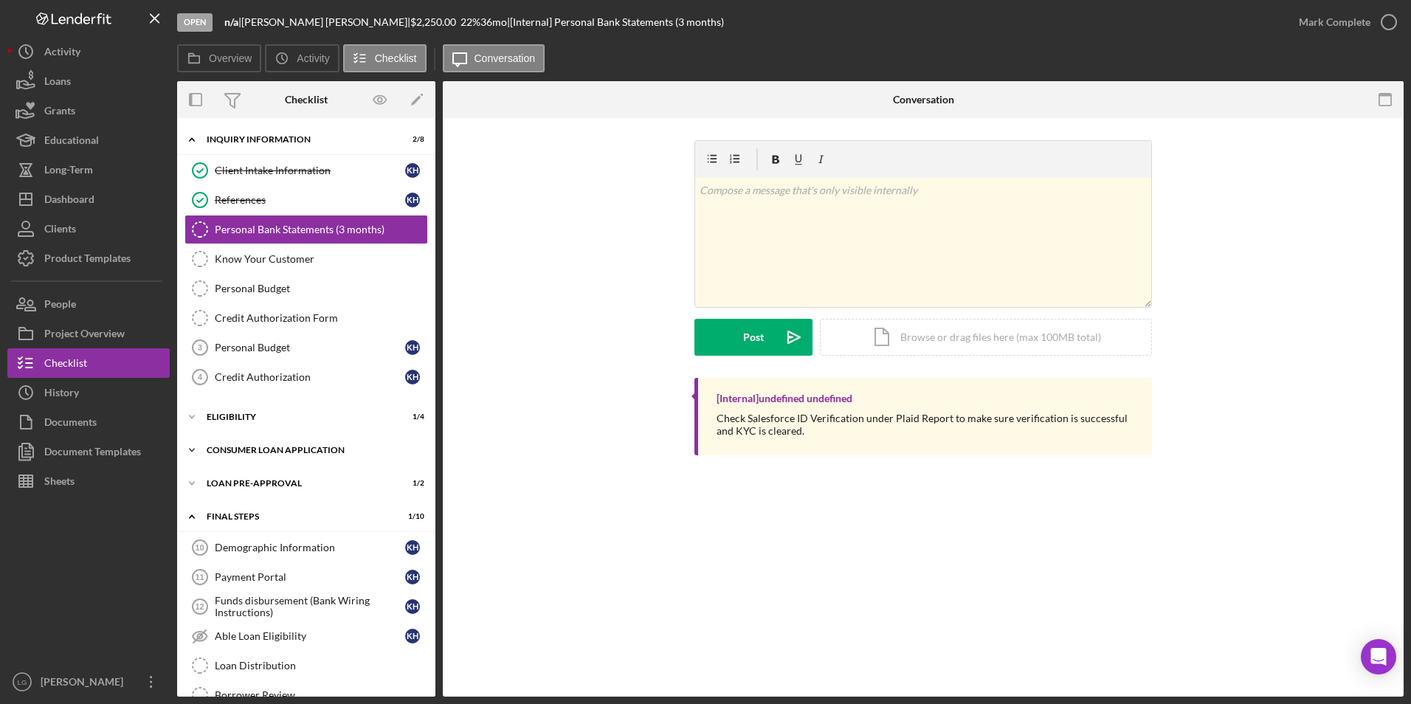
drag, startPoint x: 242, startPoint y: 484, endPoint x: 241, endPoint y: 460, distance: 24.4
click at [242, 480] on div "Loan Pre-Approval" at bounding box center [297, 483] width 181 height 9
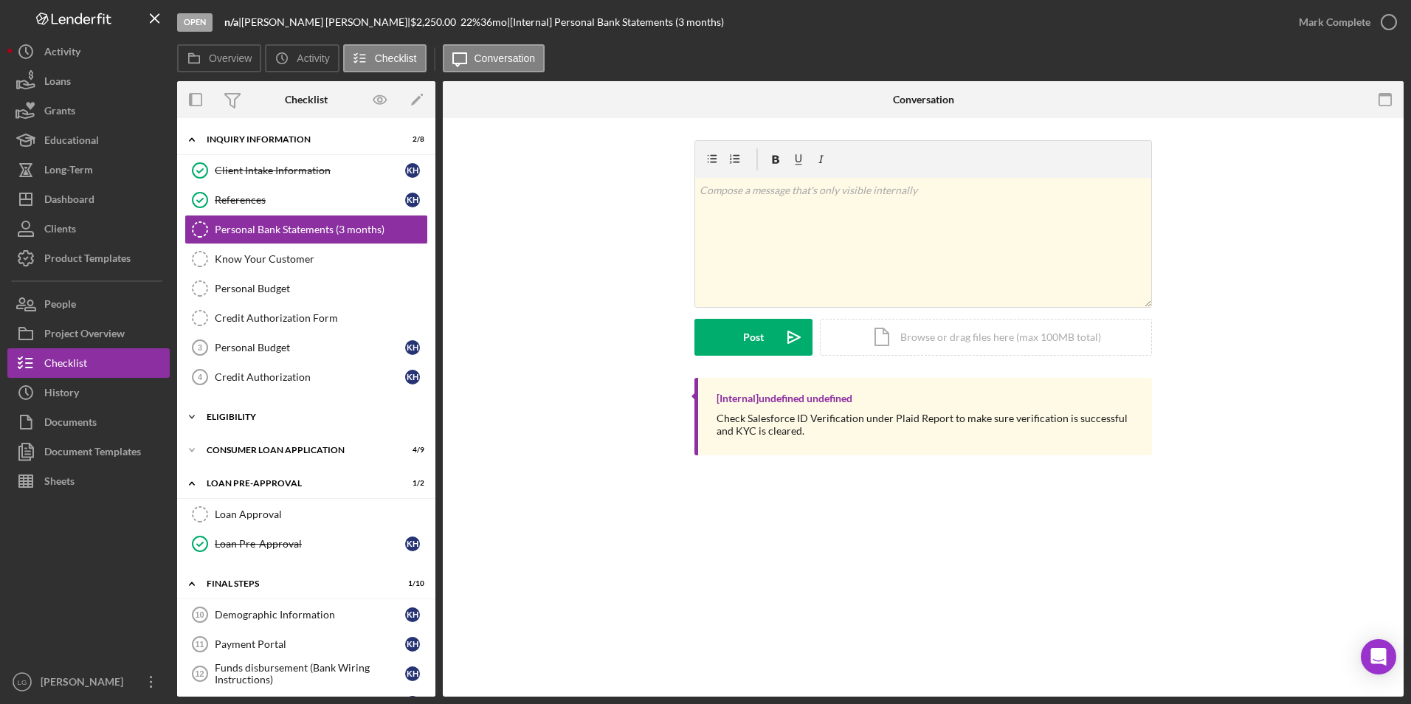
drag, startPoint x: 241, startPoint y: 450, endPoint x: 237, endPoint y: 429, distance: 21.7
click at [241, 447] on div "Consumer Loan Application" at bounding box center [297, 450] width 181 height 9
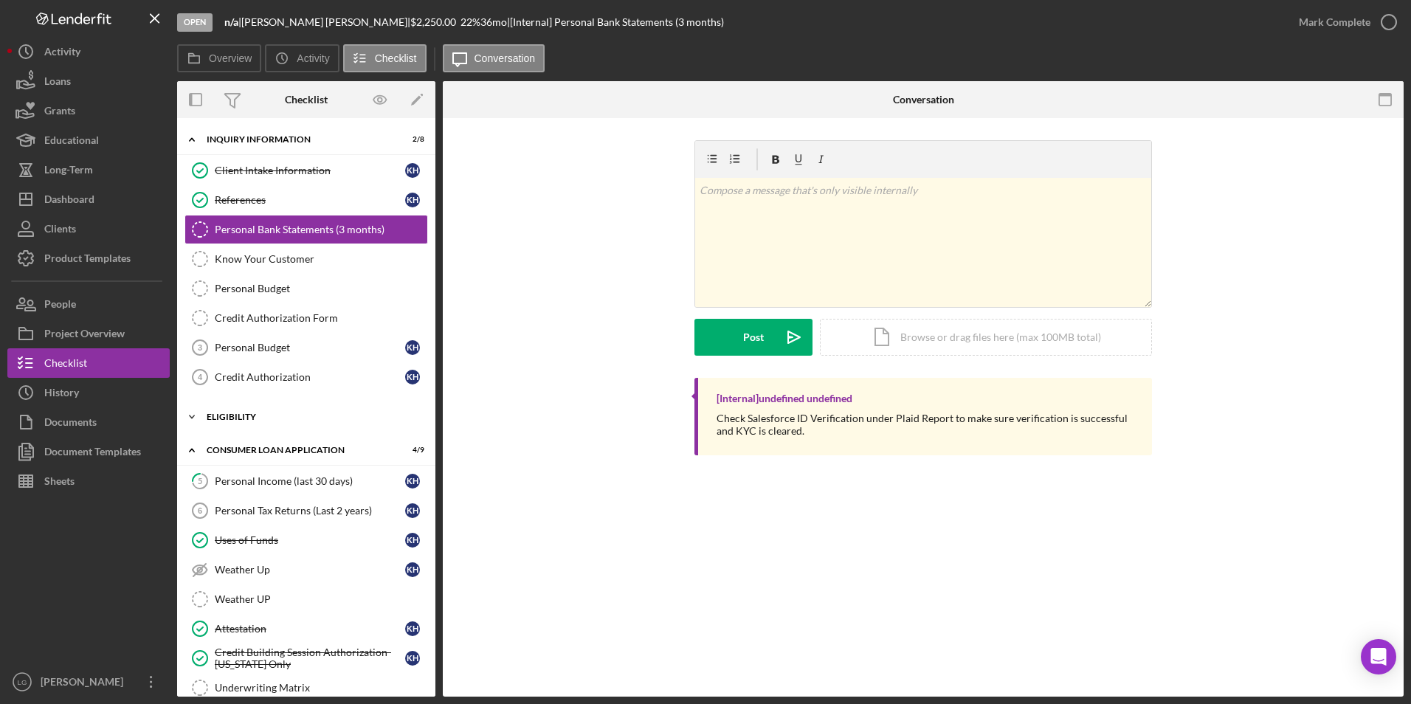
click at [235, 423] on div "Icon/Expander Eligibility 1 / 4" at bounding box center [306, 417] width 258 height 30
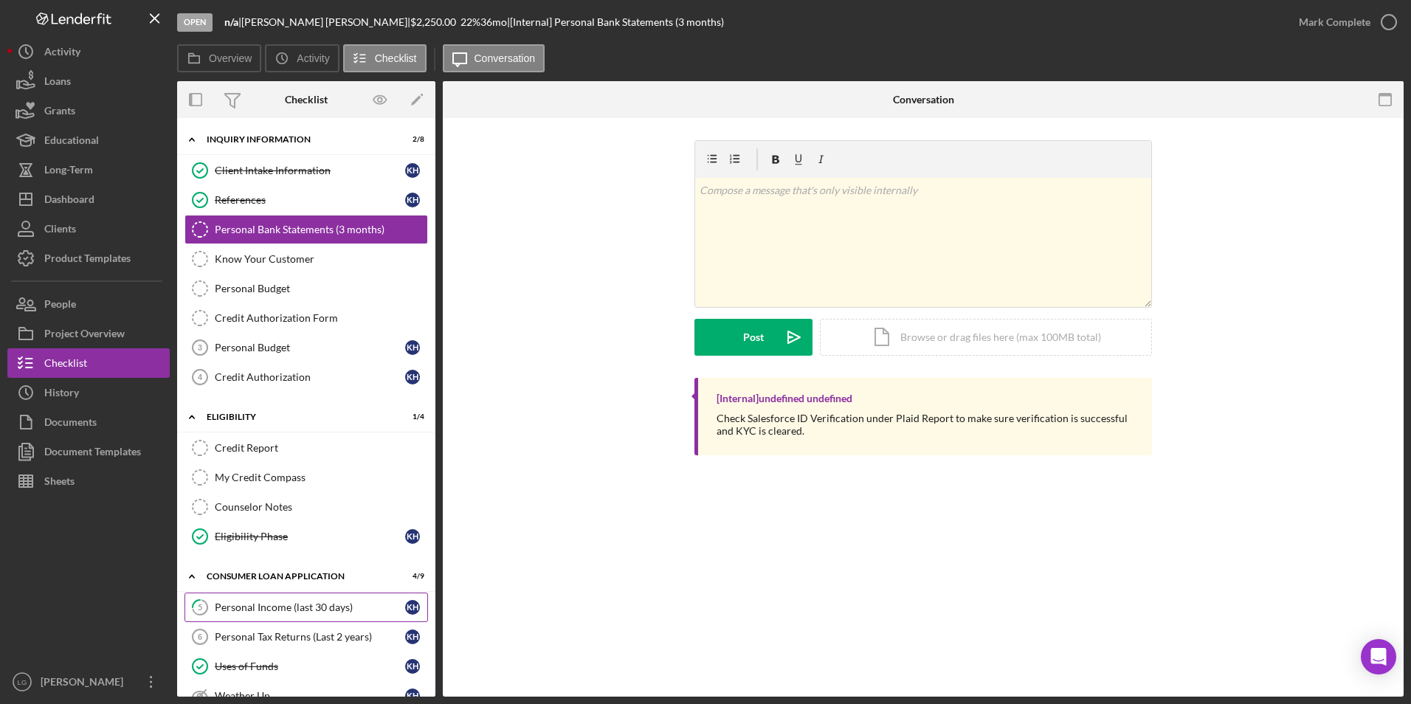
scroll to position [221, 0]
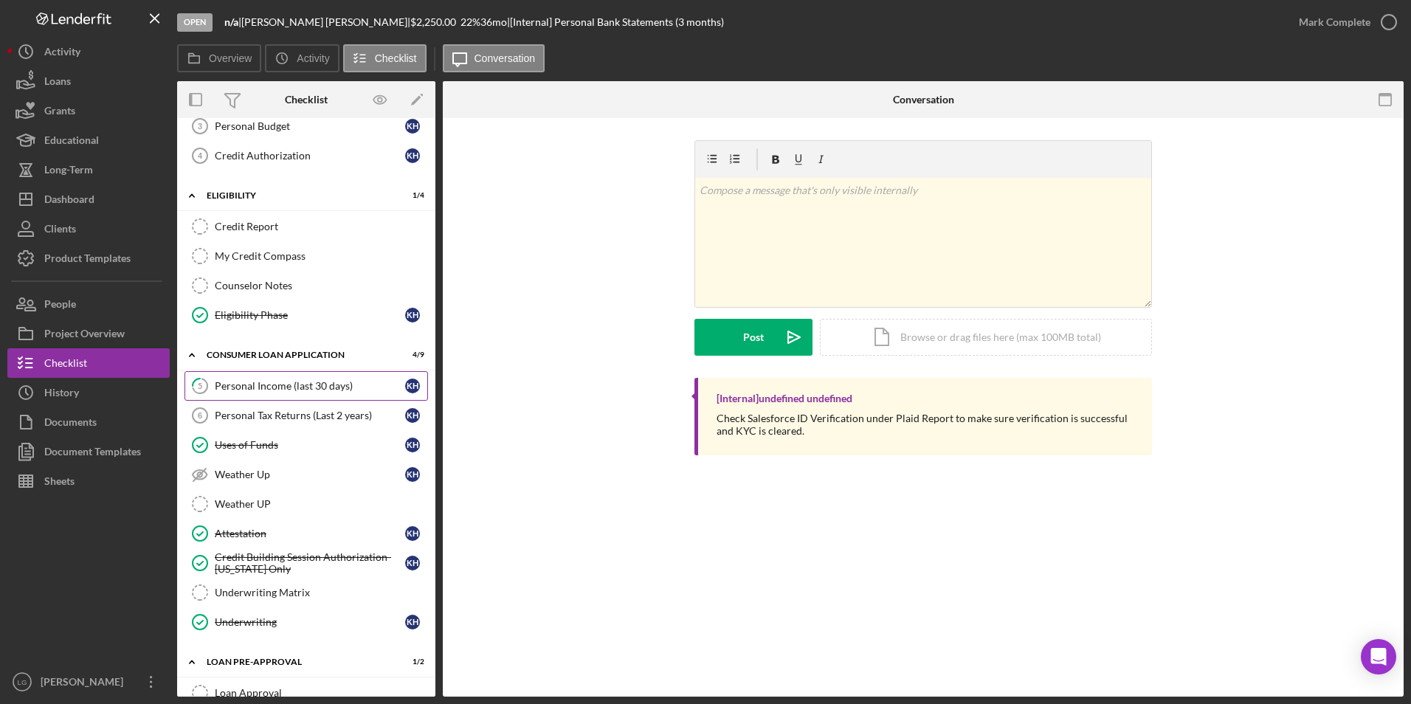
click at [280, 388] on div "Personal Income (last 30 days)" at bounding box center [310, 386] width 190 height 12
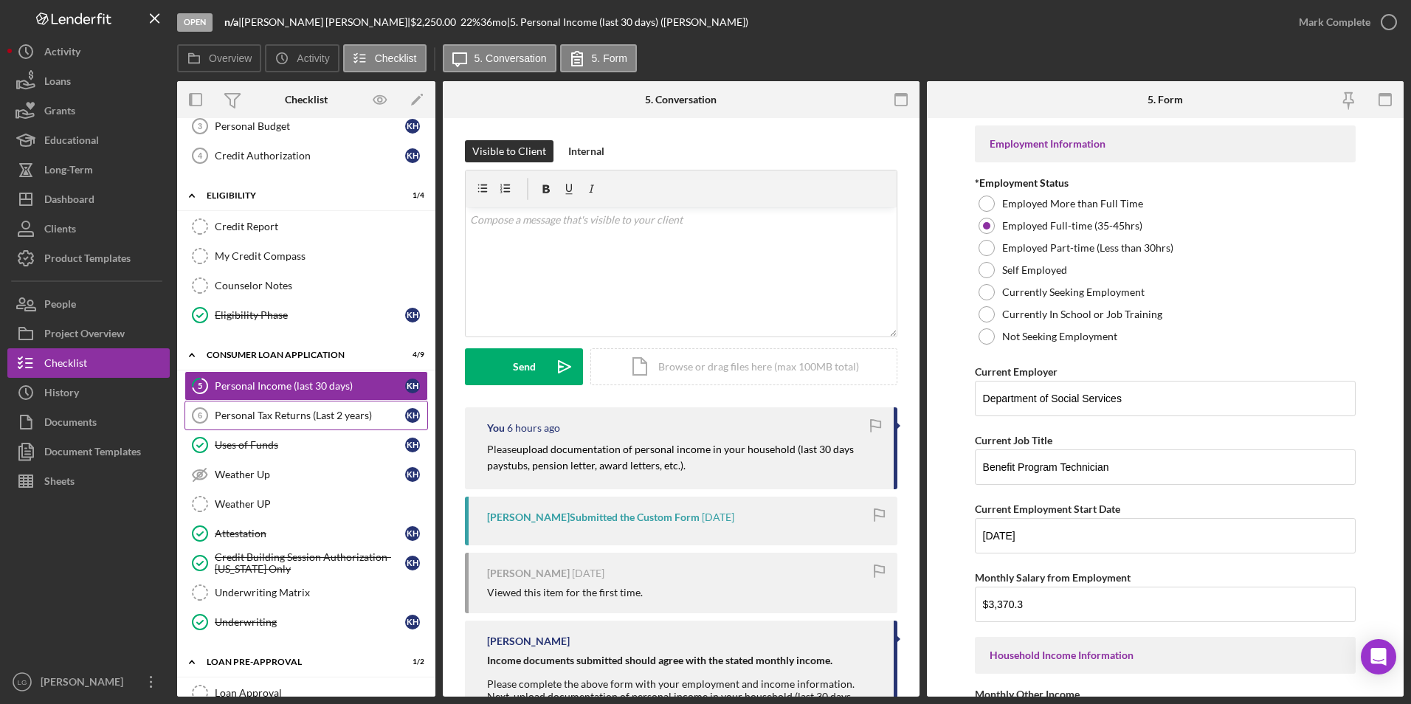
click at [303, 410] on div "Personal Tax Returns (Last 2 years)" at bounding box center [310, 416] width 190 height 12
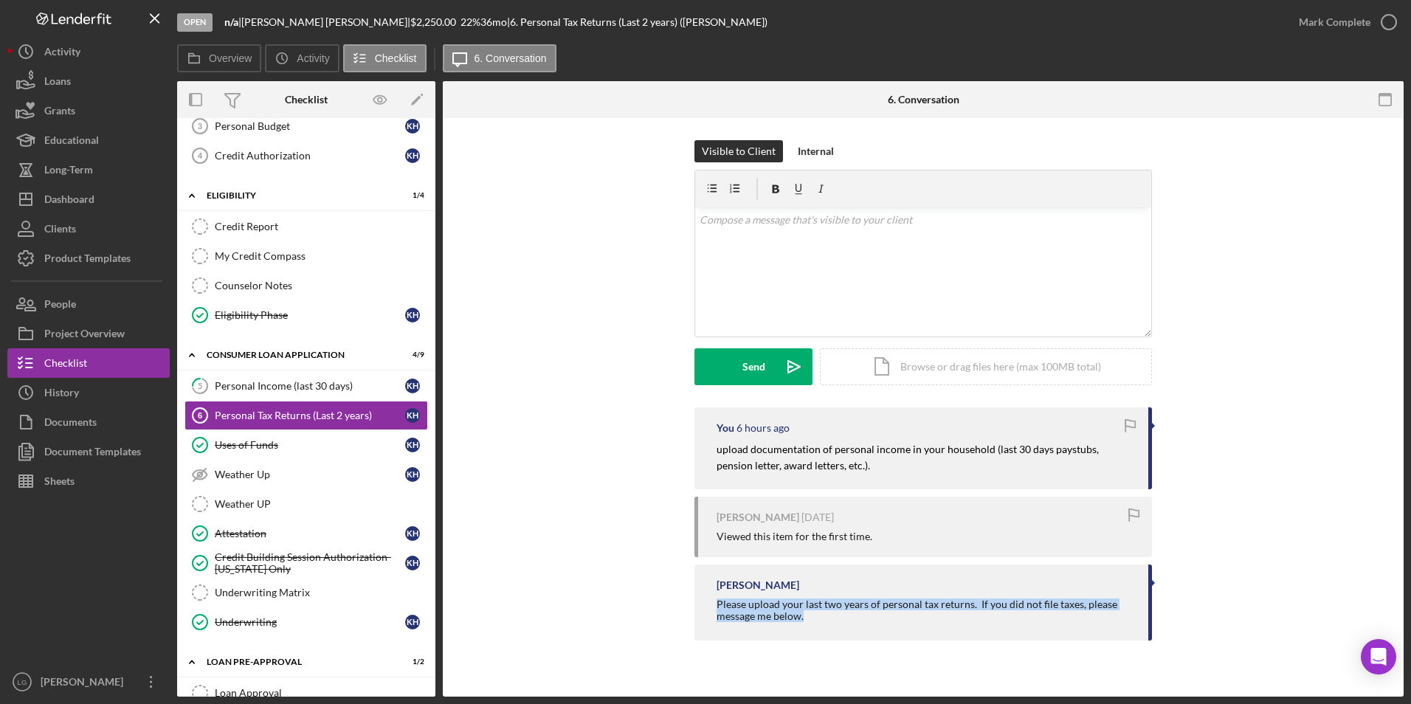
drag, startPoint x: 706, startPoint y: 599, endPoint x: 827, endPoint y: 628, distance: 124.4
click at [827, 628] on div "[PERSON_NAME] Please upload your last two years of personal tax returns. If you…" at bounding box center [924, 603] width 458 height 76
drag, startPoint x: 827, startPoint y: 628, endPoint x: 777, endPoint y: 613, distance: 51.8
copy div "Please upload your last two years of personal tax returns. If you did not file …"
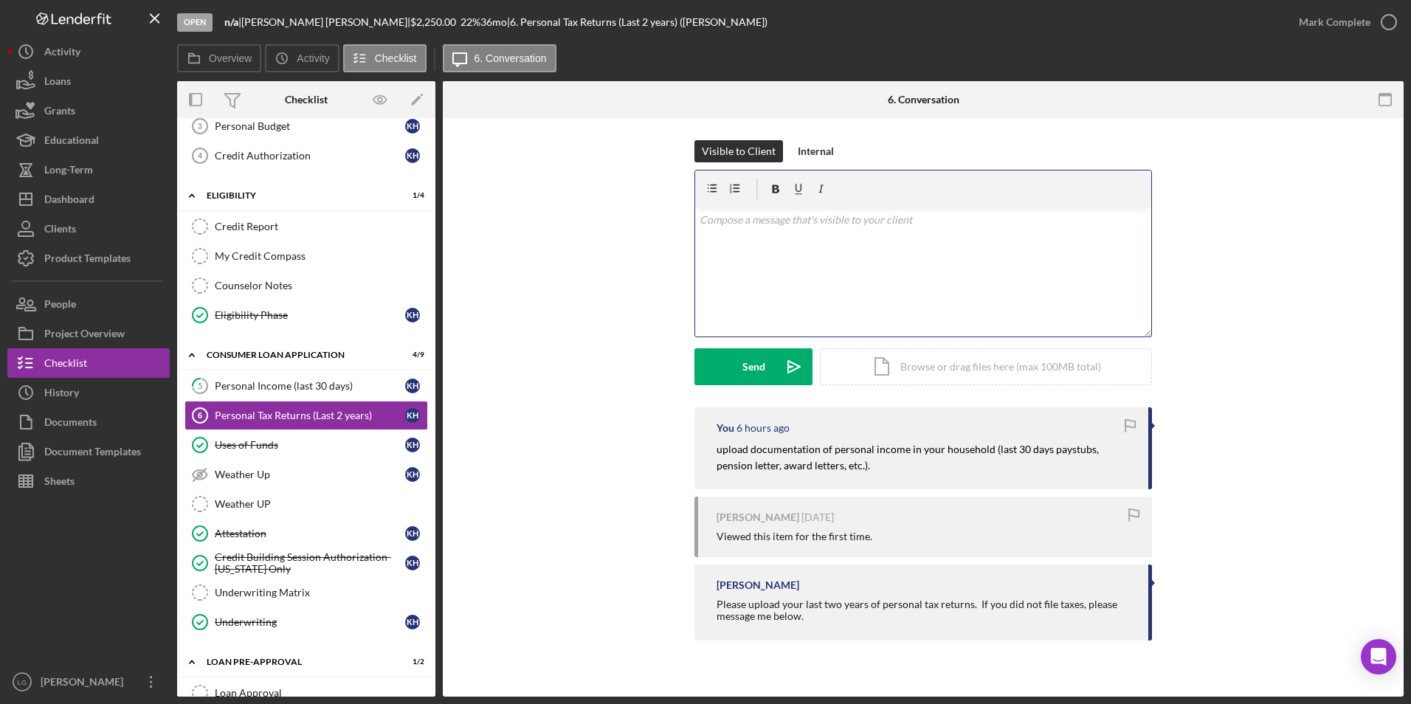
click at [805, 283] on div "v Color teal Color pink Remove color Add row above Add row below Add column bef…" at bounding box center [923, 271] width 456 height 129
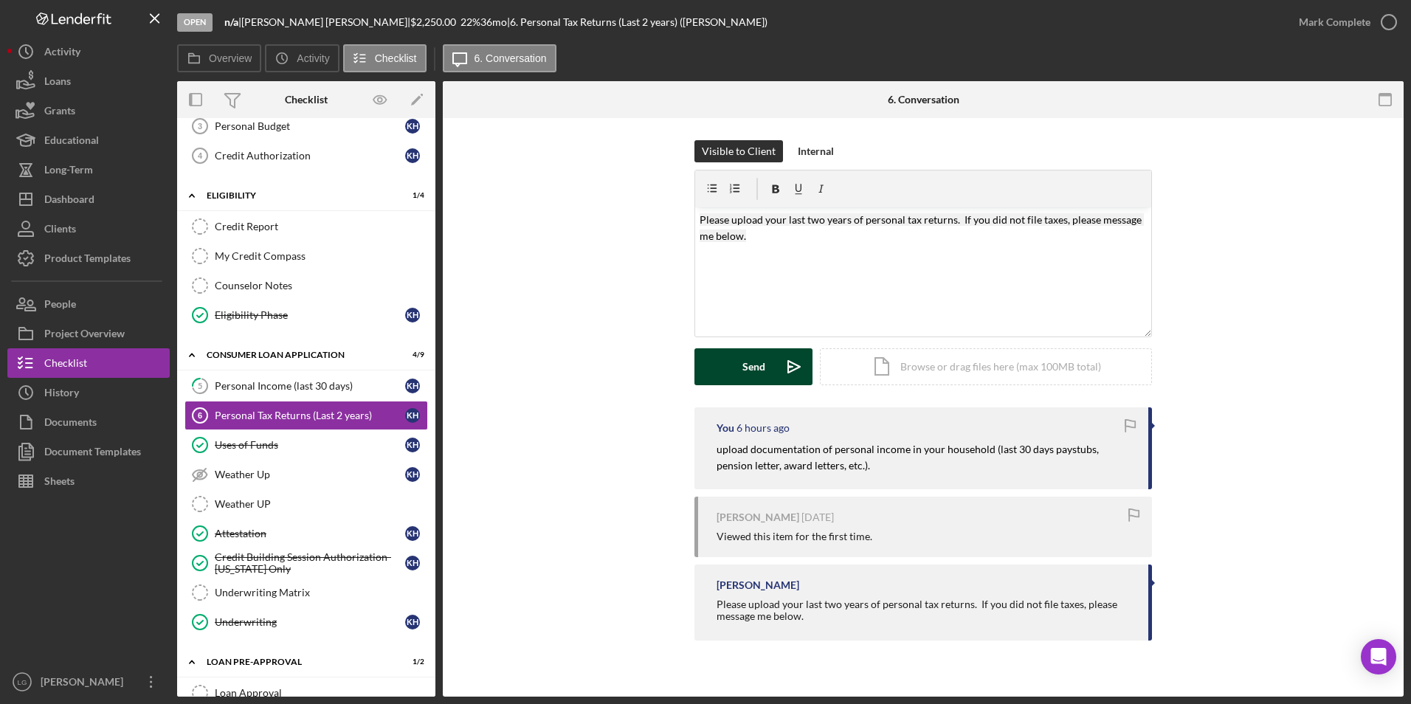
click at [754, 367] on div "Send" at bounding box center [754, 366] width 23 height 37
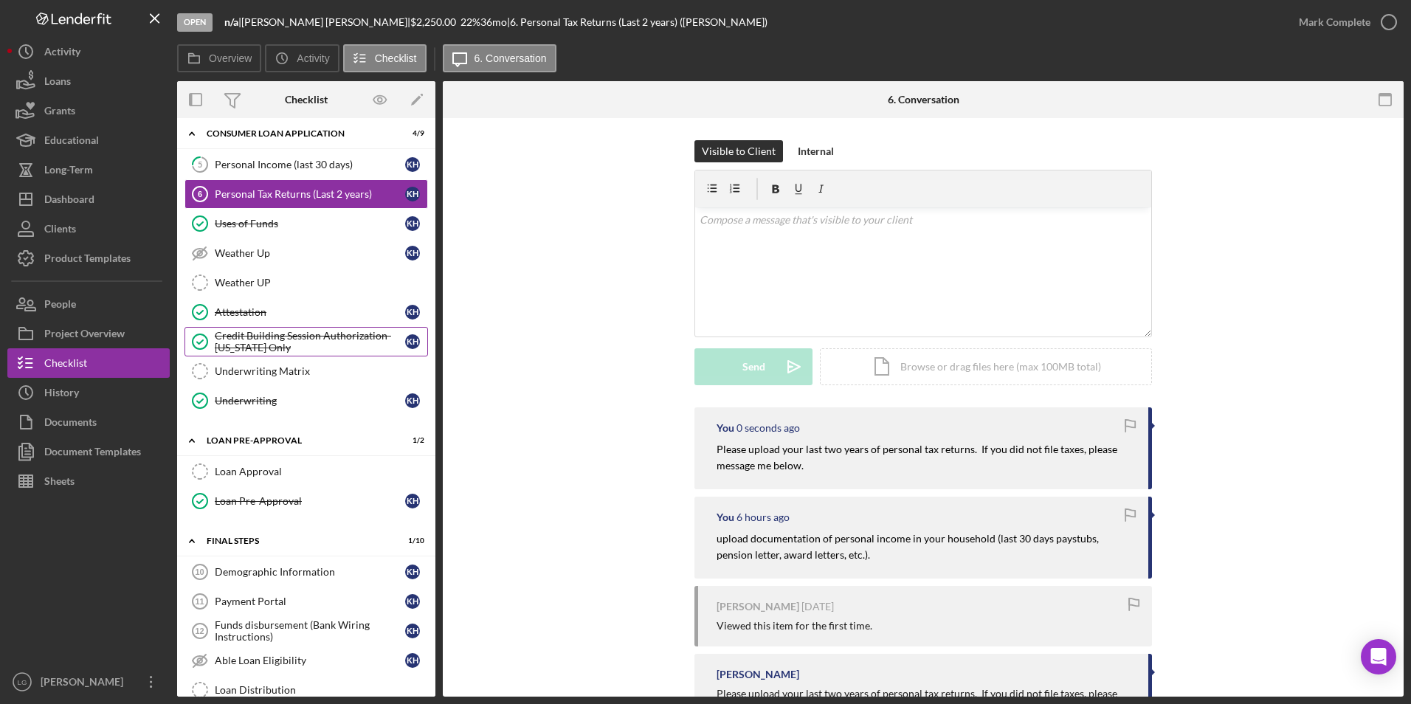
scroll to position [664, 0]
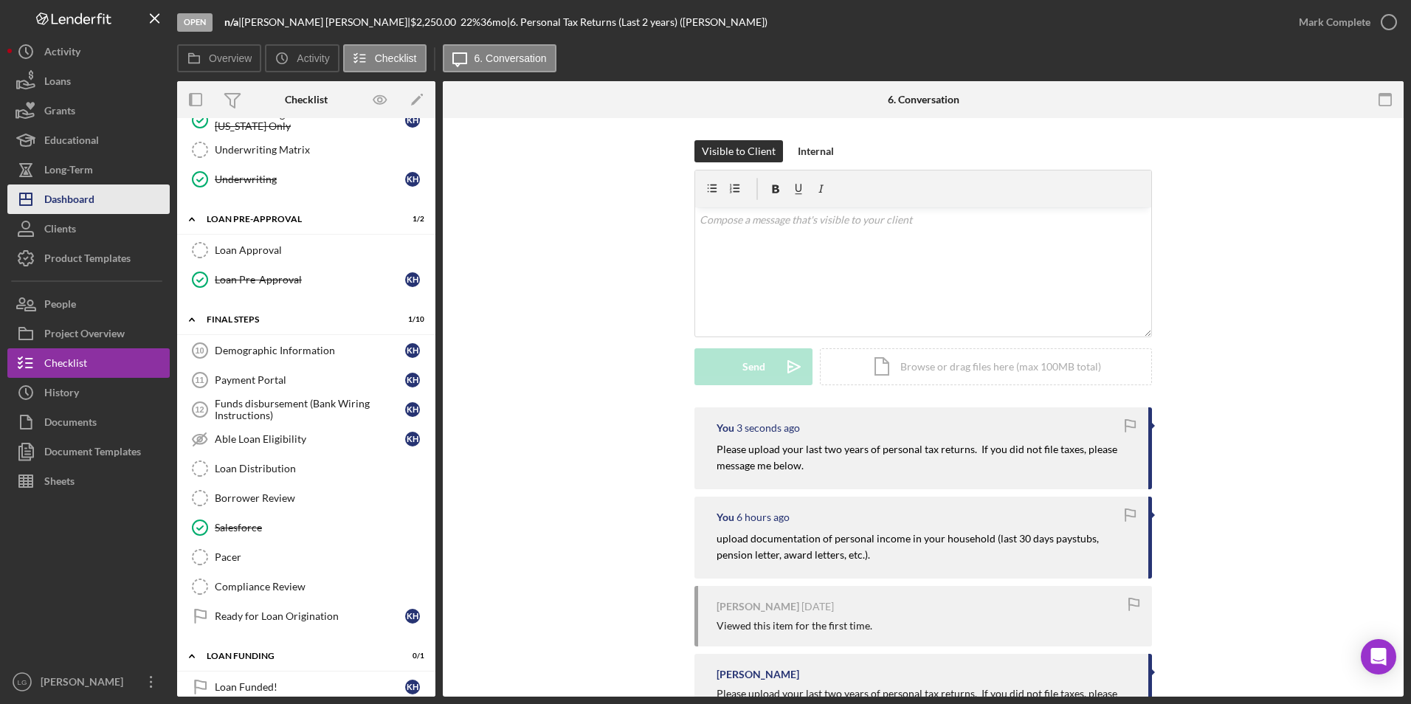
click at [80, 188] on div "Dashboard" at bounding box center [69, 201] width 50 height 33
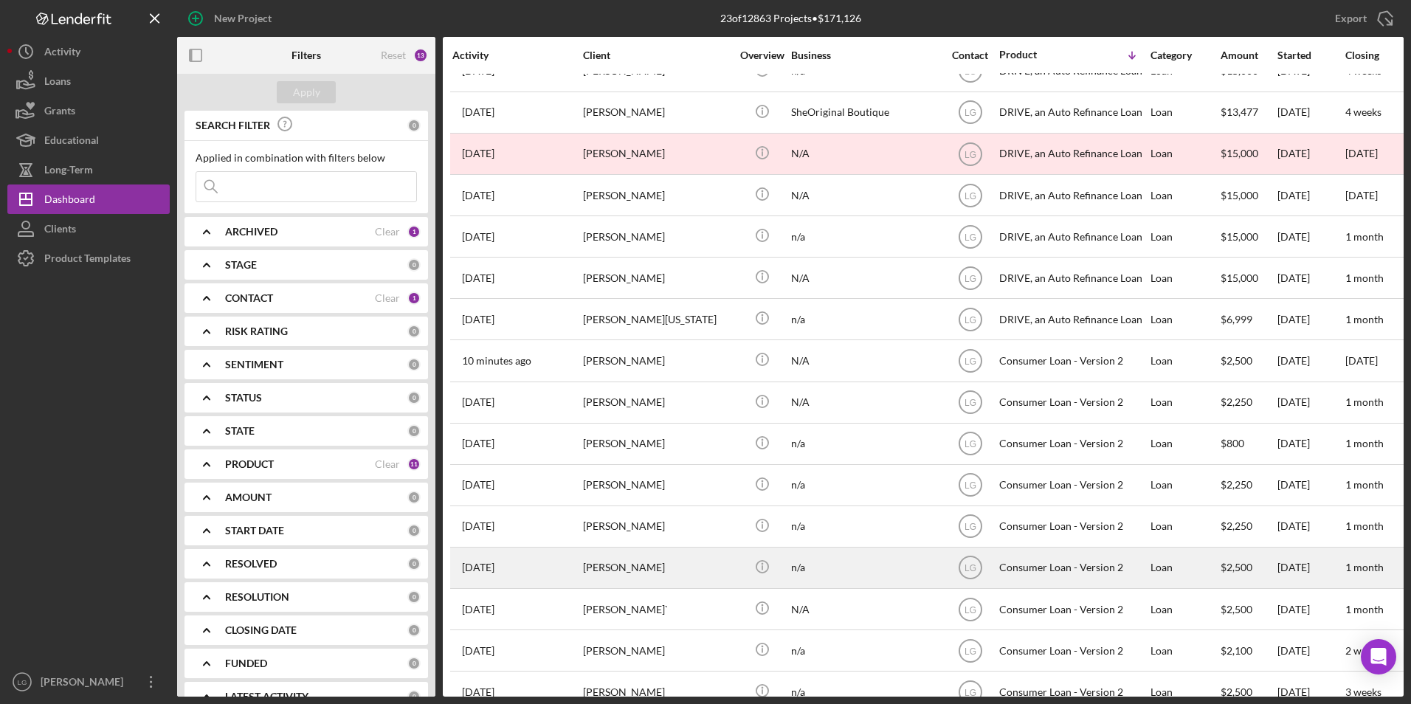
scroll to position [348, 0]
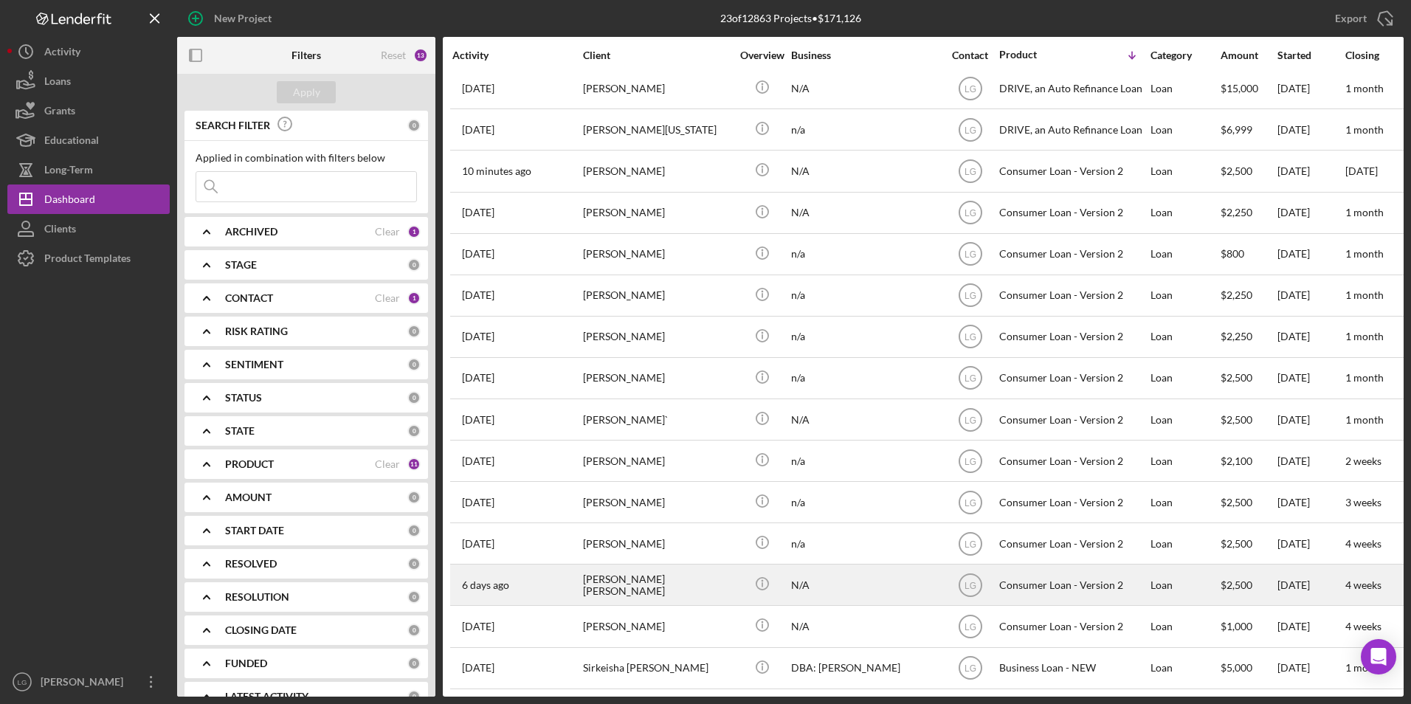
click at [668, 579] on div "[PERSON_NAME] [PERSON_NAME]" at bounding box center [657, 584] width 148 height 39
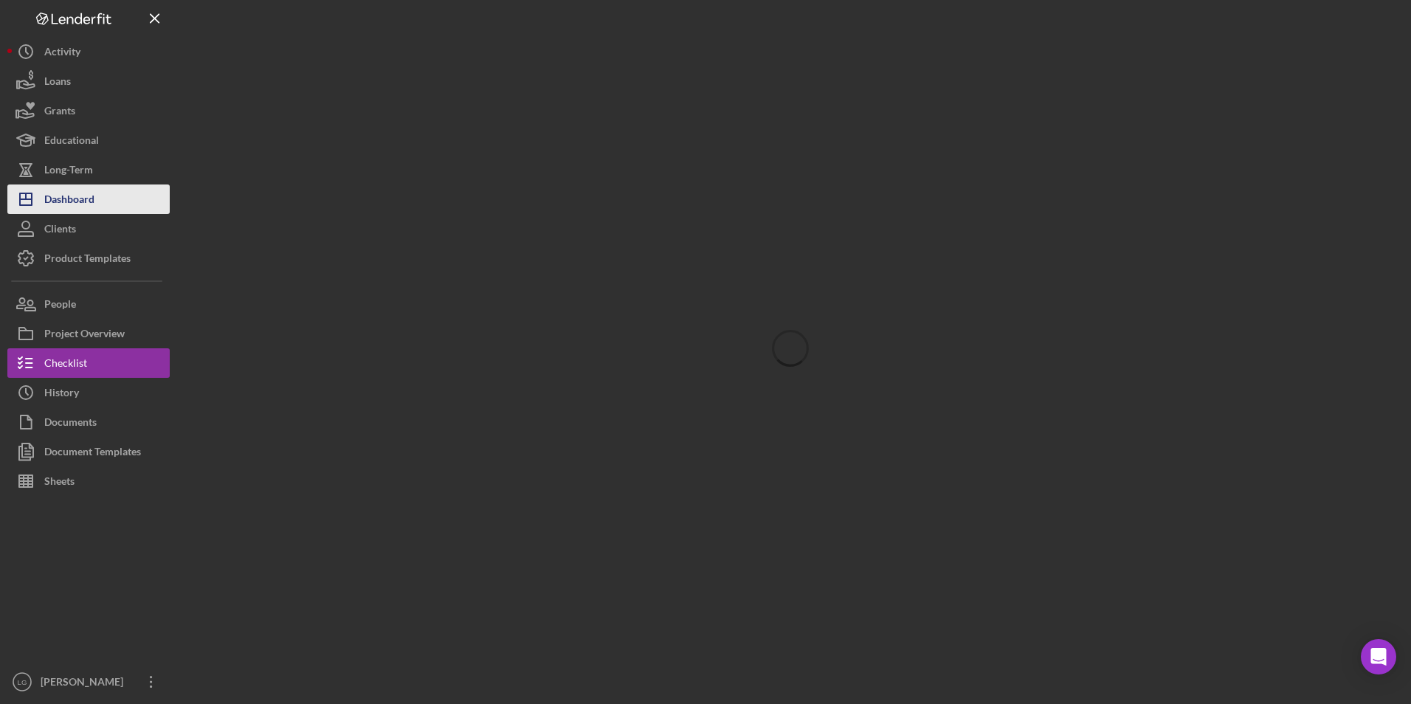
click at [93, 207] on div "Dashboard" at bounding box center [69, 201] width 50 height 33
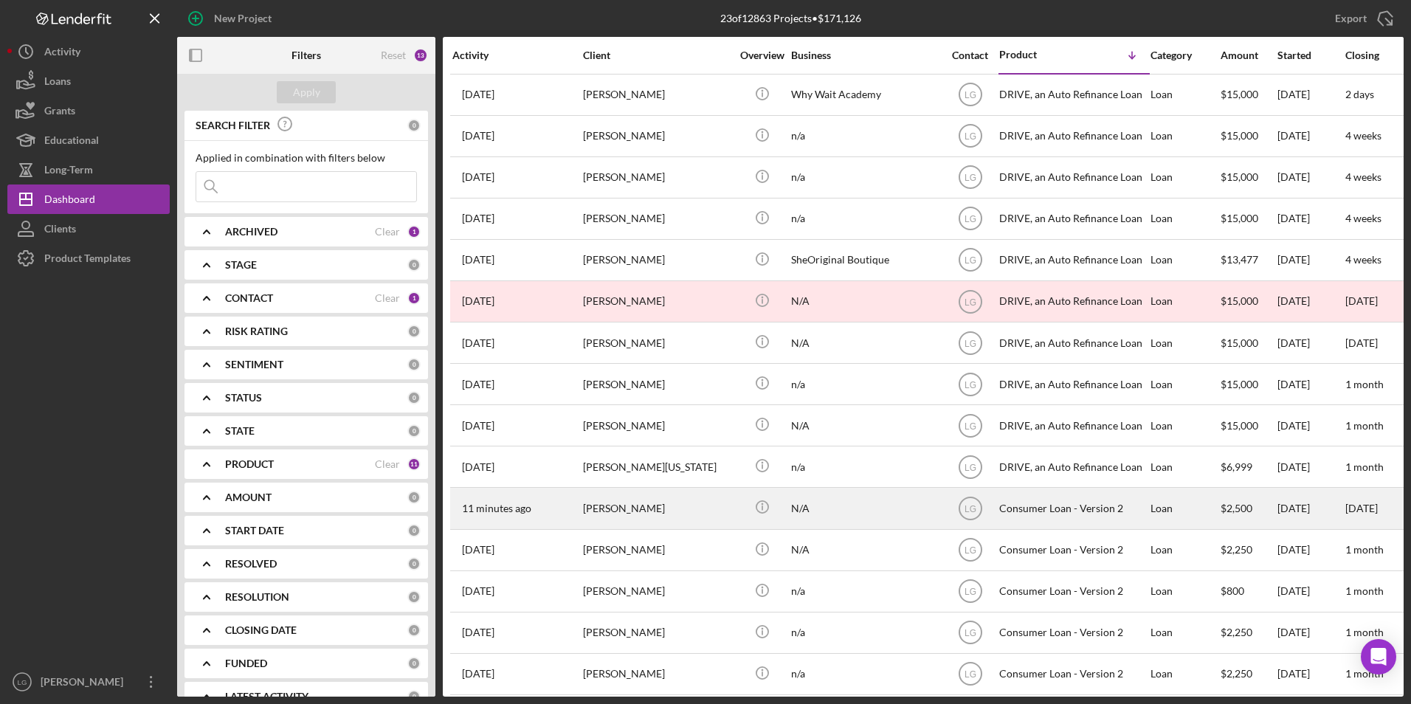
scroll to position [348, 0]
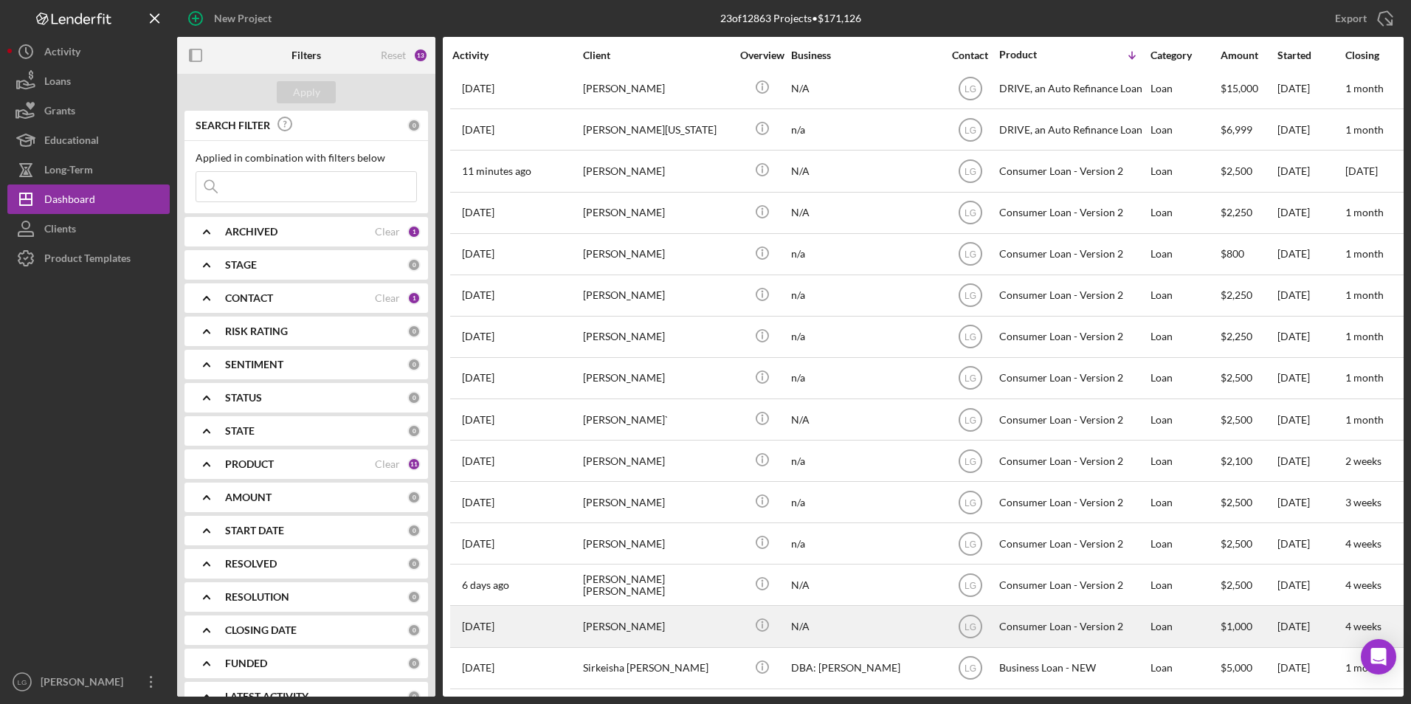
click at [628, 619] on div "[PERSON_NAME]" at bounding box center [657, 626] width 148 height 39
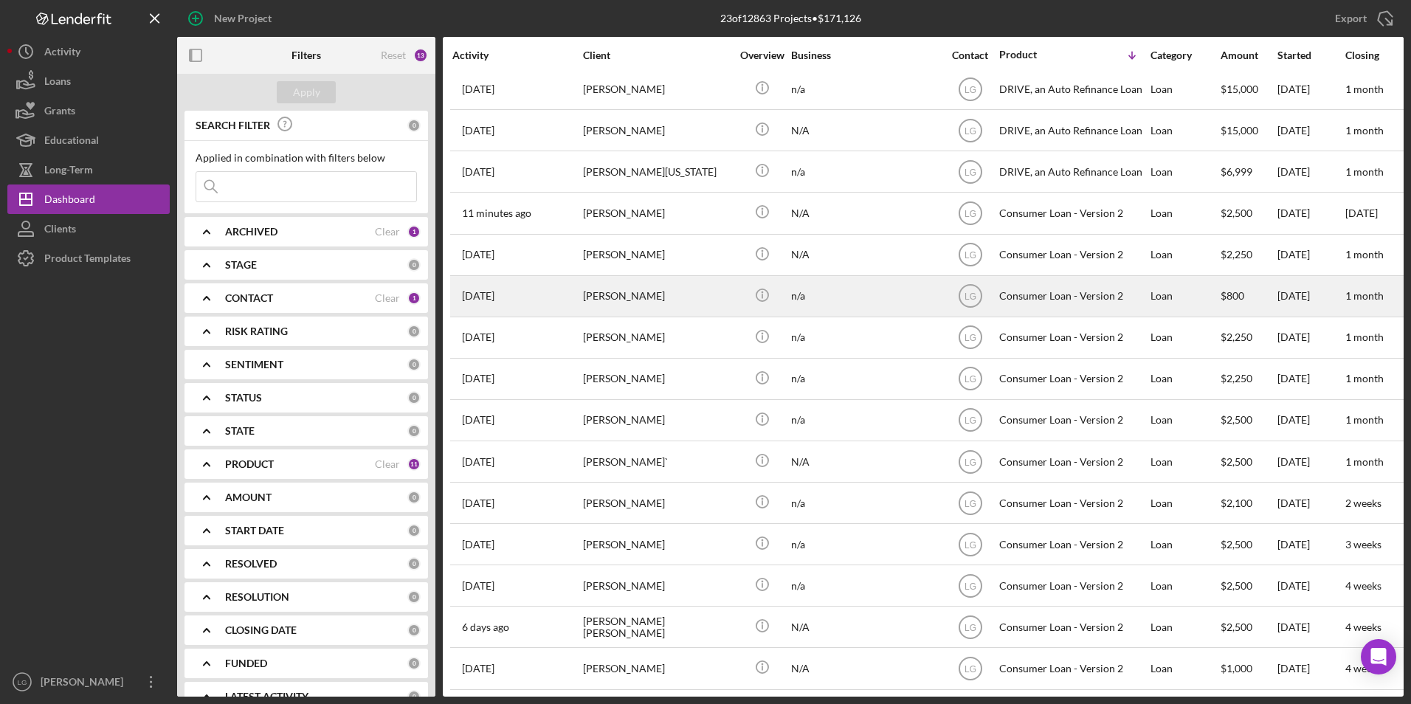
scroll to position [348, 0]
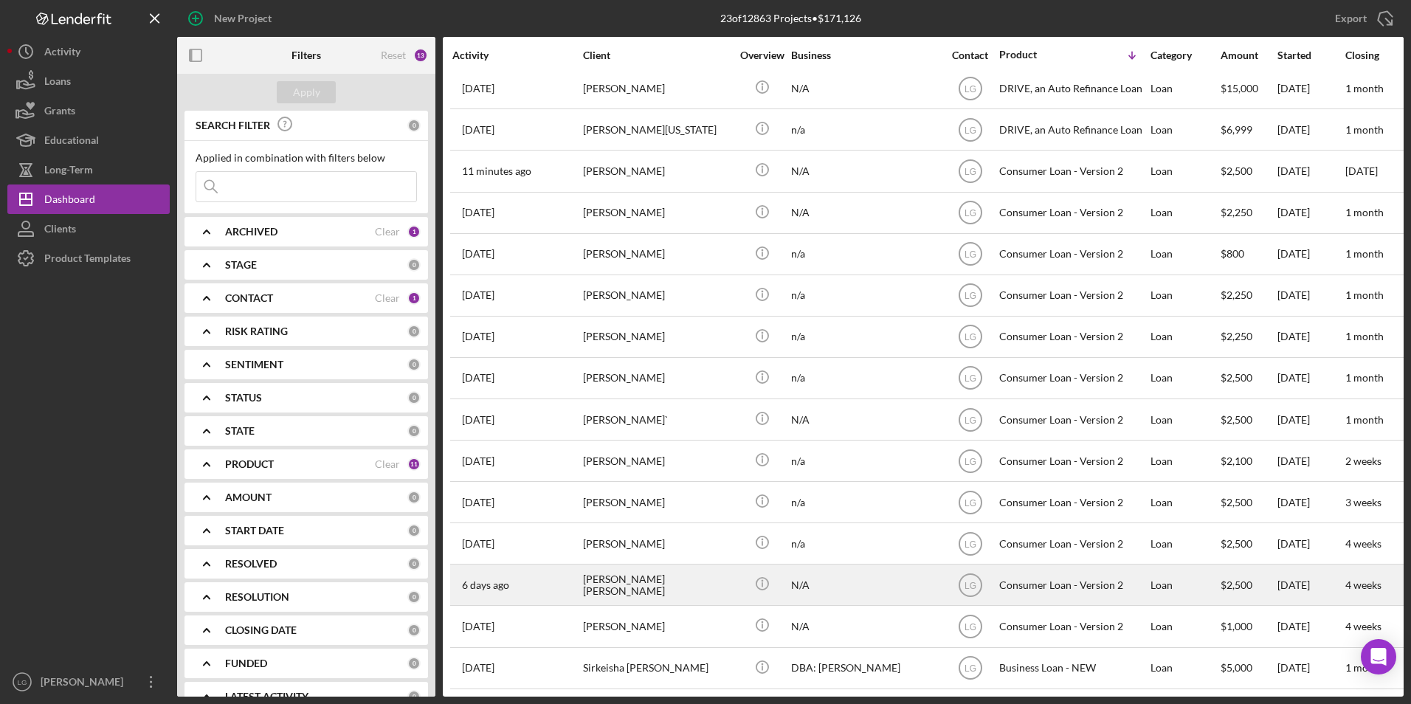
click at [687, 577] on div "[PERSON_NAME] [PERSON_NAME]" at bounding box center [657, 584] width 148 height 39
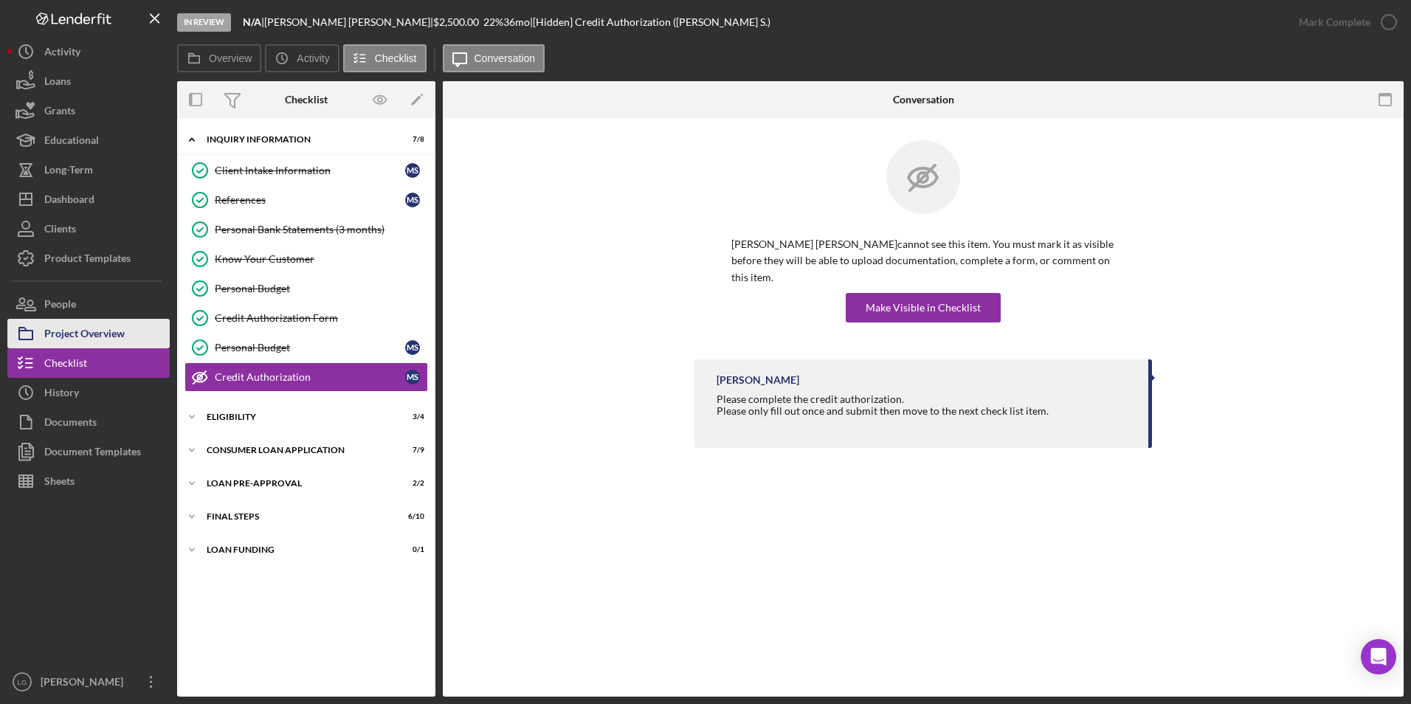
click at [120, 333] on div "Project Overview" at bounding box center [84, 335] width 80 height 33
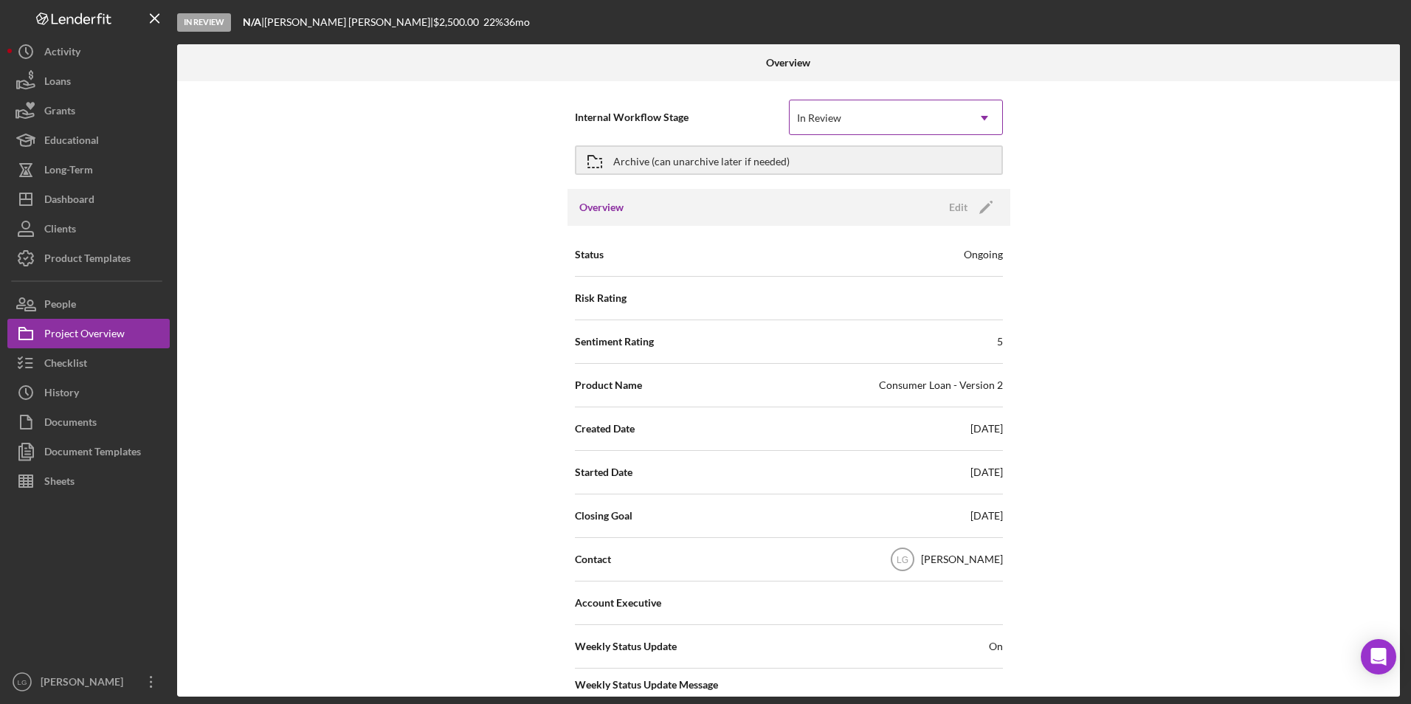
click at [950, 128] on div "In Review" at bounding box center [878, 118] width 177 height 34
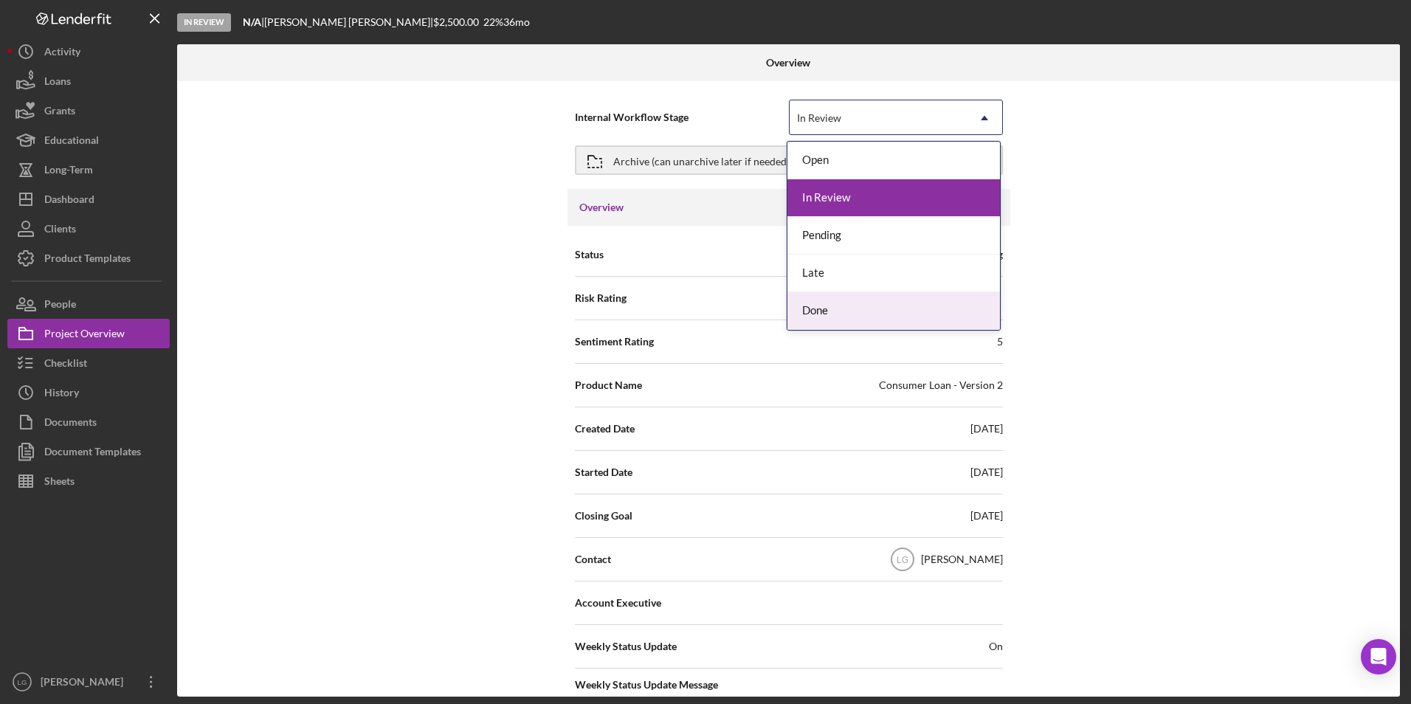
click at [847, 316] on div "Done" at bounding box center [894, 311] width 213 height 38
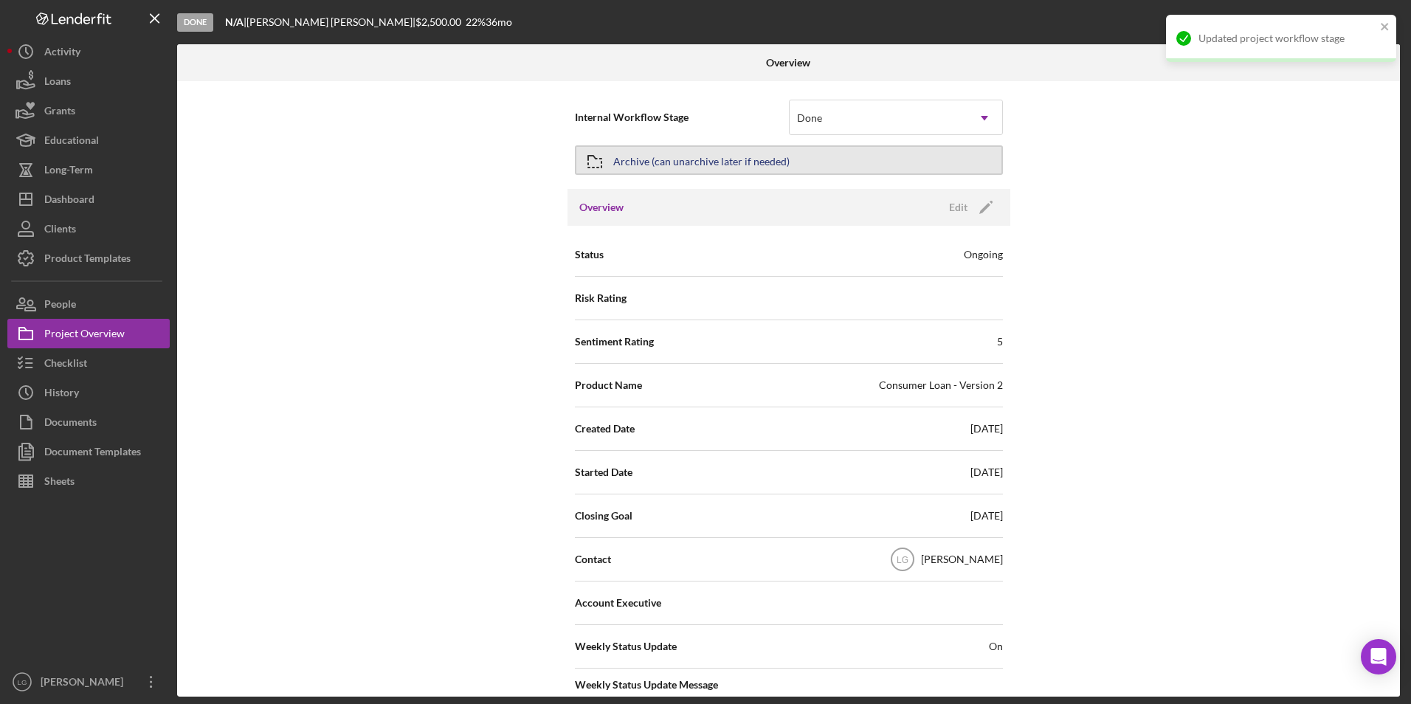
click at [790, 171] on button "Archive (can unarchive later if needed)" at bounding box center [789, 160] width 428 height 30
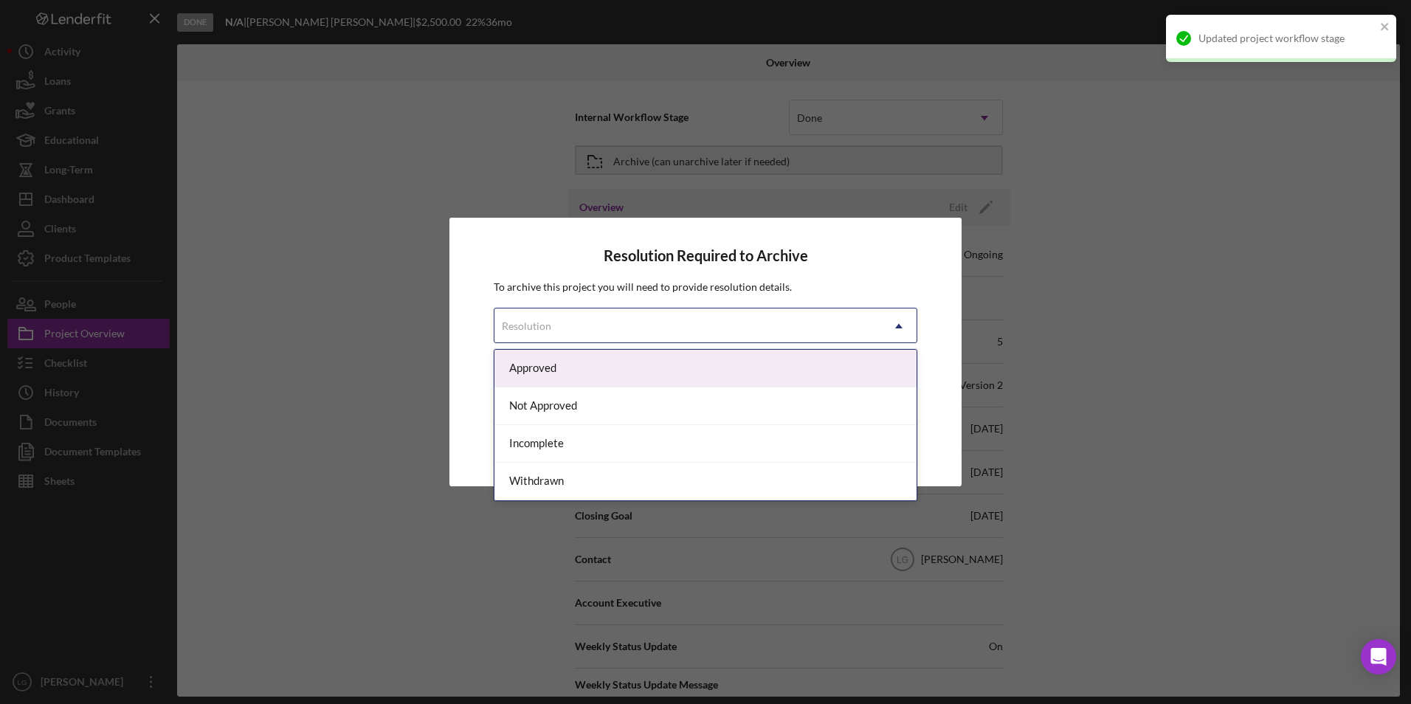
click at [686, 323] on div "Resolution" at bounding box center [688, 326] width 387 height 34
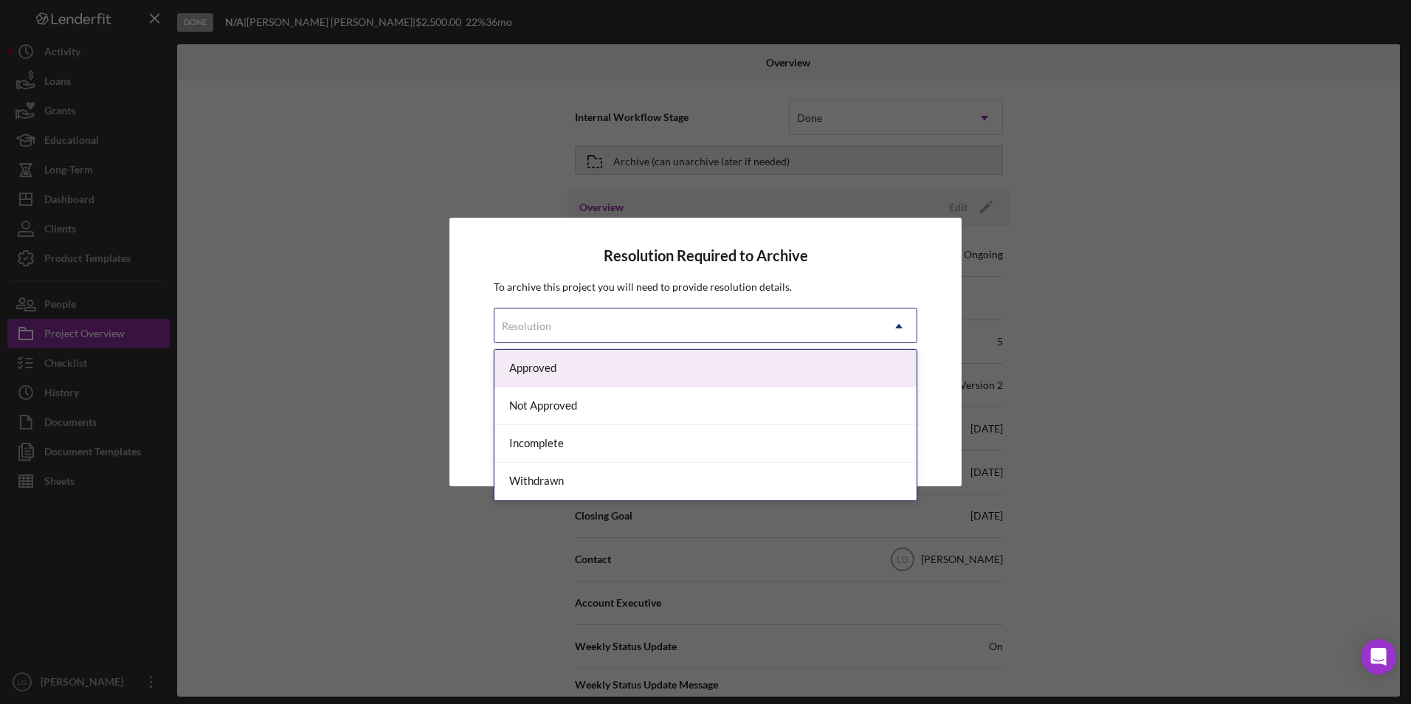
click at [566, 366] on div "Approved" at bounding box center [706, 369] width 422 height 38
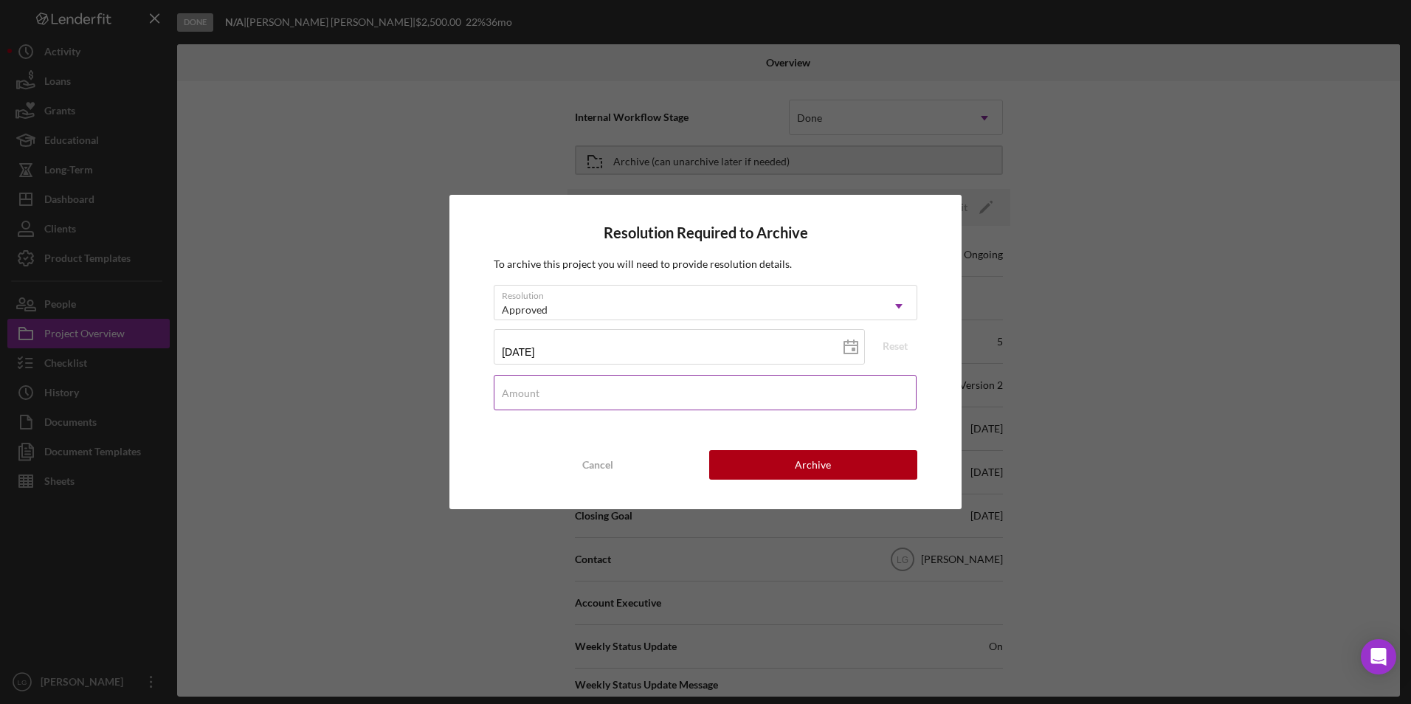
click at [614, 392] on input "Amount" at bounding box center [705, 392] width 423 height 35
type input "$2,500"
click at [787, 467] on button "Archive" at bounding box center [813, 465] width 208 height 30
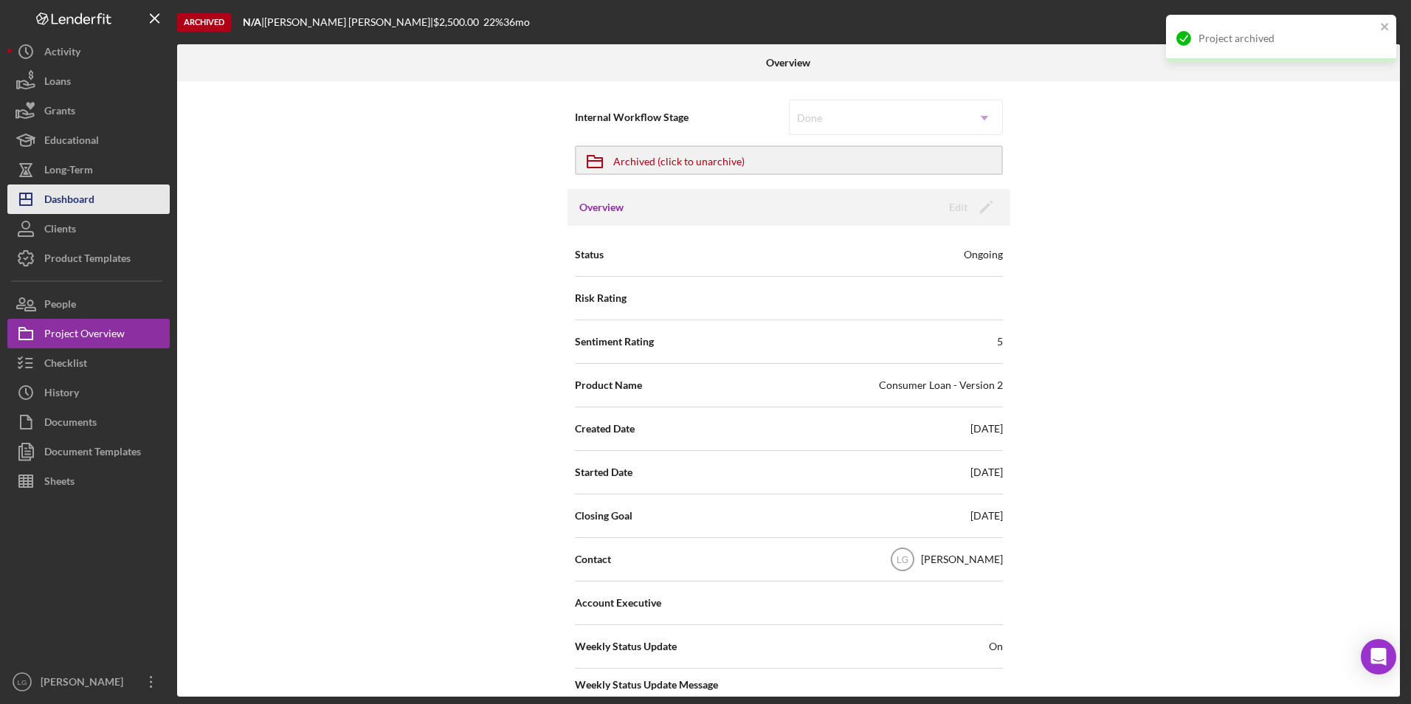
click at [86, 197] on div "Dashboard" at bounding box center [69, 201] width 50 height 33
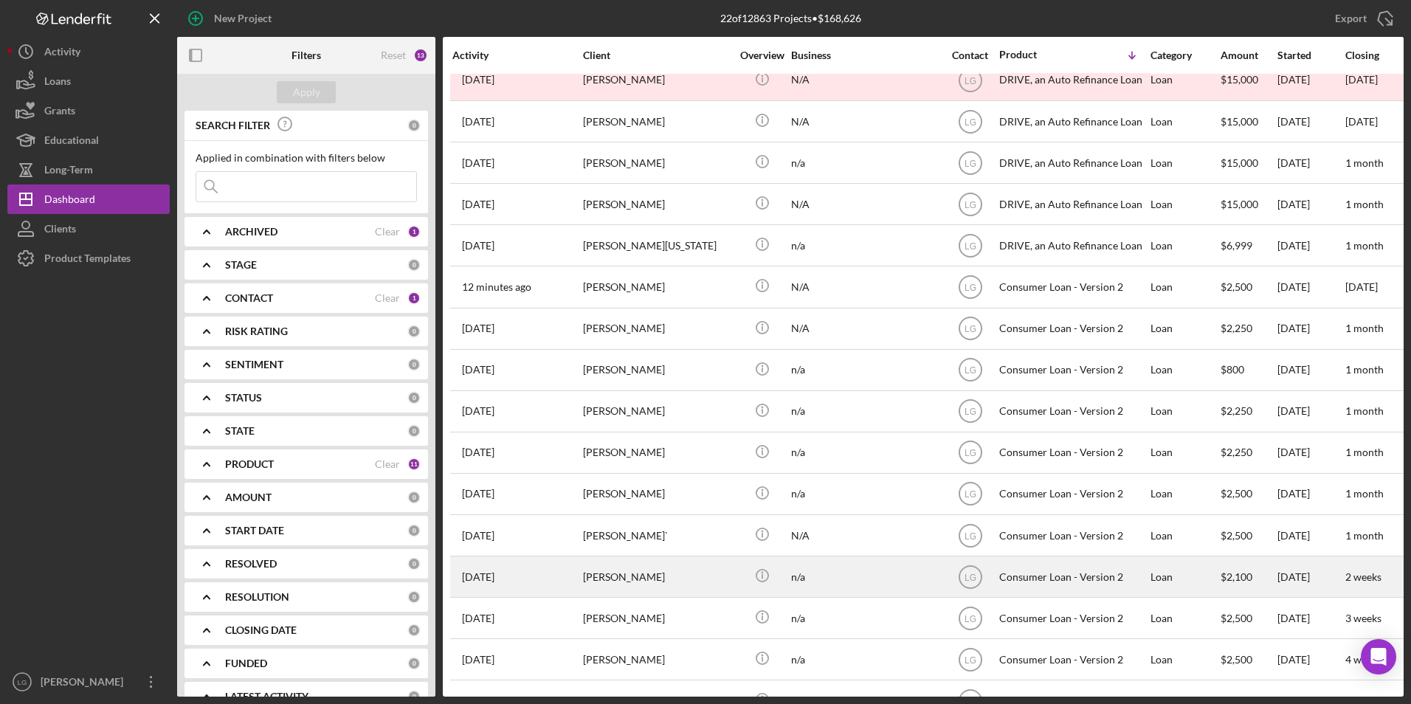
scroll to position [307, 0]
